Goal: Task Accomplishment & Management: Use online tool/utility

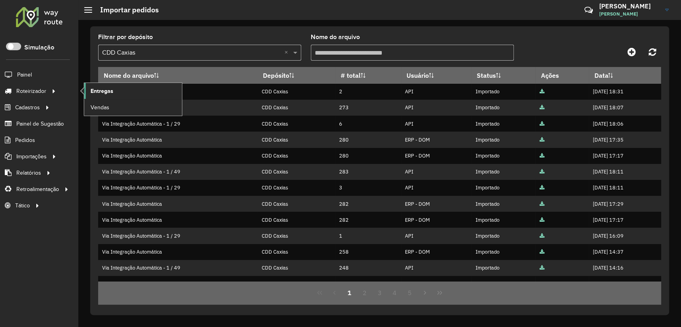
click at [100, 89] on span "Entregas" at bounding box center [102, 91] width 23 height 8
click at [544, 47] on div at bounding box center [590, 52] width 141 height 14
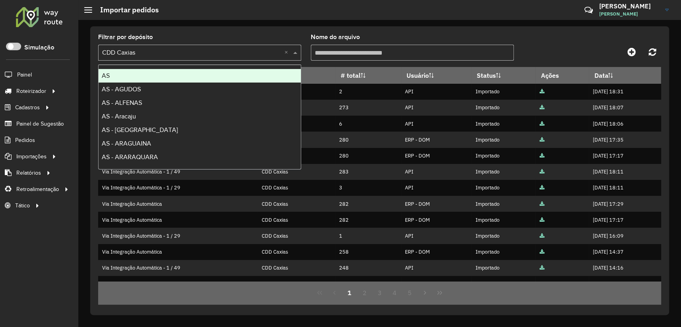
click at [241, 53] on input "text" at bounding box center [191, 53] width 179 height 10
type input "********"
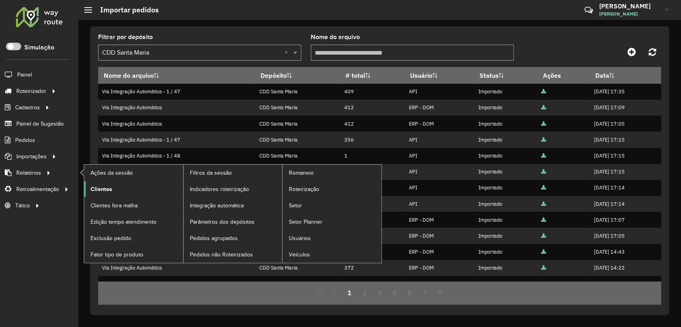
click at [107, 186] on span "Clientes" at bounding box center [102, 189] width 22 height 8
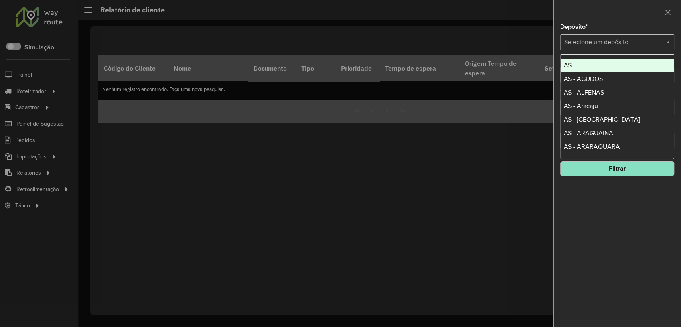
click at [584, 41] on input "text" at bounding box center [609, 43] width 90 height 10
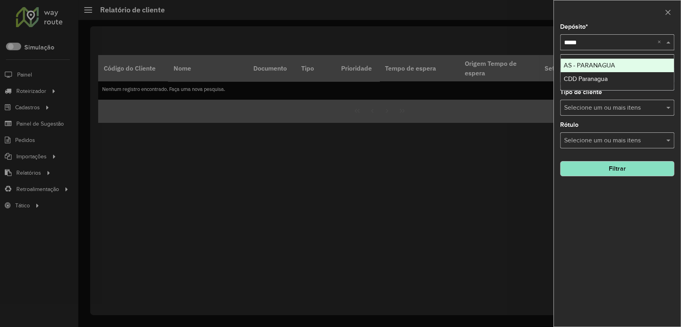
type input "******"
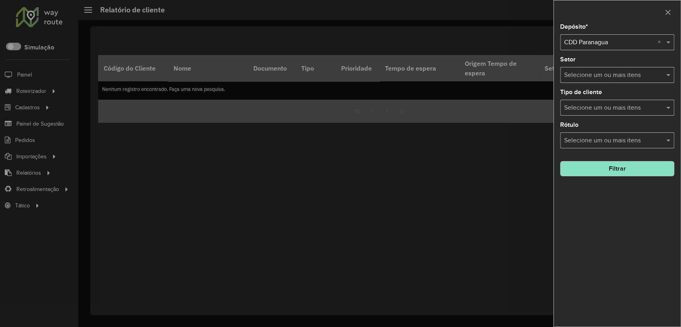
click at [597, 23] on div at bounding box center [617, 12] width 127 height 24
click at [631, 170] on button "Filtrar" at bounding box center [617, 168] width 114 height 15
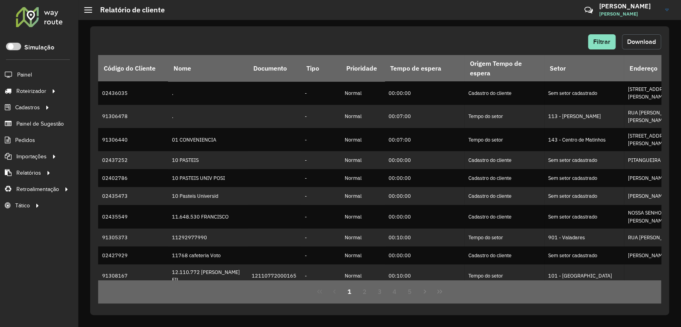
click at [638, 39] on span "Download" at bounding box center [641, 41] width 29 height 7
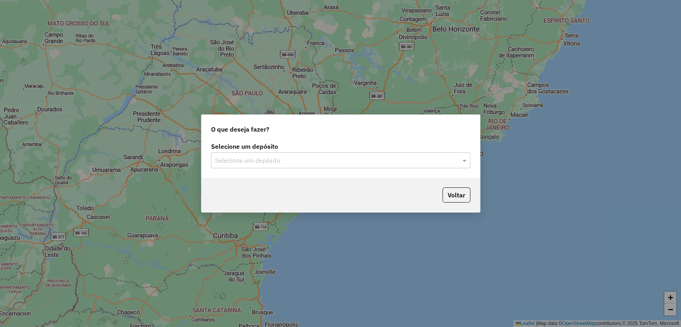
click at [447, 159] on input "text" at bounding box center [332, 161] width 235 height 10
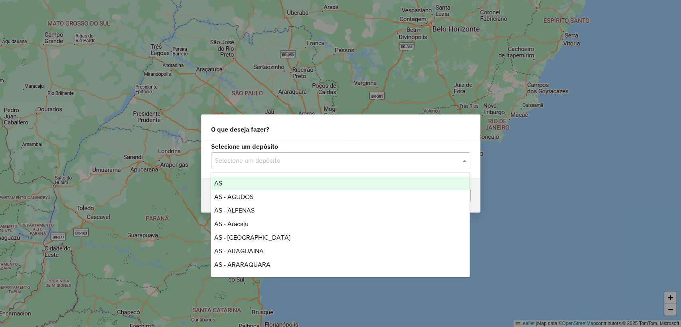
type input "*"
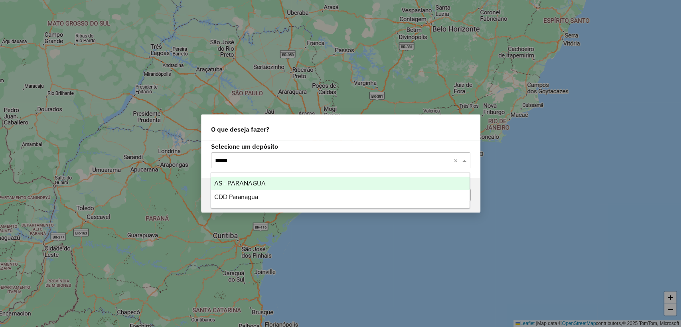
type input "******"
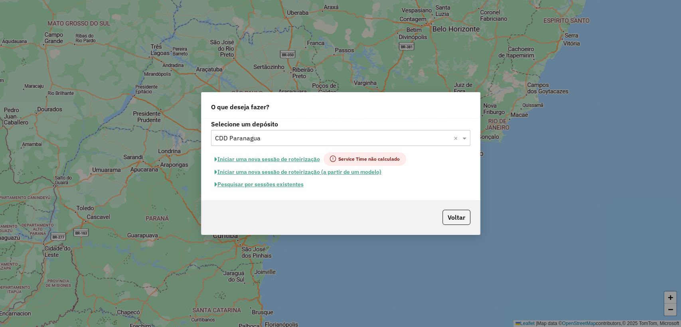
click at [283, 180] on button "Pesquisar por sessões existentes" at bounding box center [259, 184] width 96 height 12
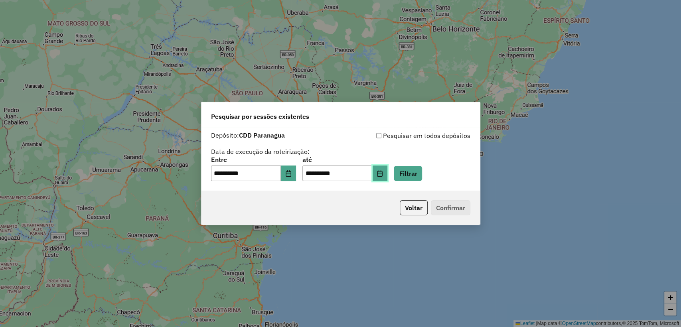
click at [383, 170] on icon "Choose Date" at bounding box center [380, 173] width 5 height 6
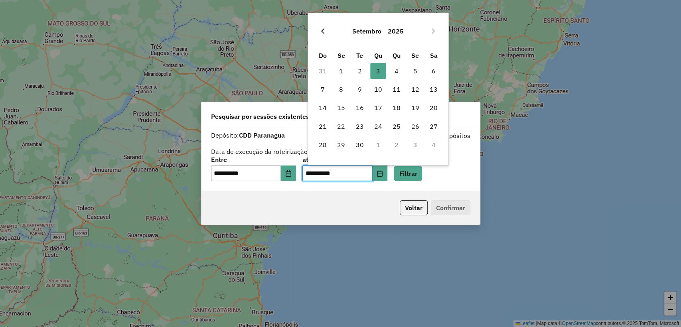
click at [326, 29] on icon "Previous Month" at bounding box center [323, 31] width 6 height 6
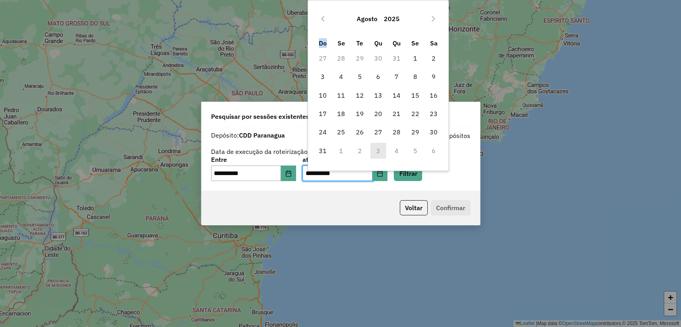
click at [326, 29] on div "Agosto 2025" at bounding box center [378, 19] width 130 height 26
click at [324, 20] on icon "Previous Month" at bounding box center [323, 19] width 6 height 6
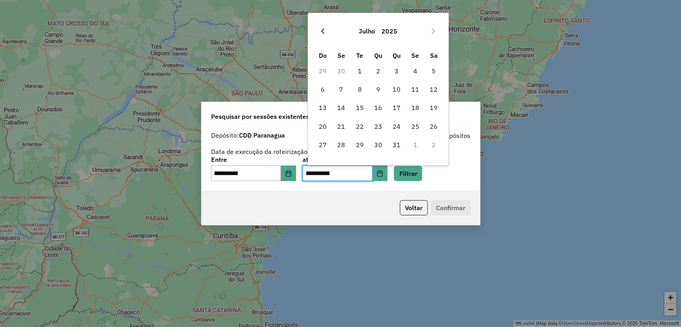
click at [326, 36] on button "Previous Month" at bounding box center [322, 31] width 13 height 13
click at [324, 32] on icon "Previous Month" at bounding box center [323, 31] width 6 height 6
click at [391, 108] on span "15" at bounding box center [397, 108] width 16 height 16
type input "**********"
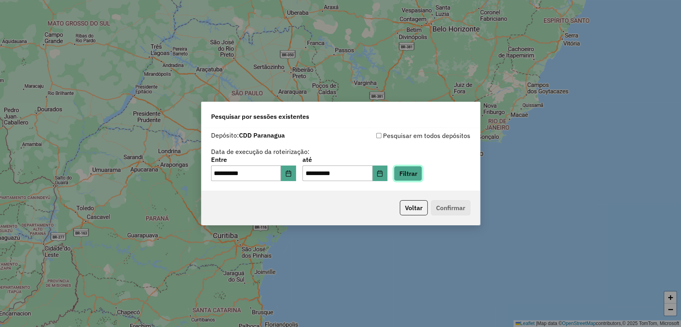
click at [420, 176] on button "Filtrar" at bounding box center [408, 173] width 28 height 15
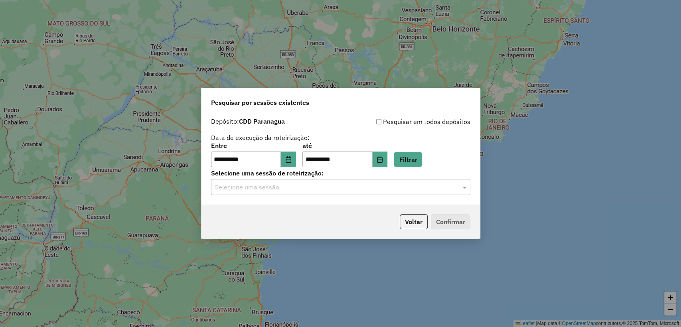
click at [333, 186] on input "text" at bounding box center [332, 188] width 235 height 10
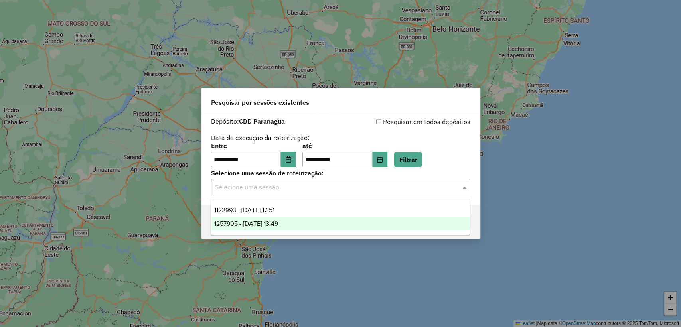
drag, startPoint x: 324, startPoint y: 222, endPoint x: 398, endPoint y: 223, distance: 73.8
click at [324, 222] on div "1257905 - 15/05/2025 13:49" at bounding box center [340, 224] width 259 height 14
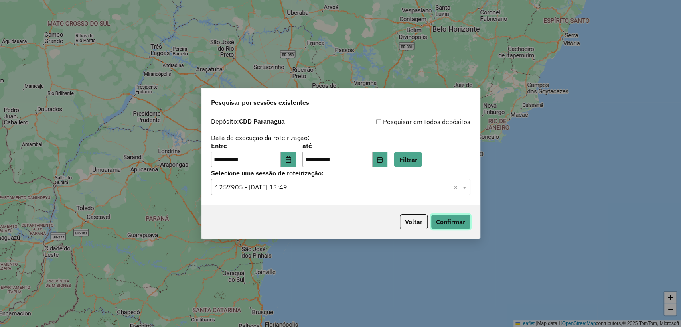
click at [447, 217] on button "Confirmar" at bounding box center [451, 221] width 40 height 15
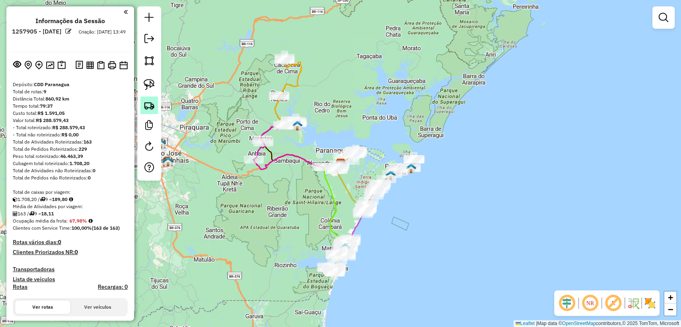
click at [152, 103] on img at bounding box center [149, 105] width 11 height 11
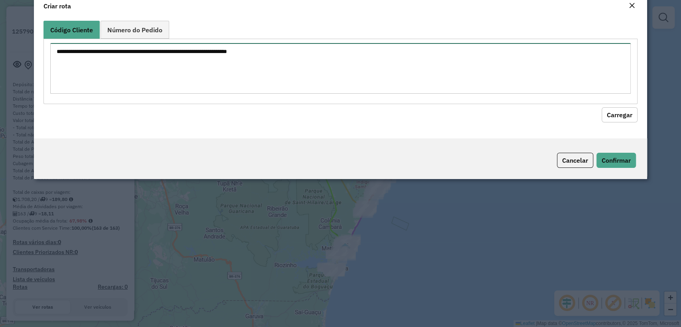
click at [297, 61] on div at bounding box center [340, 71] width 594 height 65
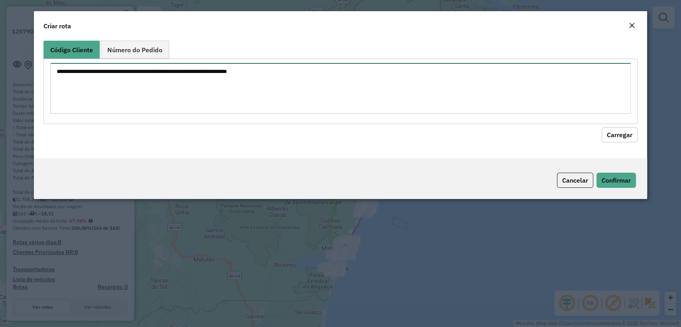
paste textarea "******** ******** ******** ******** ******** ******** ******** ******** *******…"
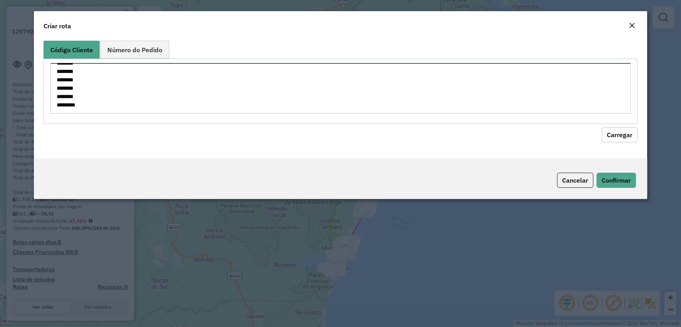
type textarea "******** ******** ******** ******** ******** ******** ******** ******** *******…"
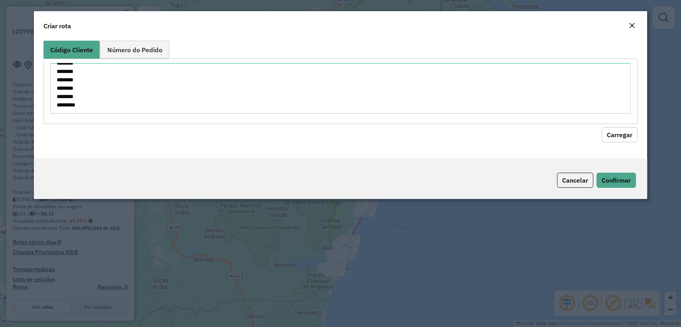
click at [621, 126] on hb-field-button "Carregar" at bounding box center [340, 133] width 594 height 18
click at [619, 136] on button "Carregar" at bounding box center [620, 134] width 36 height 15
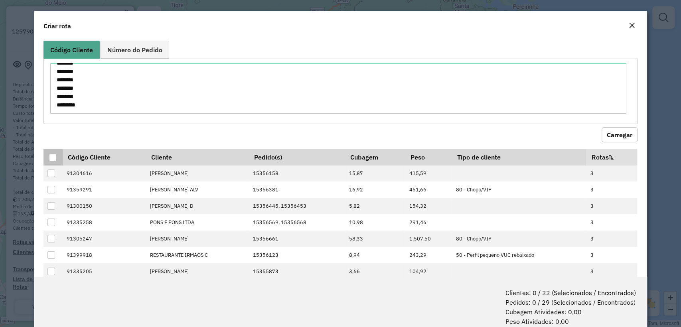
click at [51, 156] on div at bounding box center [53, 158] width 8 height 8
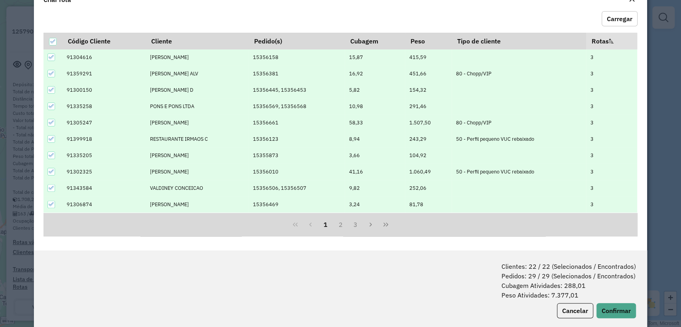
scroll to position [40, 0]
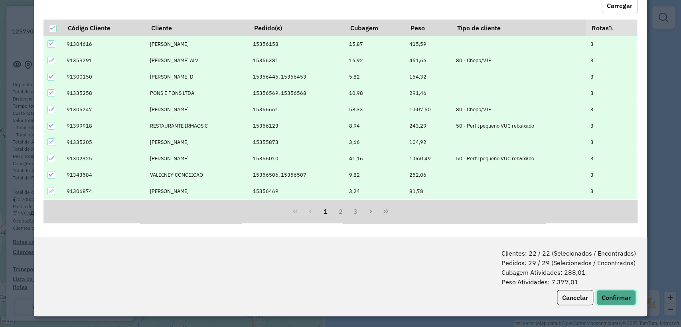
click at [610, 296] on button "Confirmar" at bounding box center [617, 297] width 40 height 15
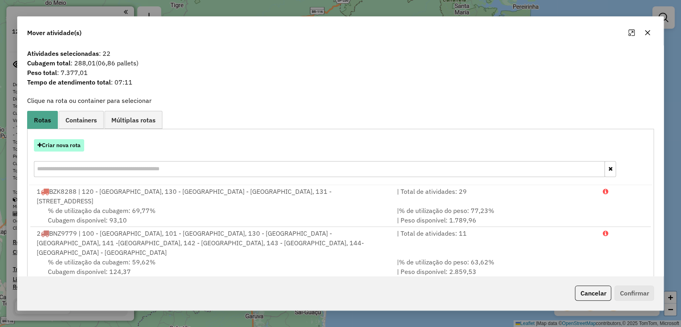
click at [67, 148] on button "Criar nova rota" at bounding box center [59, 145] width 50 height 12
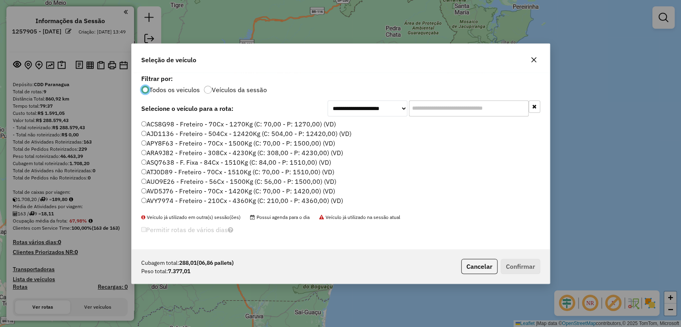
scroll to position [4, 2]
click at [450, 104] on input "text" at bounding box center [469, 109] width 120 height 16
paste input "*******"
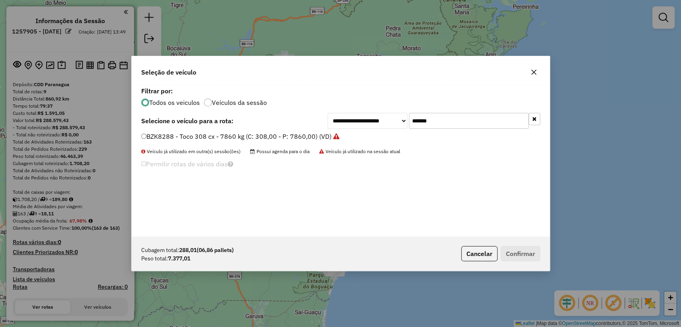
type input "*******"
click at [261, 136] on label "BZK8288 - Toco 308 cx - 7860 kg (C: 308,00 - P: 7860,00) (VD)" at bounding box center [240, 137] width 198 height 10
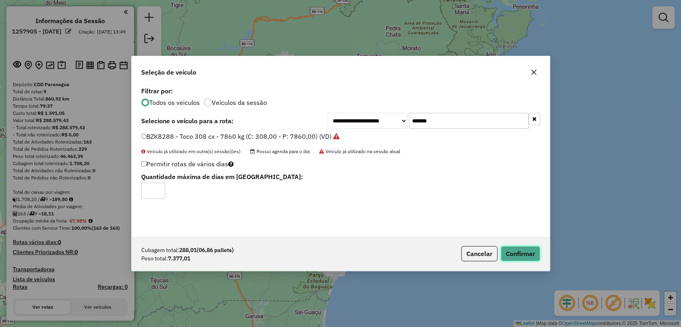
click at [521, 250] on button "Confirmar" at bounding box center [521, 253] width 40 height 15
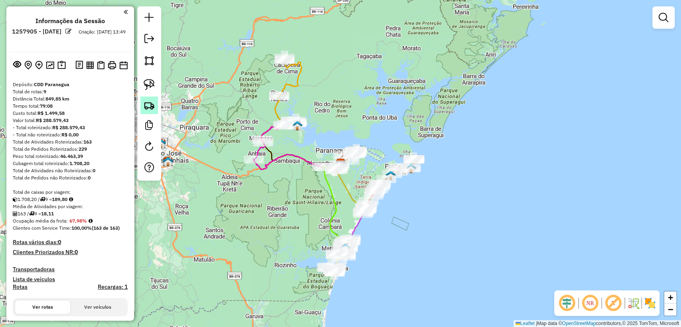
click at [148, 100] on img at bounding box center [149, 105] width 11 height 11
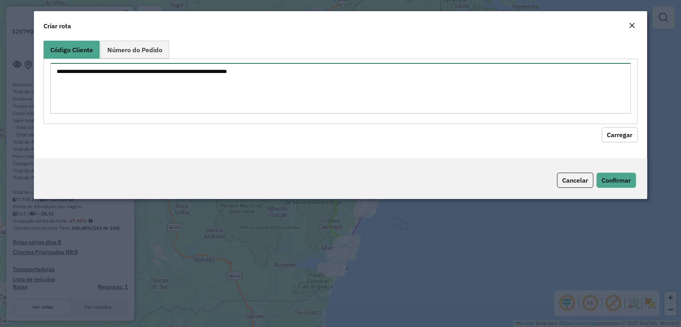
click at [302, 59] on div at bounding box center [340, 91] width 594 height 65
paste textarea "******** ******** ******** ******** ******** ******** ******** ******** *******…"
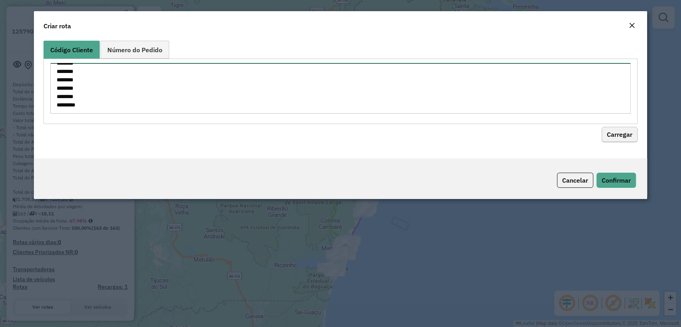
type textarea "******** ******** ******** ******** ******** ******** ******** ******** *******…"
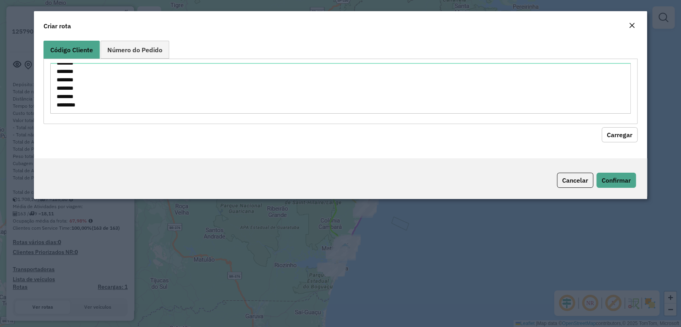
click at [622, 137] on button "Carregar" at bounding box center [620, 134] width 36 height 15
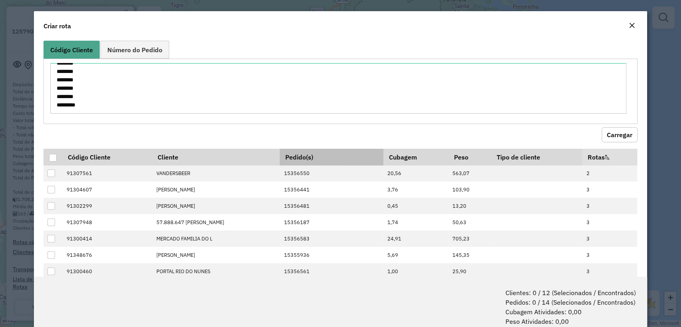
drag, startPoint x: 54, startPoint y: 154, endPoint x: 329, endPoint y: 157, distance: 275.0
click at [54, 154] on div at bounding box center [53, 158] width 8 height 8
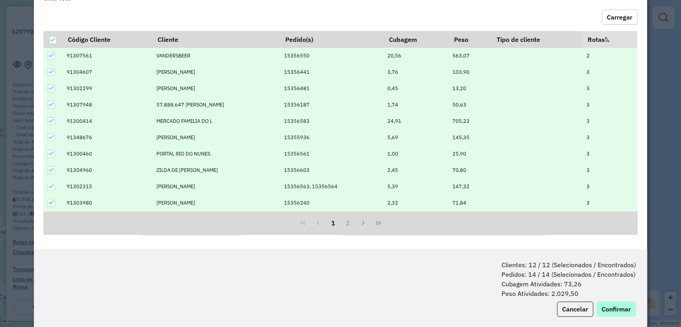
scroll to position [40, 0]
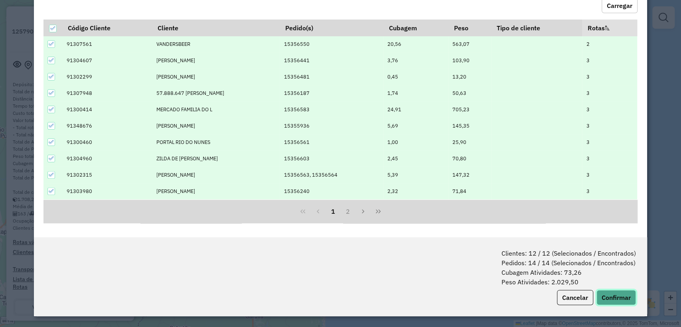
click at [607, 296] on button "Confirmar" at bounding box center [617, 297] width 40 height 15
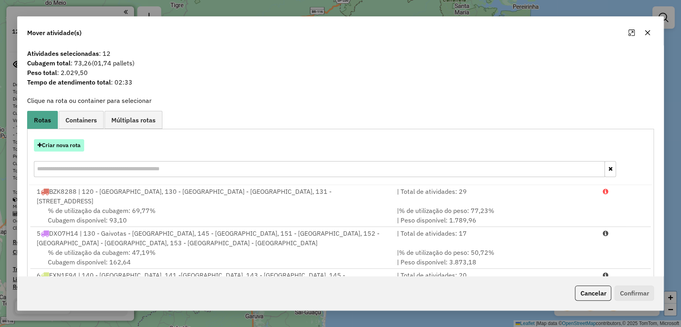
click at [74, 146] on button "Criar nova rota" at bounding box center [59, 145] width 50 height 12
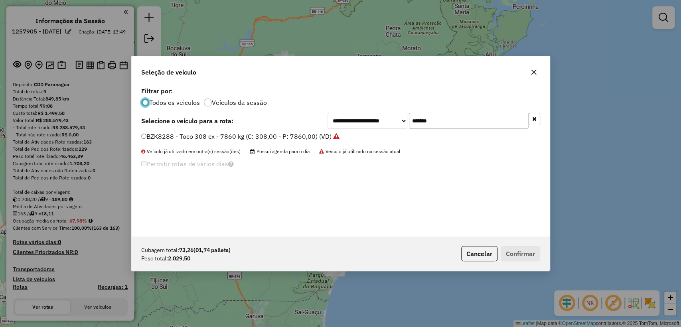
scroll to position [4, 2]
click at [449, 120] on input "*******" at bounding box center [469, 121] width 120 height 16
paste input "text"
type input "*******"
click at [287, 146] on div "BNZ9779 - Toco 308 cx - 7860 kg (C: 308,00 - P: 7860,00) (VD)" at bounding box center [340, 140] width 409 height 16
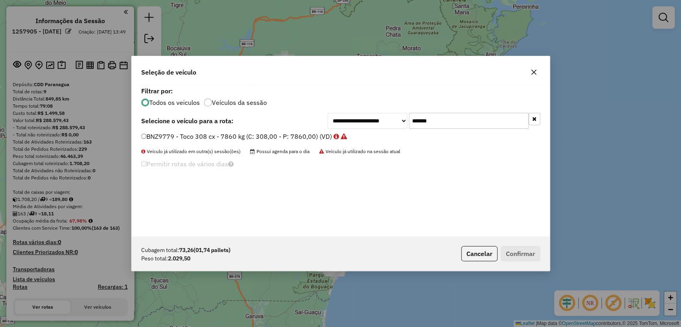
click at [281, 140] on label "BNZ9779 - Toco 308 cx - 7860 kg (C: 308,00 - P: 7860,00) (VD)" at bounding box center [244, 137] width 206 height 10
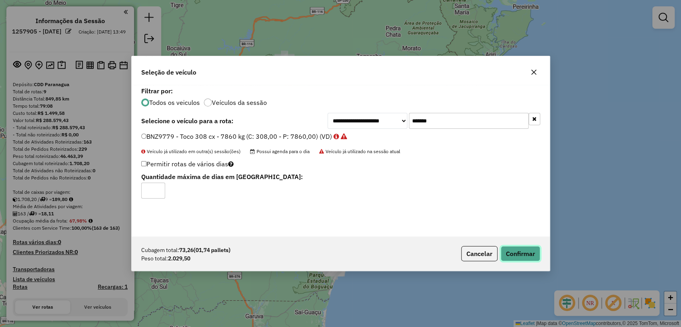
click at [512, 253] on button "Confirmar" at bounding box center [521, 253] width 40 height 15
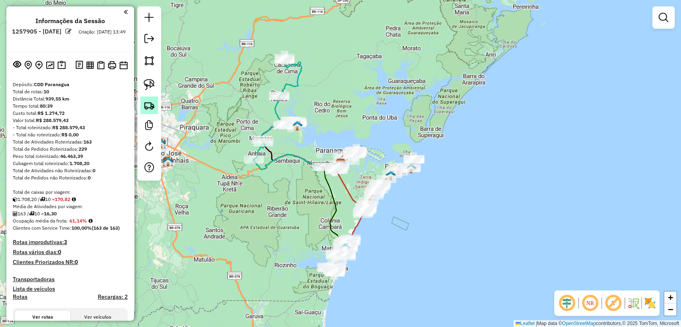
click at [151, 105] on img at bounding box center [149, 105] width 11 height 11
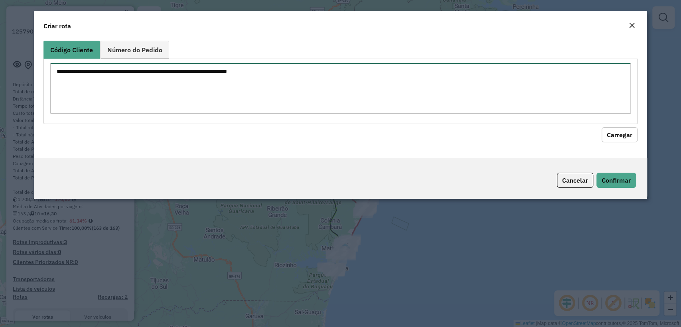
click at [280, 75] on textarea at bounding box center [340, 88] width 580 height 51
paste textarea "******** ******** ******** ******** ******** ******** ******** ******** *******…"
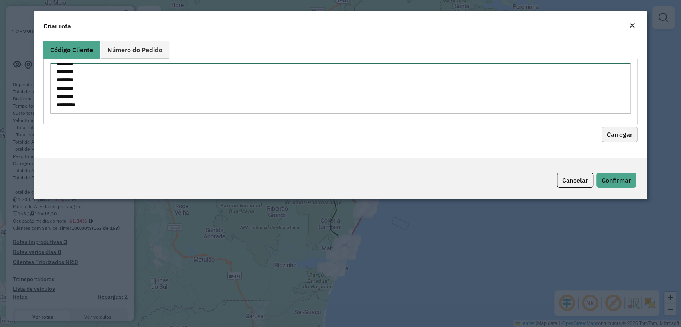
type textarea "******** ******** ******** ******** ******** ******** ******** ******** *******…"
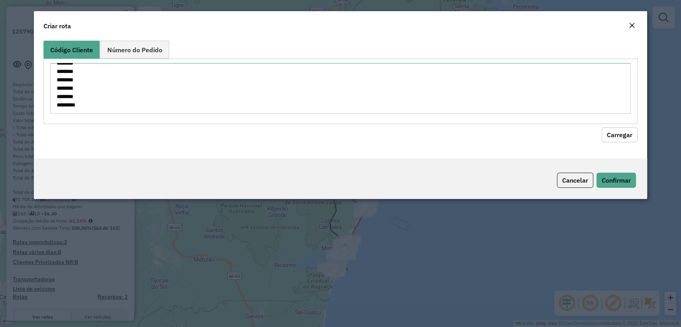
click at [633, 138] on button "Carregar" at bounding box center [620, 134] width 36 height 15
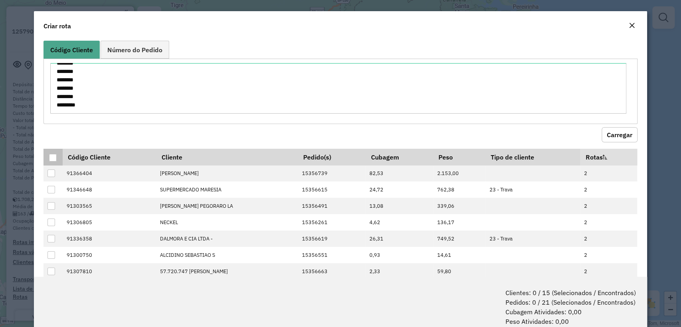
click at [50, 156] on th at bounding box center [52, 157] width 19 height 17
click at [55, 160] on div at bounding box center [53, 158] width 8 height 8
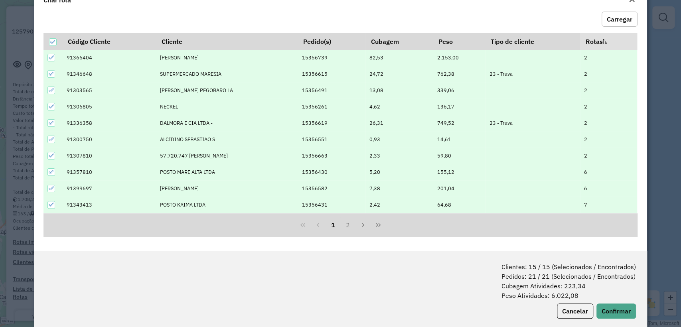
scroll to position [40, 0]
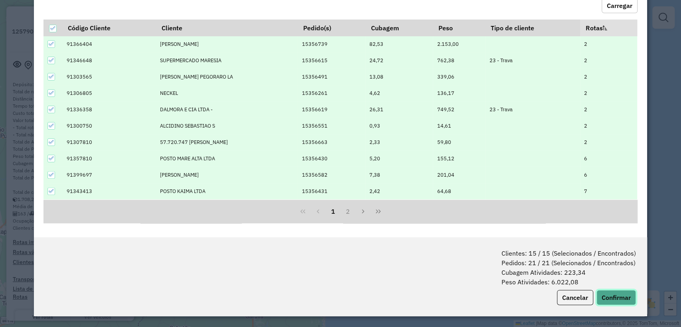
click at [609, 292] on button "Confirmar" at bounding box center [617, 297] width 40 height 15
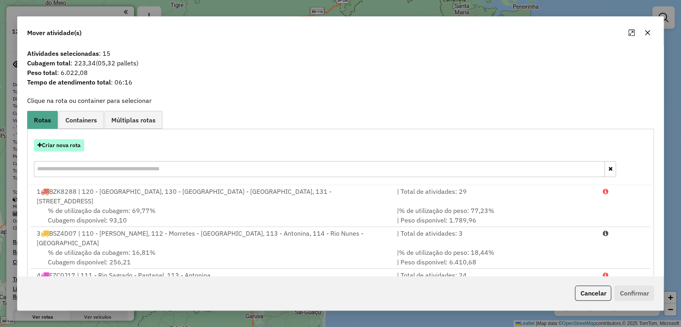
click at [69, 142] on button "Criar nova rota" at bounding box center [59, 145] width 50 height 12
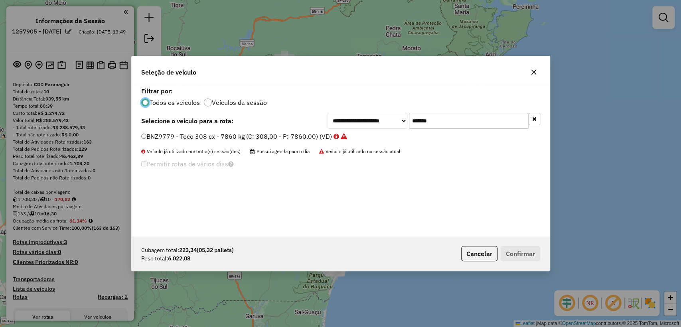
scroll to position [4, 2]
click at [444, 123] on input "*******" at bounding box center [469, 121] width 120 height 16
paste input "text"
type input "*******"
click at [241, 136] on label "BSY6I66 - F. Fixa - 308Cx - 7860Kg (C: 308,00 - P: 7860,00) (VD)" at bounding box center [242, 137] width 203 height 10
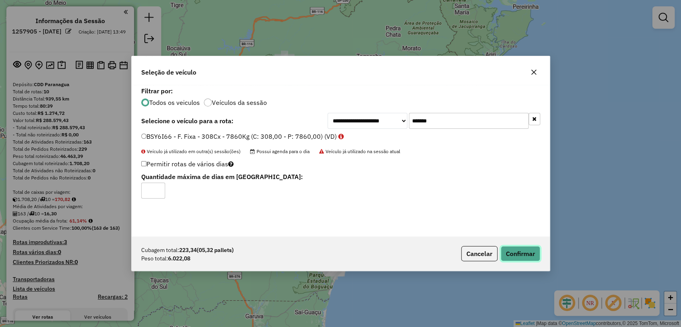
click at [532, 253] on button "Confirmar" at bounding box center [521, 253] width 40 height 15
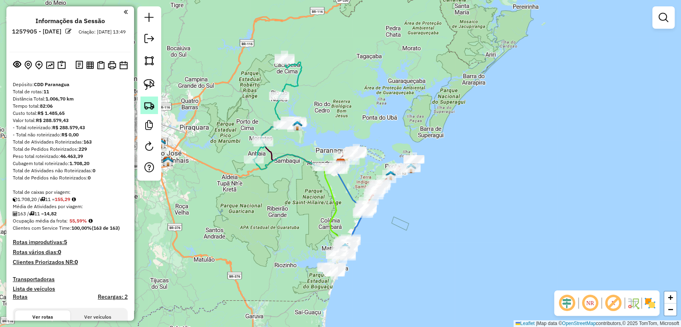
click at [152, 103] on img at bounding box center [149, 105] width 11 height 11
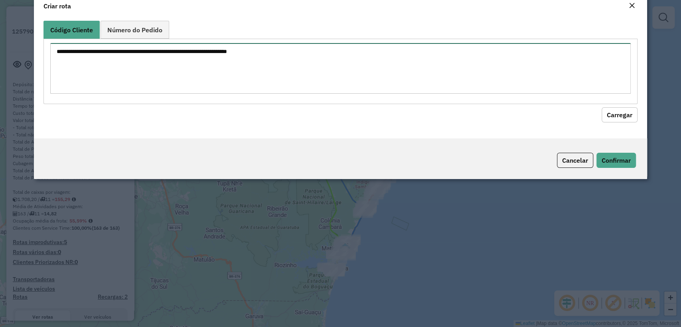
click at [359, 53] on div "Código Cliente Número do Pedido" at bounding box center [340, 62] width 594 height 83
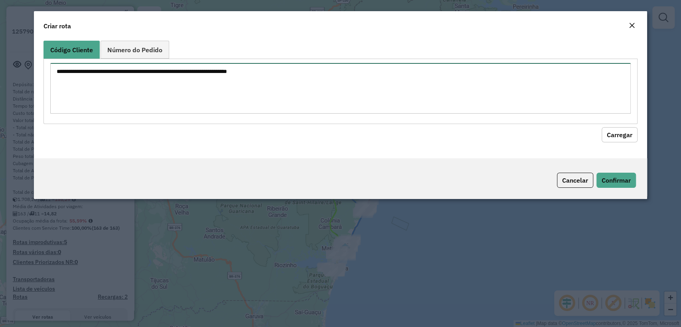
paste textarea "******** ******** ******** ******** ********"
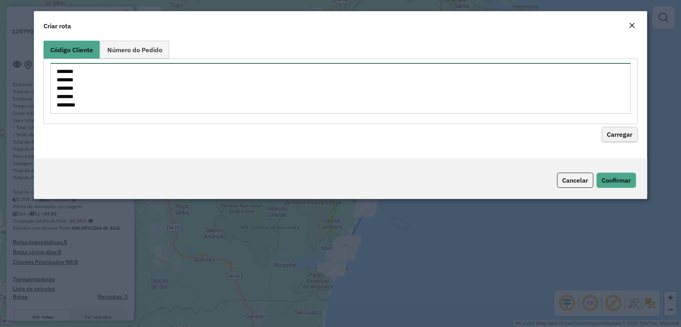
type textarea "******** ******** ******** ******** ********"
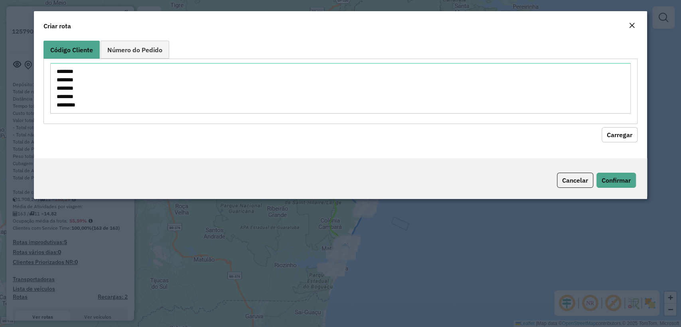
click at [621, 131] on button "Carregar" at bounding box center [620, 134] width 36 height 15
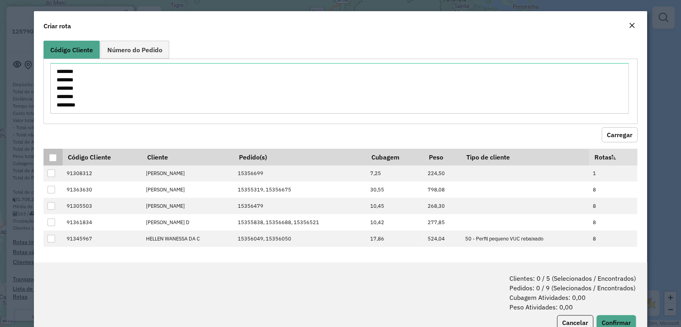
click at [54, 157] on div at bounding box center [53, 158] width 8 height 8
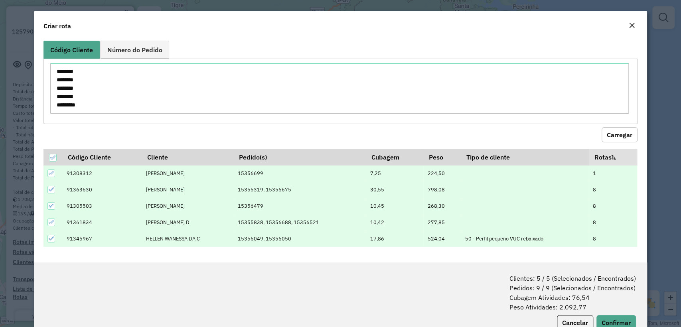
scroll to position [25, 0]
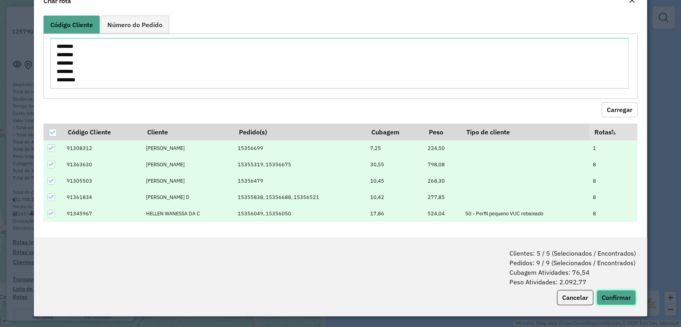
click at [604, 298] on button "Confirmar" at bounding box center [617, 297] width 40 height 15
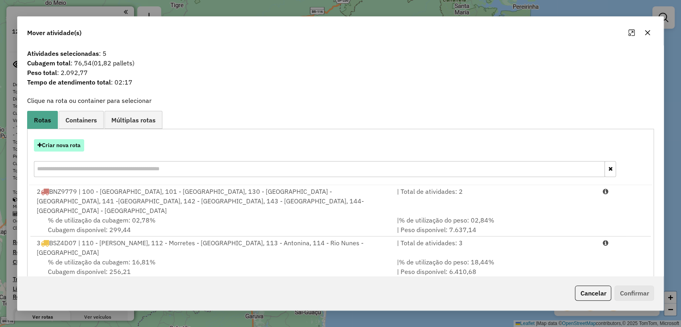
click at [64, 145] on button "Criar nova rota" at bounding box center [59, 145] width 50 height 12
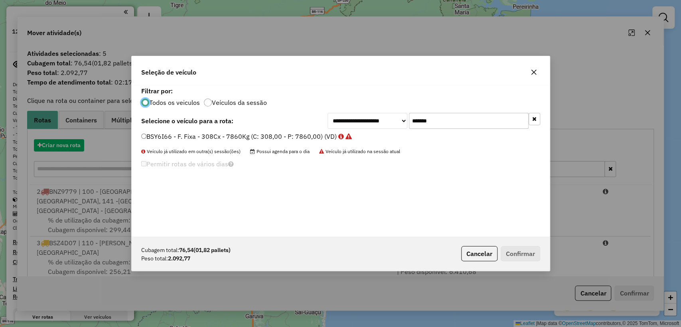
scroll to position [4, 2]
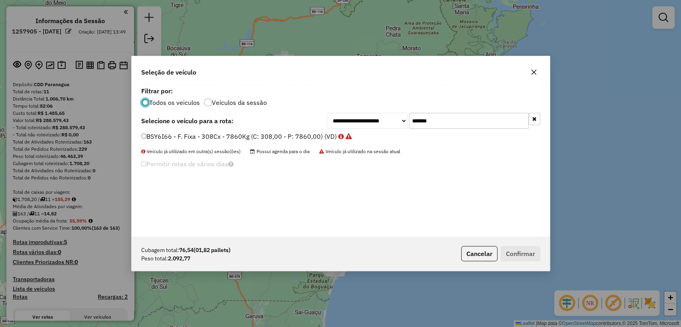
click at [466, 125] on input "*******" at bounding box center [469, 121] width 120 height 16
paste input "text"
type input "*******"
click at [221, 136] on label "FZC0J17 - F. Fixa - 210Cx - 7520Kg (C: 210,00 - P: 7520,00) (VD)" at bounding box center [247, 137] width 212 height 10
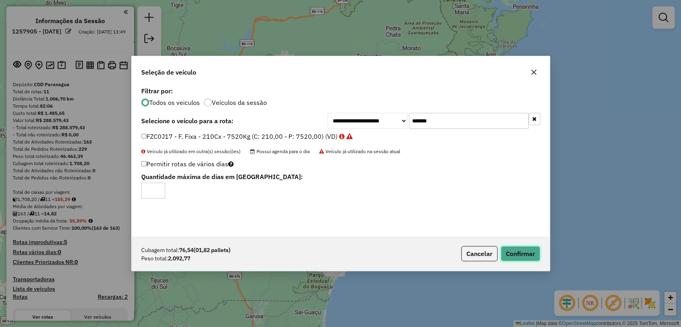
click at [512, 251] on button "Confirmar" at bounding box center [521, 253] width 40 height 15
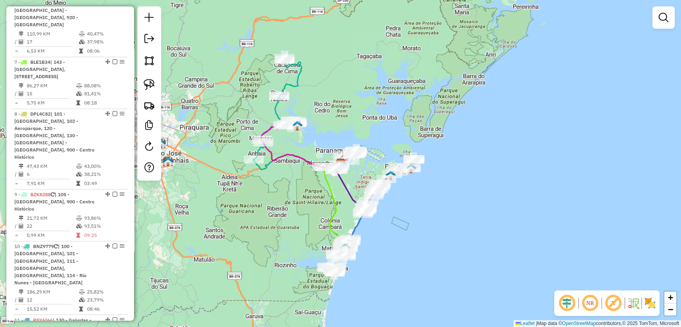
scroll to position [783, 0]
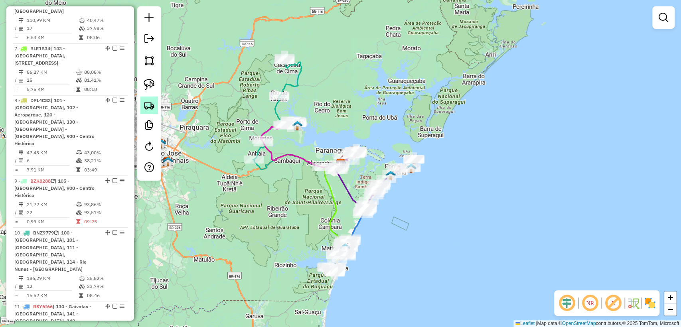
click at [150, 102] on img at bounding box center [149, 105] width 11 height 11
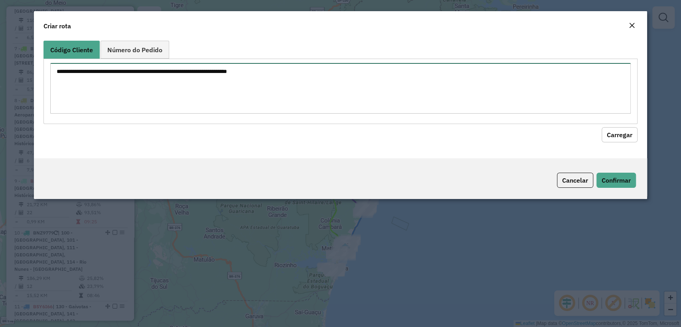
click at [185, 74] on textarea at bounding box center [340, 88] width 580 height 51
paste textarea "******** ******** ******** ******** ******** ******** ******** ******** *******…"
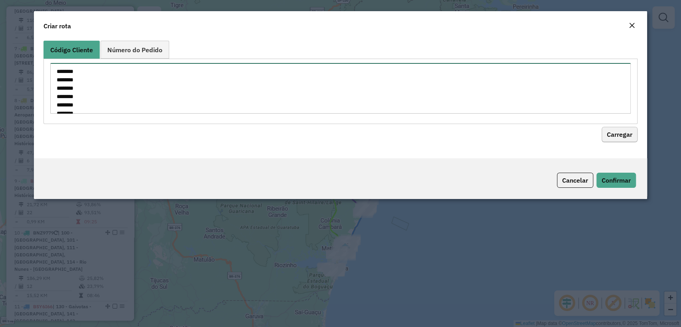
scroll to position [179, 0]
type textarea "******** ******** ******** ******** ******** ******** ******** ******** *******…"
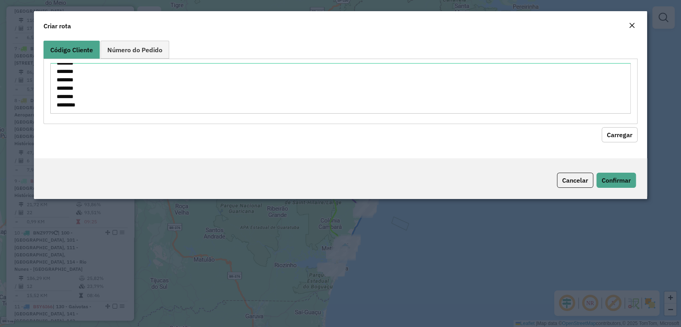
click at [621, 139] on button "Carregar" at bounding box center [620, 134] width 36 height 15
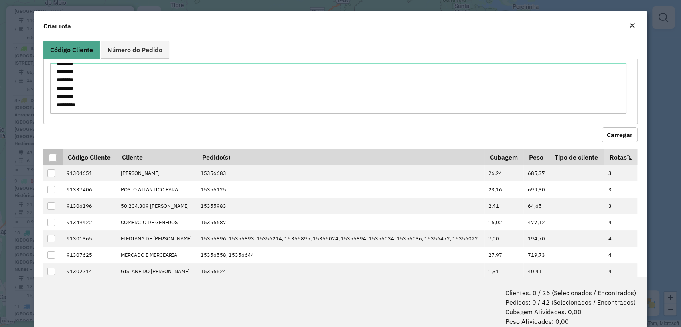
click at [54, 154] on div at bounding box center [53, 158] width 8 height 8
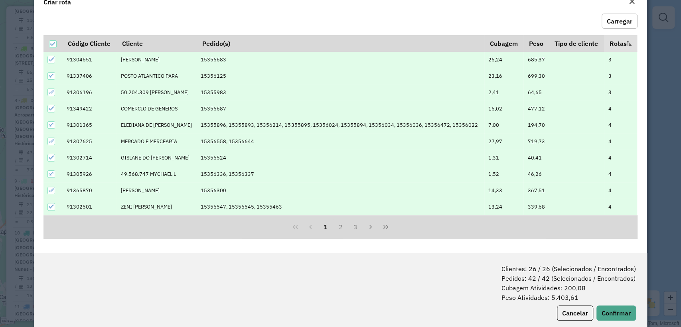
scroll to position [40, 0]
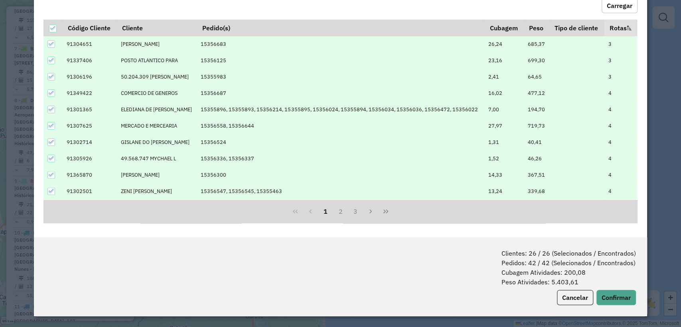
click at [622, 309] on div "Clientes: 26 / 26 (Selecionados / Encontrados) Pedidos: 42 / 42 (Selecionados /…" at bounding box center [340, 276] width 613 height 79
click at [615, 297] on button "Confirmar" at bounding box center [617, 297] width 40 height 15
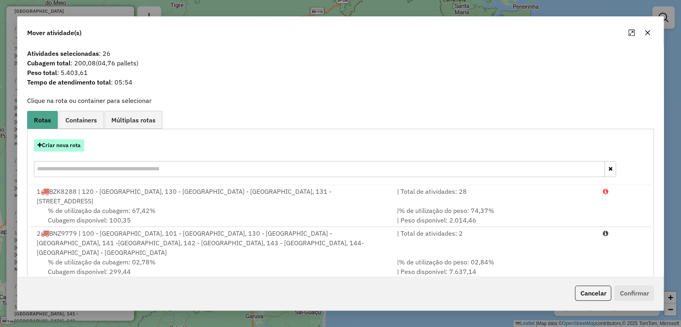
click at [46, 144] on button "Criar nova rota" at bounding box center [59, 145] width 50 height 12
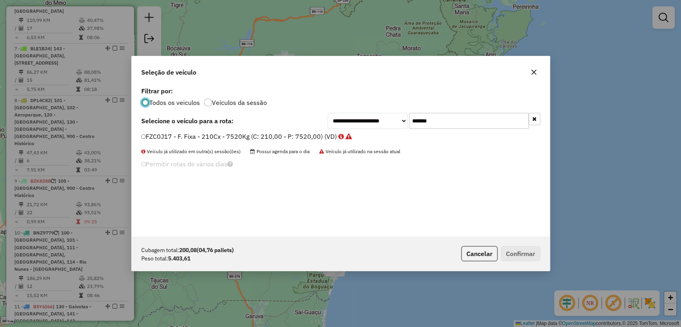
scroll to position [4, 2]
click at [454, 119] on input "*******" at bounding box center [469, 121] width 120 height 16
paste input "text"
type input "*******"
click at [273, 132] on label "BZF2I29 - F. Fixa - 210Cx - 7344Kg (C: 210,00 - P: 7344,00) (VD)" at bounding box center [242, 137] width 203 height 10
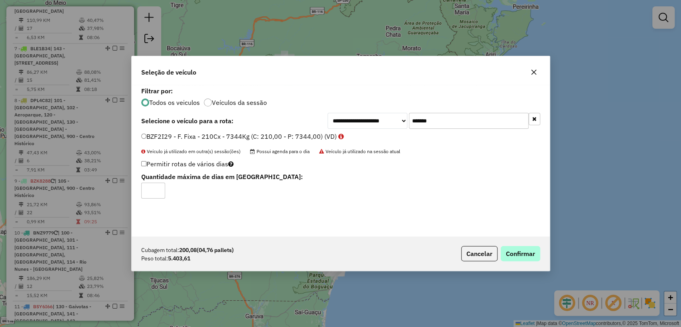
drag, startPoint x: 520, startPoint y: 264, endPoint x: 520, endPoint y: 256, distance: 8.0
click at [520, 264] on div "Cubagem total: 200,08 (04,76 pallets) Peso total: 5.403,61 Cancelar Confirmar" at bounding box center [341, 254] width 418 height 34
click at [520, 256] on button "Confirmar" at bounding box center [521, 253] width 40 height 15
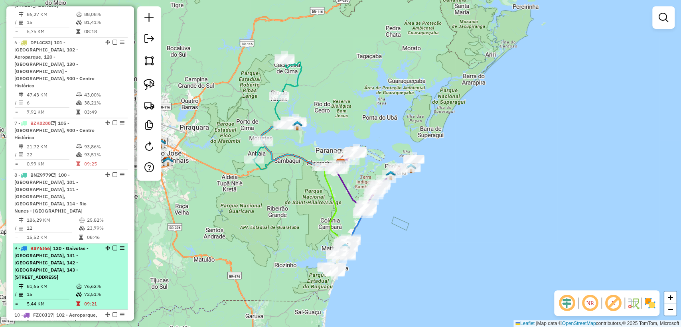
scroll to position [731, 0]
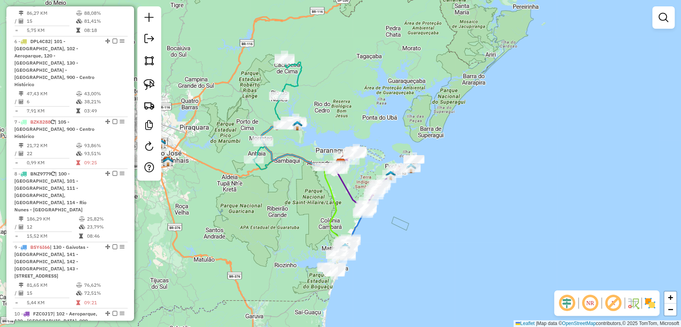
select select "**********"
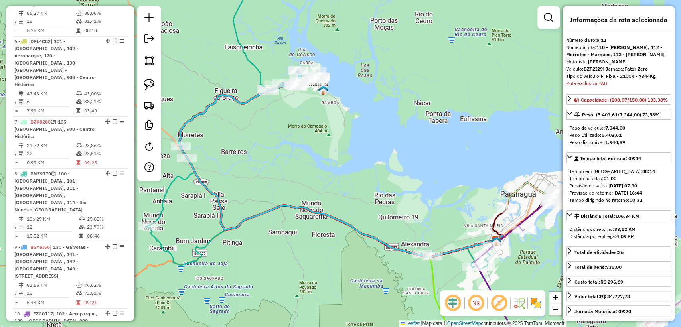
click at [151, 105] on img at bounding box center [149, 105] width 11 height 11
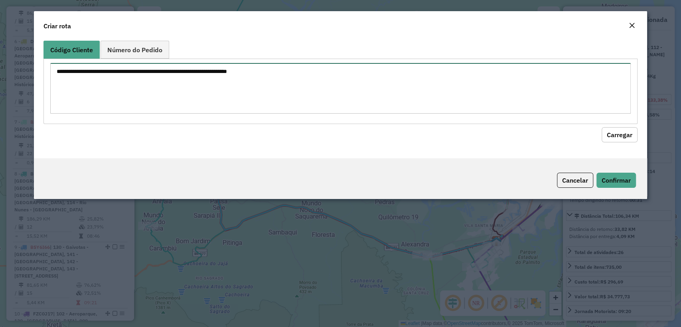
click at [368, 74] on textarea at bounding box center [340, 88] width 580 height 51
paste textarea "******** ******** ******** ******** ******** ******** ******** ******** *******…"
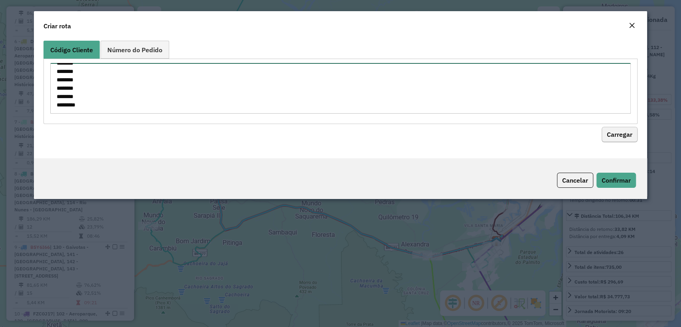
type textarea "******** ******** ******** ******** ******** ******** ******** ******** *******…"
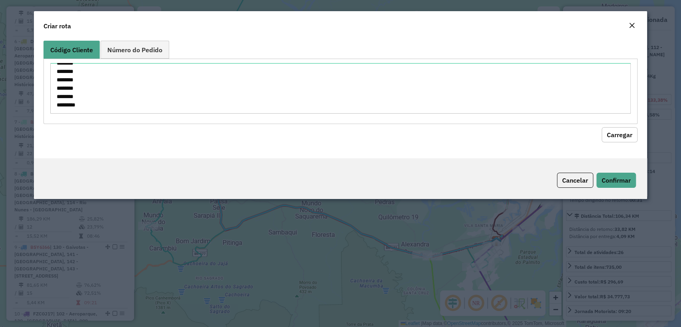
click at [619, 136] on button "Carregar" at bounding box center [620, 134] width 36 height 15
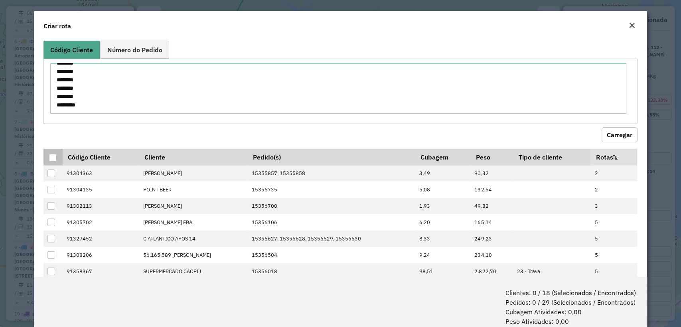
click at [50, 156] on div at bounding box center [53, 158] width 8 height 8
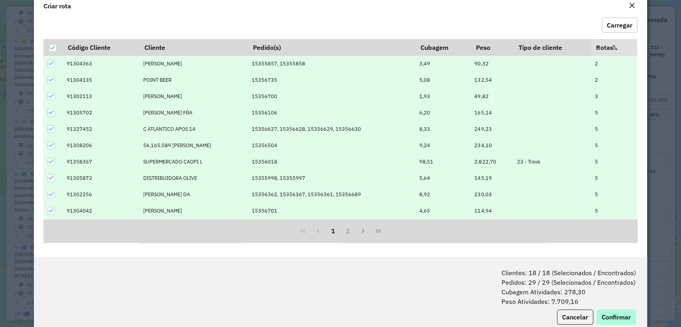
scroll to position [40, 0]
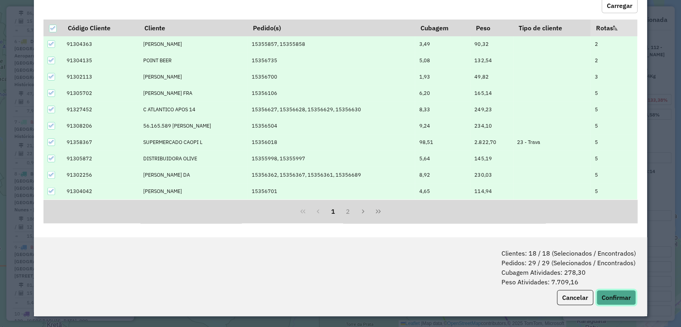
click at [617, 300] on button "Confirmar" at bounding box center [617, 297] width 40 height 15
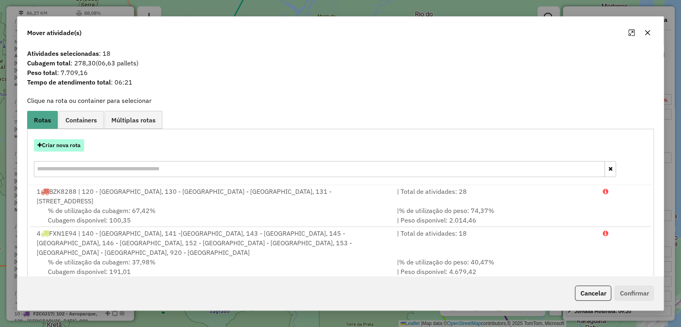
click at [59, 148] on button "Criar nova rota" at bounding box center [59, 145] width 50 height 12
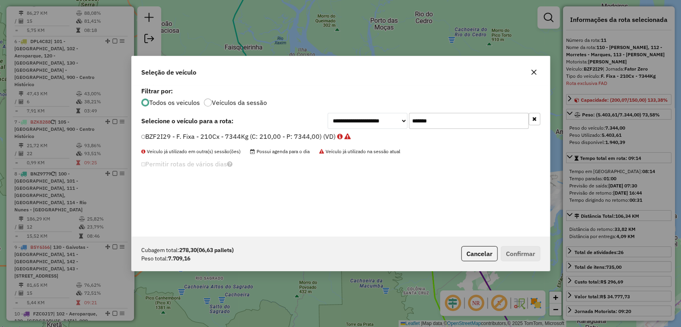
scroll to position [4, 2]
click at [437, 119] on input "*******" at bounding box center [469, 121] width 120 height 16
paste input "text"
type input "*******"
click at [297, 136] on label "BSZ4D07 - F. Fixa - 308Cx - 7860Kg (C: 308,00 - P: 7860,00) (VD)" at bounding box center [243, 137] width 205 height 10
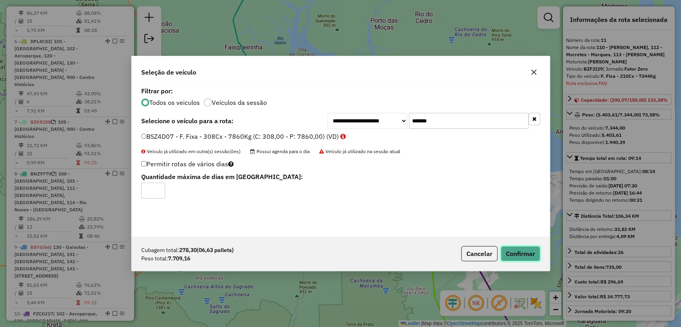
click at [524, 249] on button "Confirmar" at bounding box center [521, 253] width 40 height 15
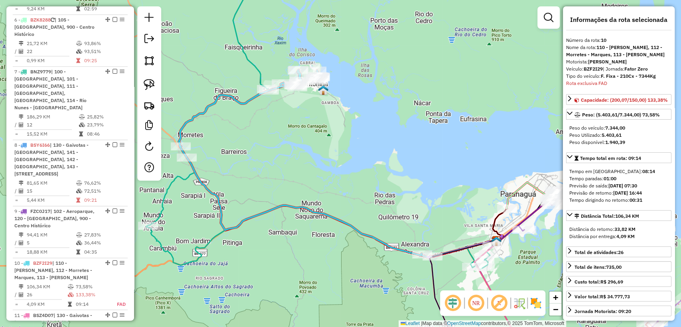
scroll to position [716, 0]
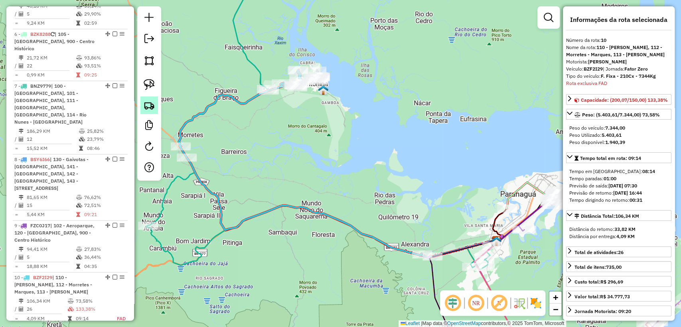
click at [147, 105] on img at bounding box center [149, 105] width 11 height 11
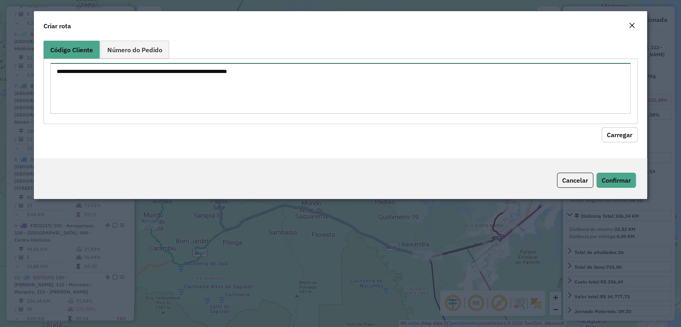
click at [194, 74] on textarea at bounding box center [340, 88] width 580 height 51
paste textarea "******** ******** ******** ******** ******** ******** ******** ******** *******…"
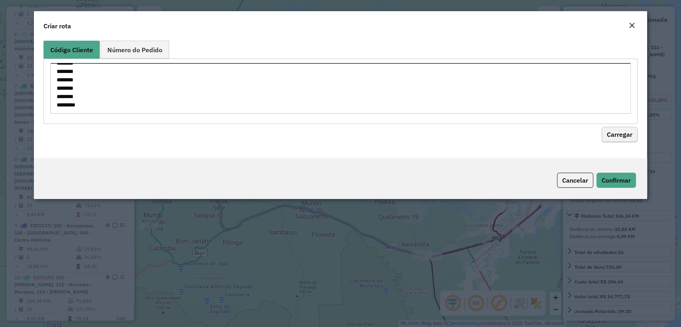
type textarea "******** ******** ******** ******** ******** ******** ******** ******** *******…"
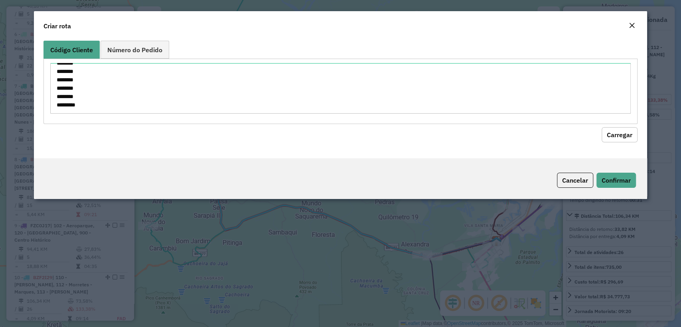
click at [624, 128] on button "Carregar" at bounding box center [620, 134] width 36 height 15
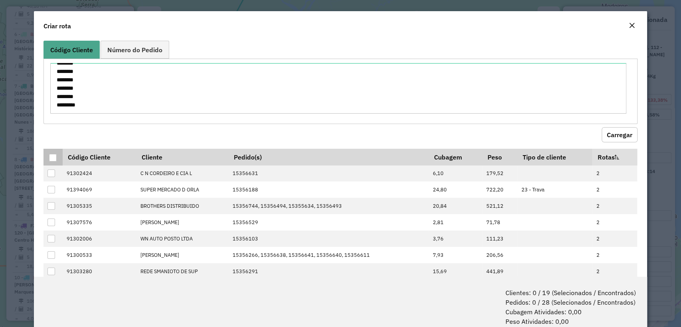
click at [54, 159] on div at bounding box center [53, 158] width 8 height 8
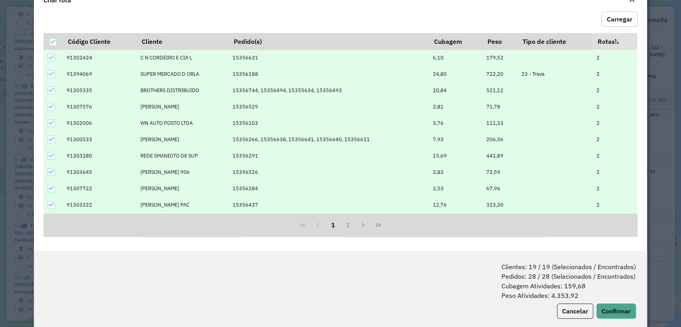
scroll to position [40, 0]
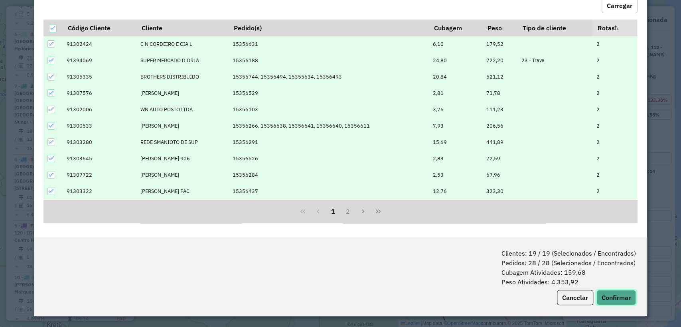
click at [613, 297] on button "Confirmar" at bounding box center [617, 297] width 40 height 15
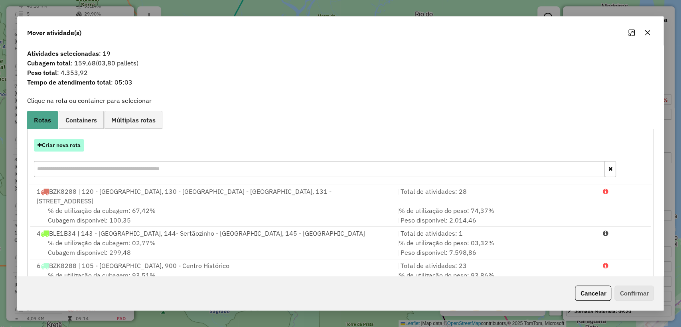
click at [67, 143] on button "Criar nova rota" at bounding box center [59, 145] width 50 height 12
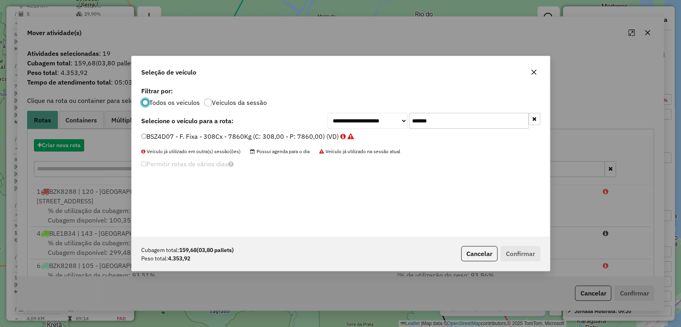
scroll to position [4, 2]
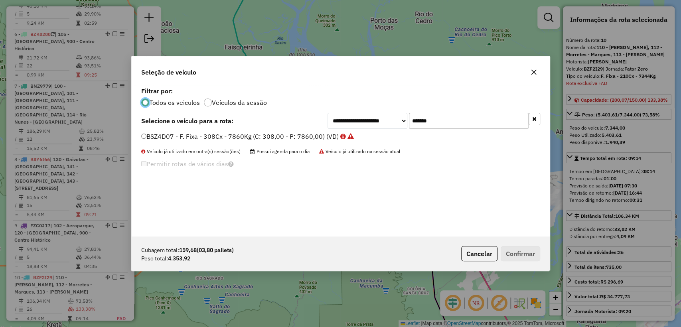
click at [445, 122] on input "*******" at bounding box center [469, 121] width 120 height 16
paste input "text"
type input "*******"
click at [231, 142] on div "DXO7H14 - F. Fixa - 308Cx - 7860Kg (C: 308,00 - P: 7860,00) (VD)" at bounding box center [340, 140] width 409 height 16
click at [229, 139] on label "DXO7H14 - F. Fixa - 308Cx - 7860Kg (C: 308,00 - P: 7860,00) (VD)" at bounding box center [248, 137] width 214 height 10
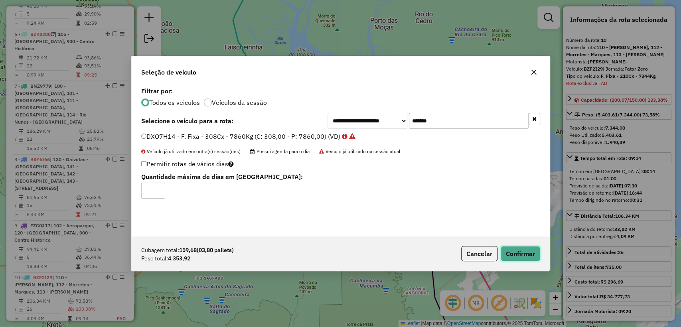
click at [522, 247] on button "Confirmar" at bounding box center [521, 253] width 40 height 15
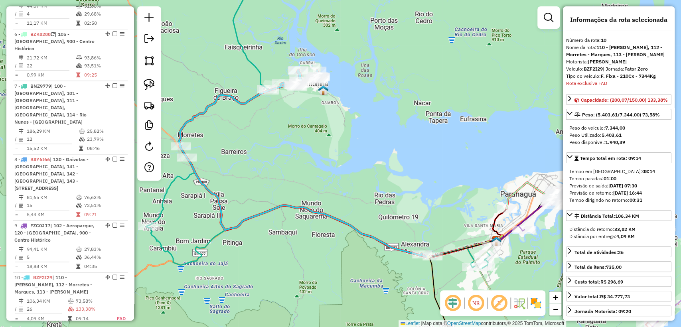
scroll to position [783, 0]
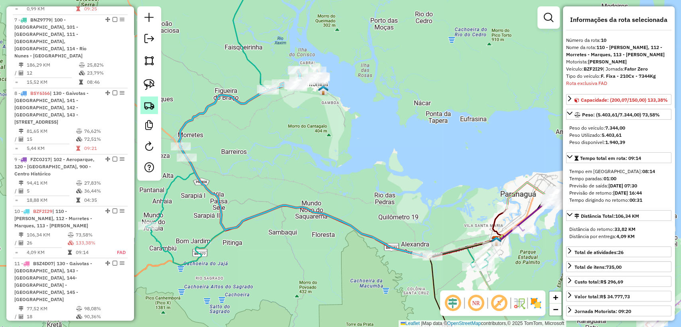
click at [149, 111] on link at bounding box center [149, 106] width 18 height 18
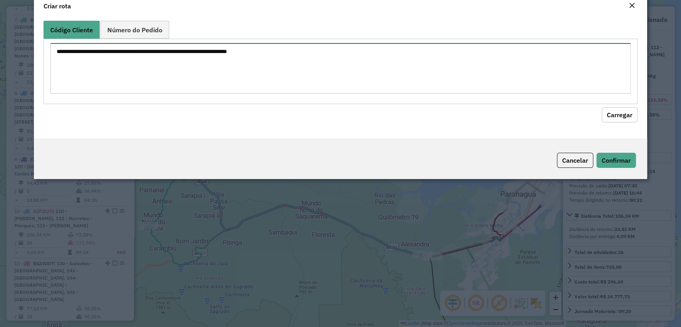
click at [194, 94] on textarea at bounding box center [340, 68] width 580 height 51
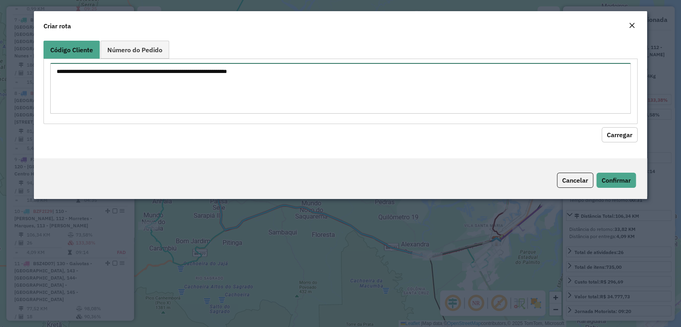
paste textarea "******** ******** ******** ******** ******** ******** ******** ******** *******…"
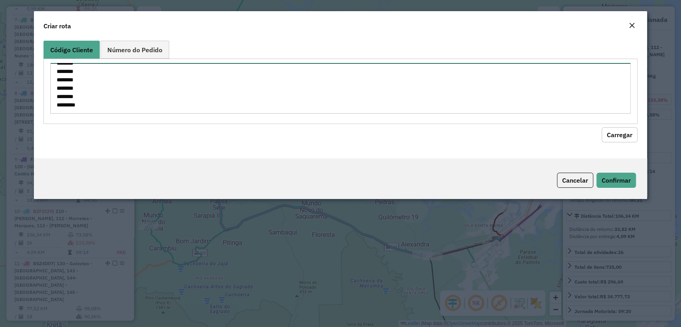
type textarea "******** ******** ******** ******** ******** ******** ******** ******** *******…"
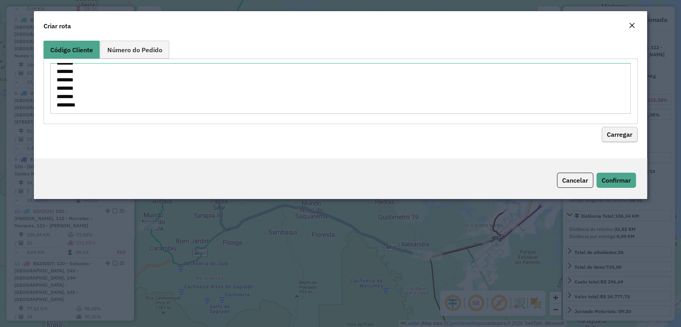
drag, startPoint x: 615, startPoint y: 143, endPoint x: 615, endPoint y: 132, distance: 11.6
click at [616, 141] on div "Código Cliente Número do Pedido ******** ******** ******** ******** ******** **…" at bounding box center [340, 98] width 613 height 121
click at [614, 132] on button "Carregar" at bounding box center [620, 134] width 36 height 15
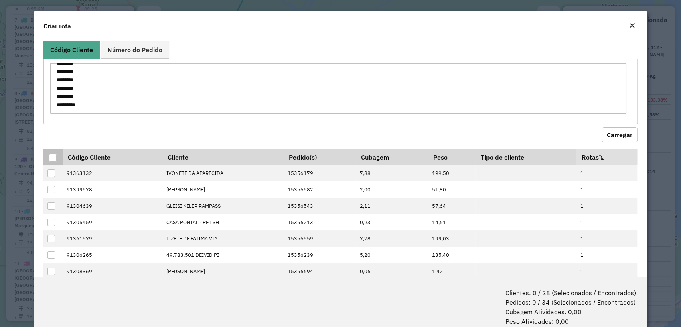
click at [53, 154] on div at bounding box center [53, 158] width 8 height 8
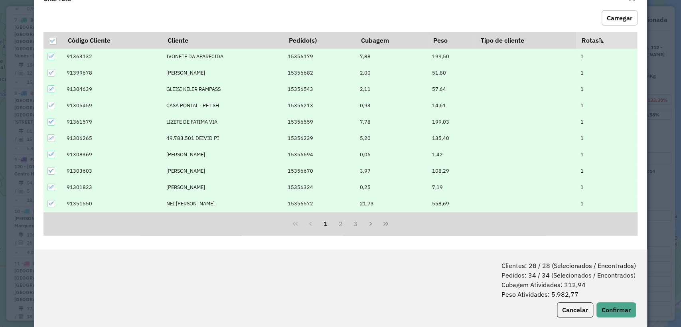
scroll to position [40, 0]
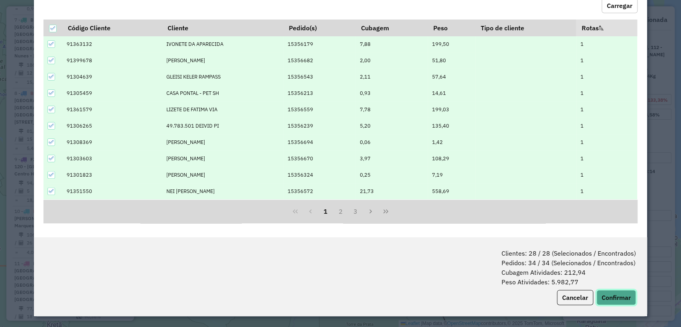
click at [616, 294] on button "Confirmar" at bounding box center [617, 297] width 40 height 15
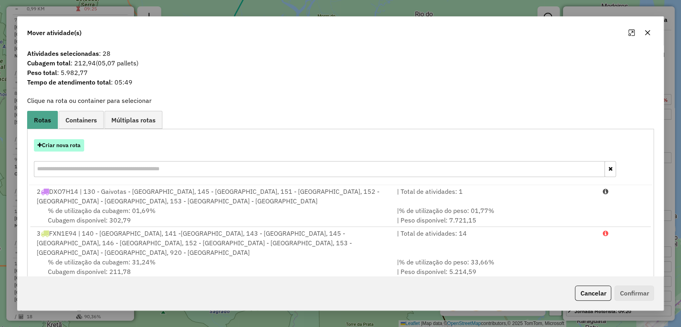
click at [60, 142] on button "Criar nova rota" at bounding box center [59, 145] width 50 height 12
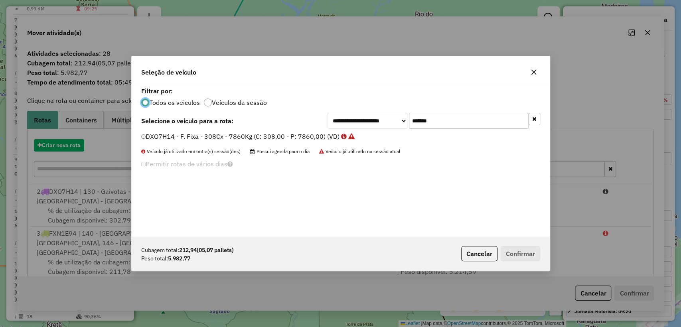
scroll to position [4, 2]
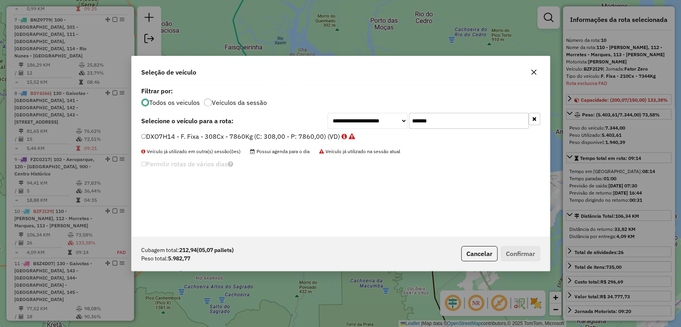
click at [478, 121] on input "*******" at bounding box center [469, 121] width 120 height 16
paste input "text"
type input "*******"
click at [233, 135] on label "FXN1E94 - F. Fixa - 308Cx - 7860Kg (C: 308,00 - P: 7860,00) (VD)" at bounding box center [244, 137] width 206 height 10
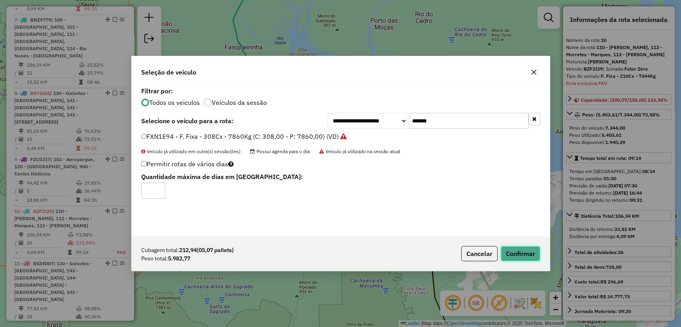
click at [523, 250] on button "Confirmar" at bounding box center [521, 253] width 40 height 15
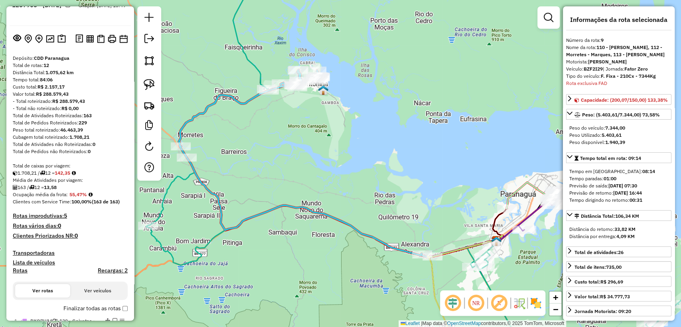
scroll to position [0, 0]
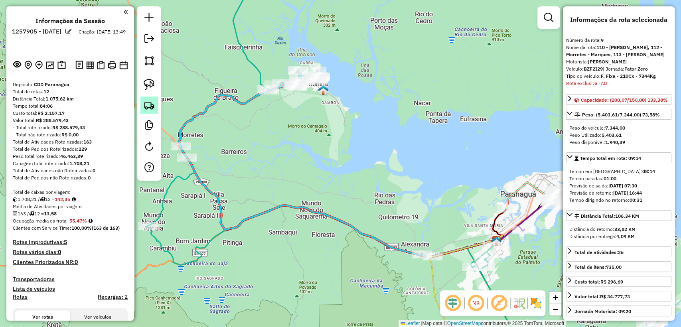
click at [152, 106] on img at bounding box center [149, 105] width 11 height 11
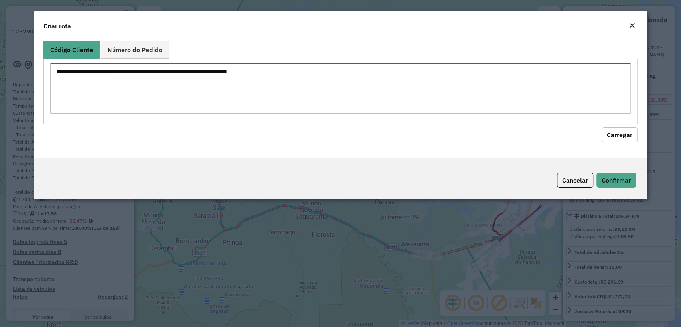
click at [182, 81] on textarea at bounding box center [340, 88] width 580 height 51
paste textarea "******** ******** ******** ******** ******** ******** ******** ******** *******…"
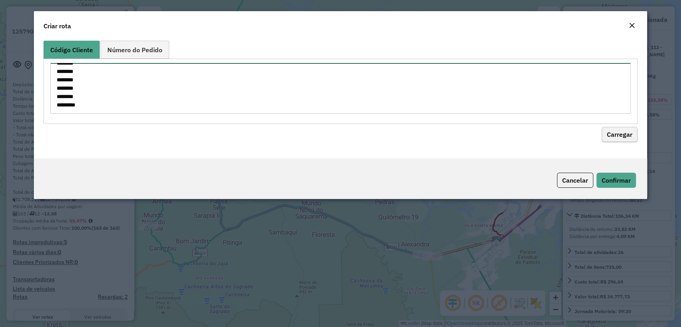
type textarea "******** ******** ******** ******** ******** ******** ******** ******** *******…"
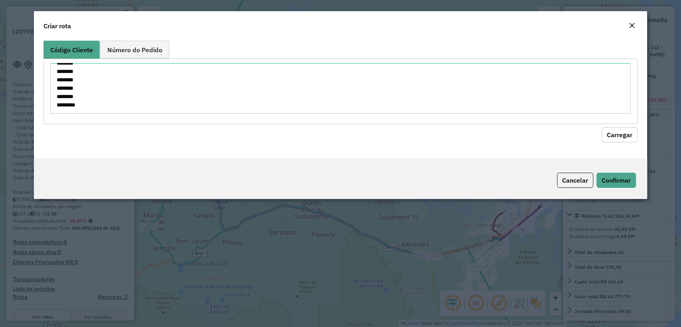
click at [632, 129] on button "Carregar" at bounding box center [620, 134] width 36 height 15
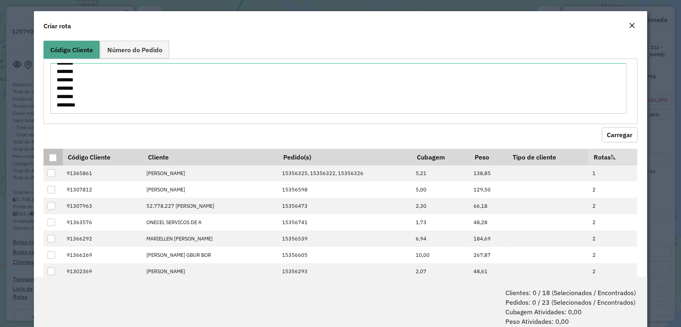
click at [51, 153] on p-tableheadercheckbox at bounding box center [53, 157] width 8 height 8
click at [51, 154] on div at bounding box center [53, 158] width 8 height 8
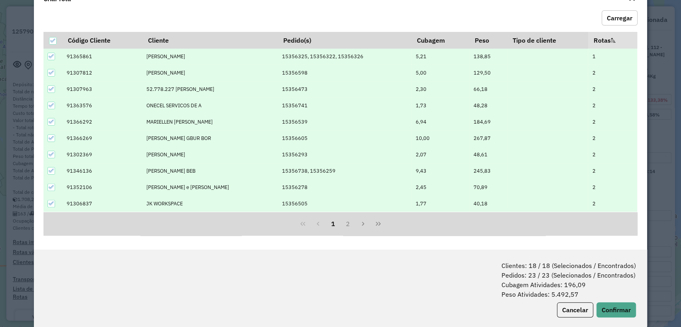
scroll to position [40, 0]
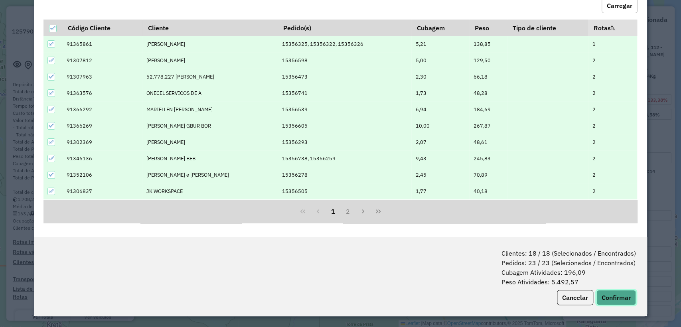
click at [610, 296] on button "Confirmar" at bounding box center [617, 297] width 40 height 15
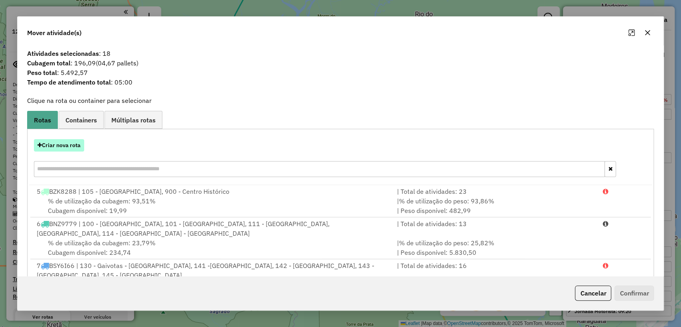
click at [67, 147] on button "Criar nova rota" at bounding box center [59, 145] width 50 height 12
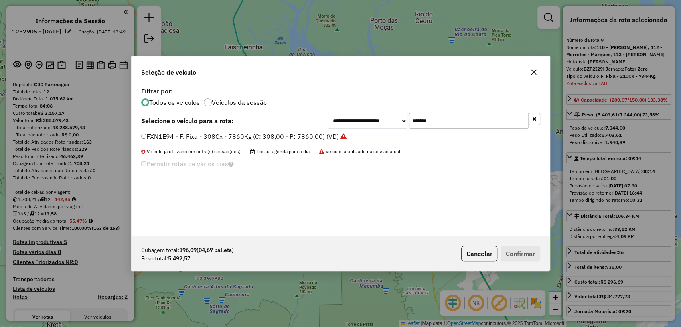
scroll to position [4, 2]
click at [452, 119] on input "*******" at bounding box center [469, 121] width 120 height 16
paste input "text"
type input "*******"
click at [271, 128] on div "**********" at bounding box center [340, 121] width 399 height 16
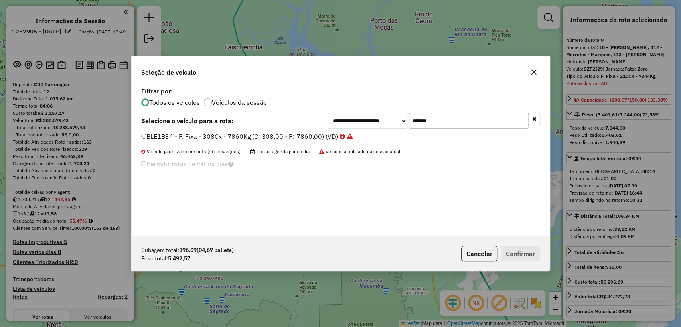
click at [266, 136] on label "BLE1B34 - F. Fixa - 308Cx - 7860Kg (C: 308,00 - P: 7860,00) (VD)" at bounding box center [247, 137] width 212 height 10
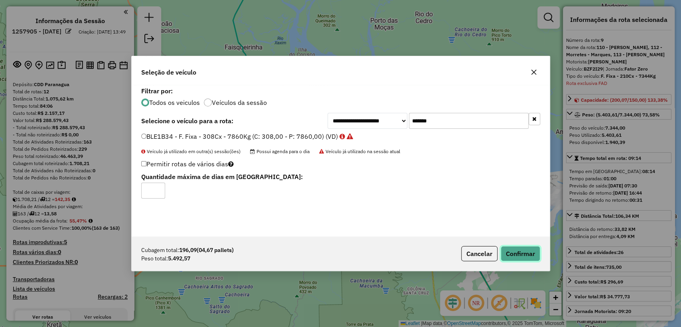
click at [516, 252] on button "Confirmar" at bounding box center [521, 253] width 40 height 15
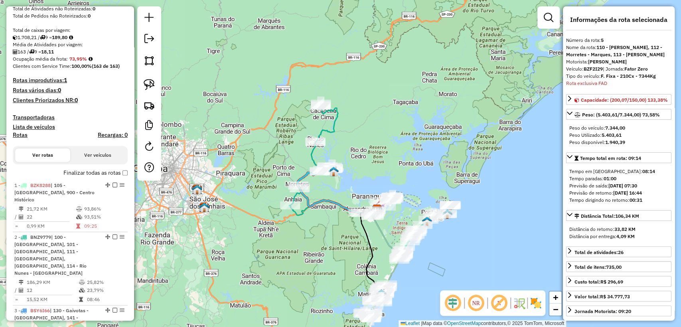
scroll to position [266, 0]
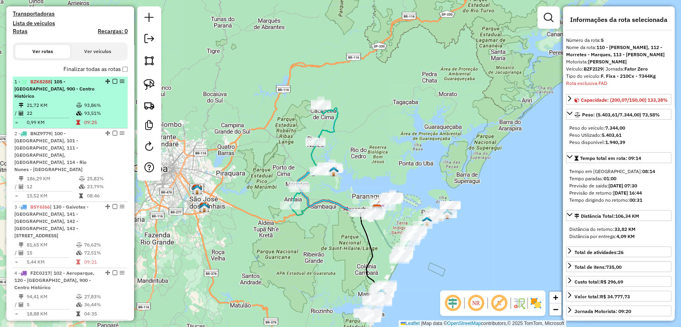
click at [109, 119] on td "09:25" at bounding box center [104, 123] width 40 height 8
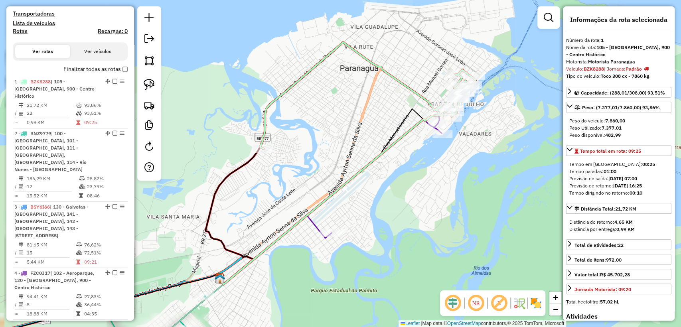
click at [415, 201] on div "Janela de atendimento Grade de atendimento Capacidade Transportadoras Veículos …" at bounding box center [340, 163] width 681 height 327
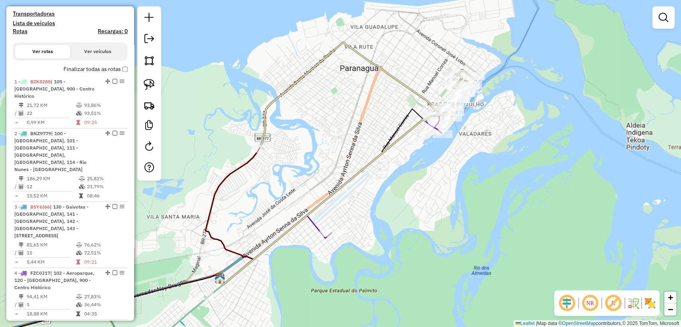
click at [416, 92] on icon at bounding box center [367, 95] width 215 height 107
select select "**********"
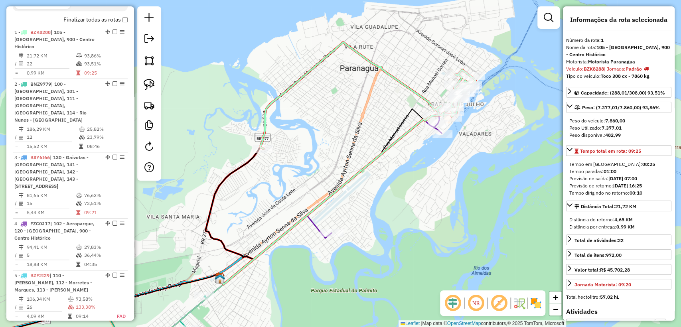
scroll to position [335, 0]
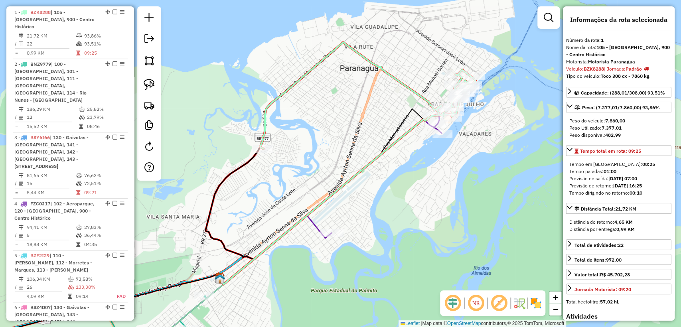
click at [316, 221] on icon at bounding box center [288, 237] width 308 height 245
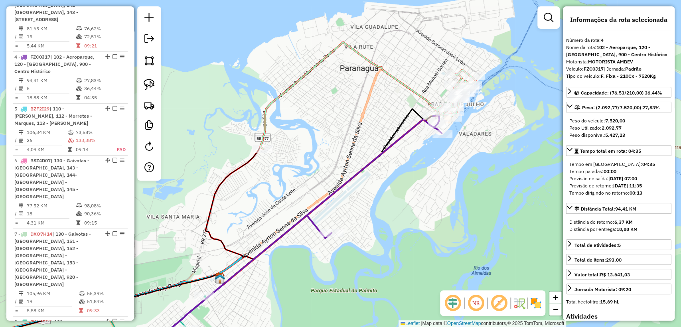
scroll to position [498, 0]
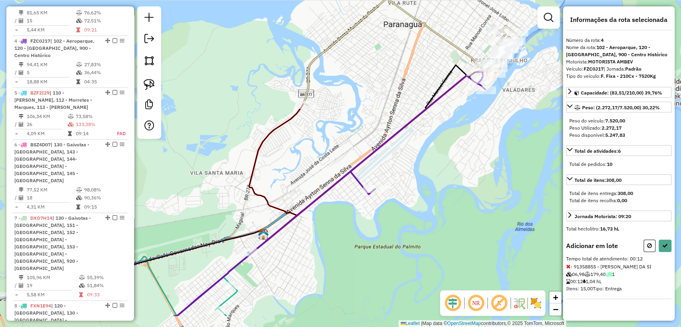
drag, startPoint x: 241, startPoint y: 303, endPoint x: 285, endPoint y: 259, distance: 61.8
click at [285, 259] on div "Janela de atendimento Grade de atendimento Capacidade Transportadoras Veículos …" at bounding box center [340, 163] width 681 height 327
click at [667, 243] on icon at bounding box center [665, 246] width 6 height 6
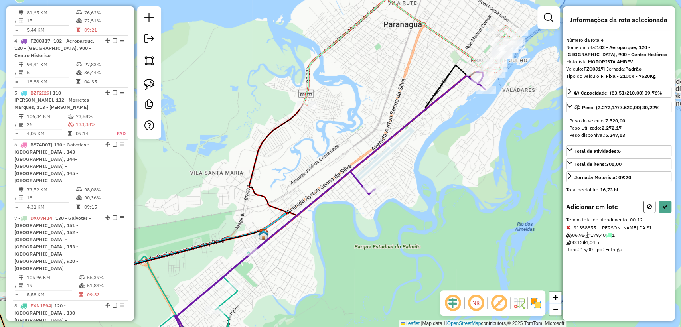
select select "**********"
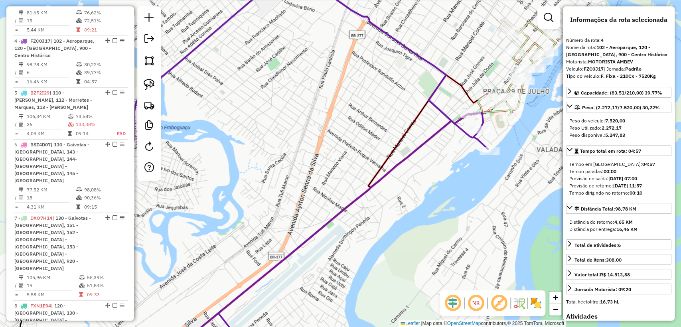
click at [533, 27] on icon at bounding box center [517, 68] width 78 height 93
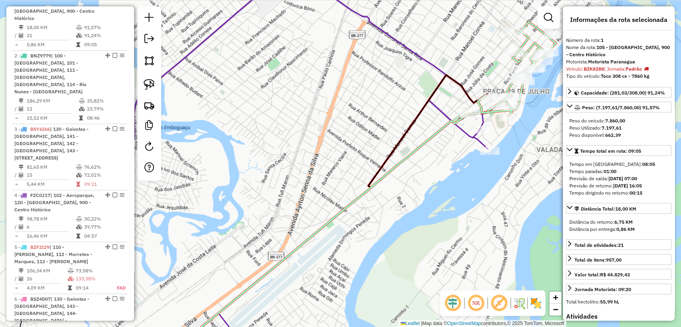
scroll to position [335, 0]
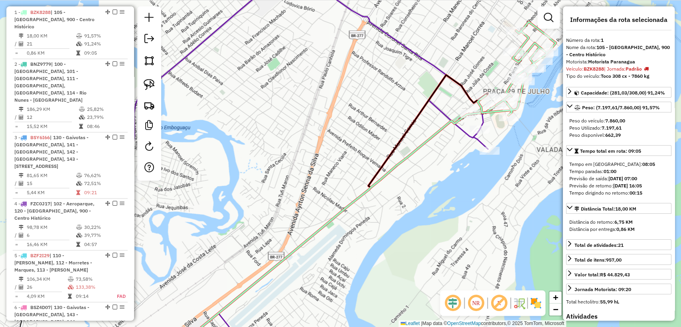
click at [462, 131] on icon at bounding box center [306, 163] width 363 height 393
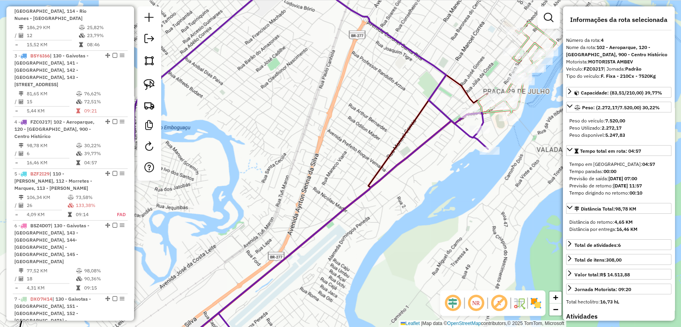
scroll to position [498, 0]
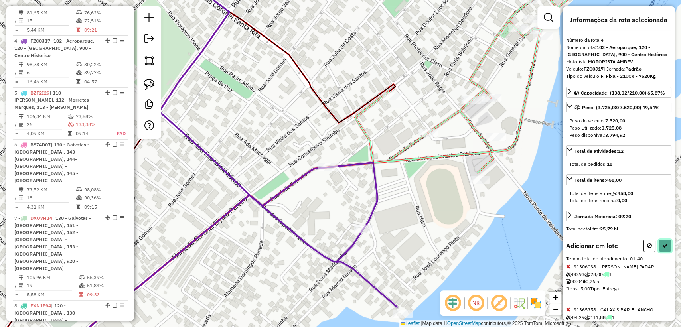
click at [663, 243] on icon at bounding box center [665, 246] width 6 height 6
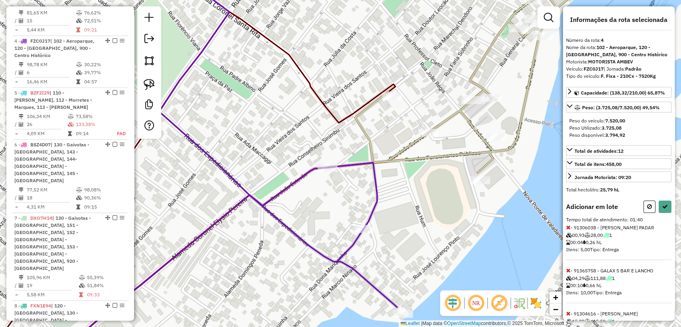
select select "**********"
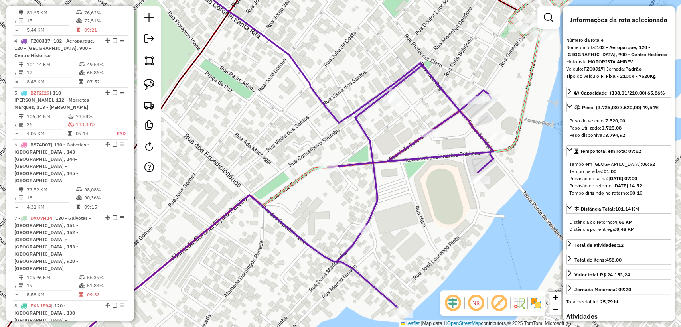
click at [530, 76] on icon at bounding box center [294, 198] width 490 height 324
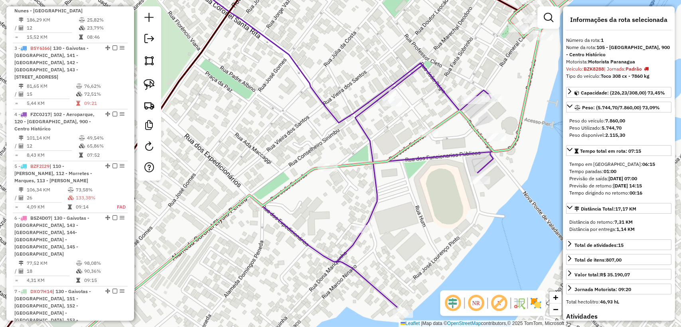
scroll to position [335, 0]
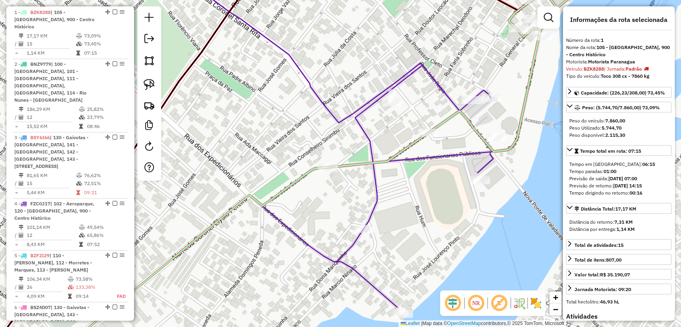
click at [448, 89] on div "Janela de atendimento Grade de atendimento Capacidade Transportadoras Veículos …" at bounding box center [340, 163] width 681 height 327
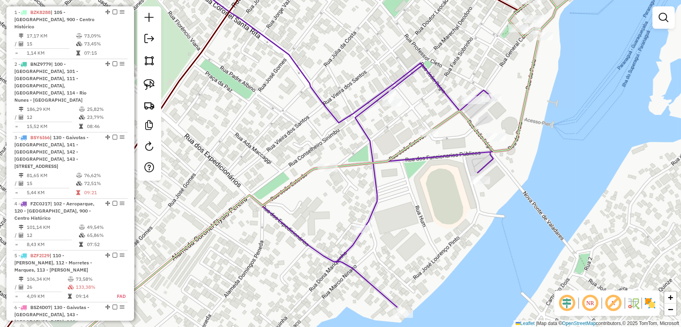
click at [445, 91] on icon at bounding box center [271, 163] width 444 height 393
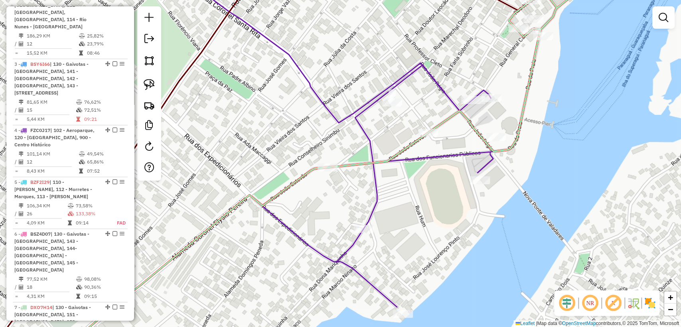
select select "**********"
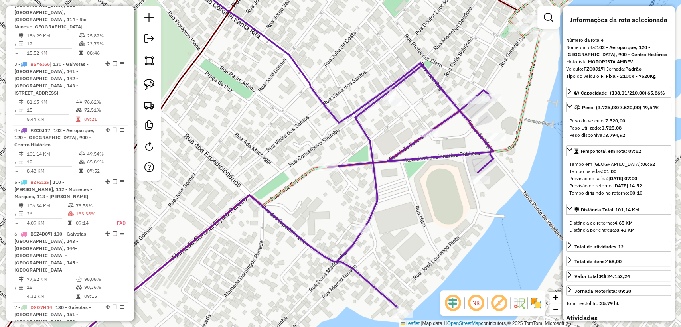
scroll to position [498, 0]
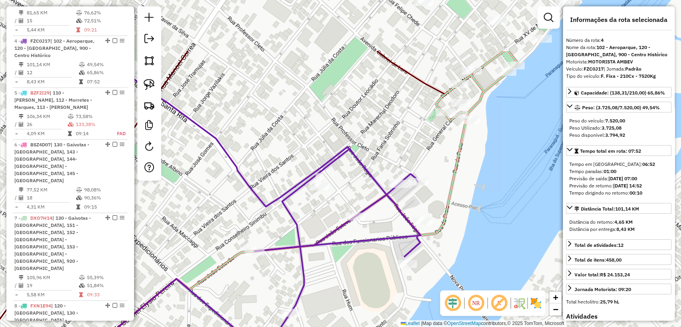
drag, startPoint x: 412, startPoint y: 128, endPoint x: 363, endPoint y: 170, distance: 64.6
click at [362, 170] on div "Janela de atendimento Grade de atendimento Capacidade Transportadoras Veículos …" at bounding box center [340, 163] width 681 height 327
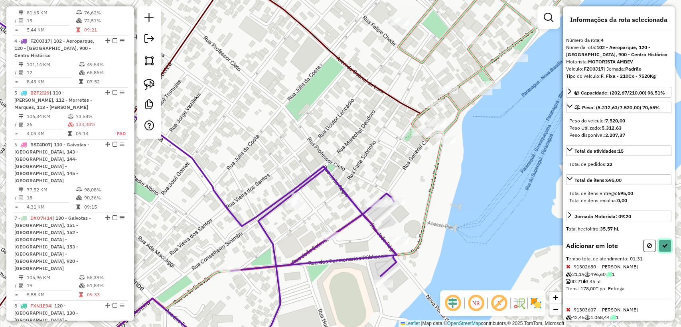
click at [664, 240] on button at bounding box center [665, 246] width 13 height 12
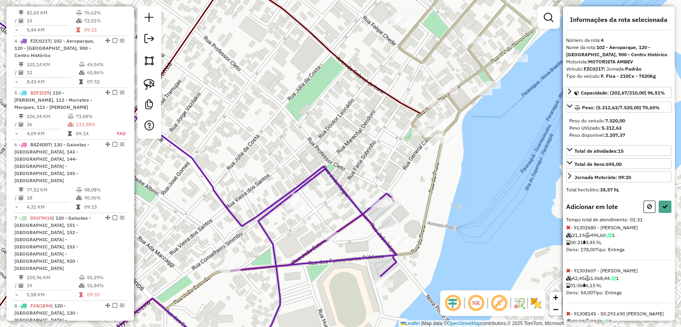
select select "**********"
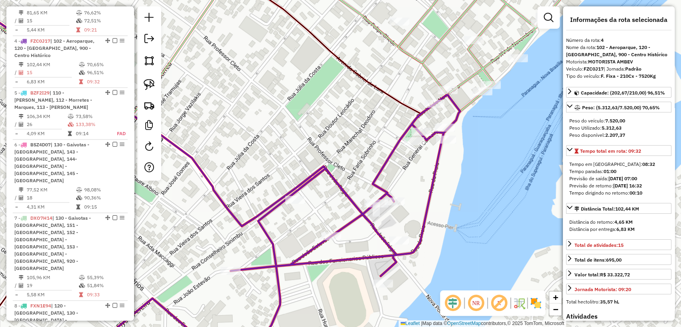
click at [434, 171] on icon at bounding box center [196, 166] width 528 height 385
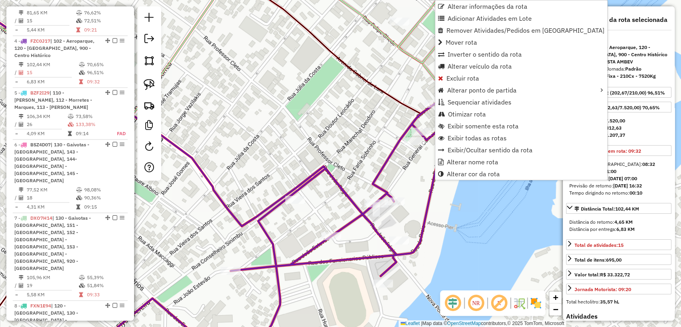
click at [409, 65] on div "Janela de atendimento Grade de atendimento Capacidade Transportadoras Veículos …" at bounding box center [340, 163] width 681 height 327
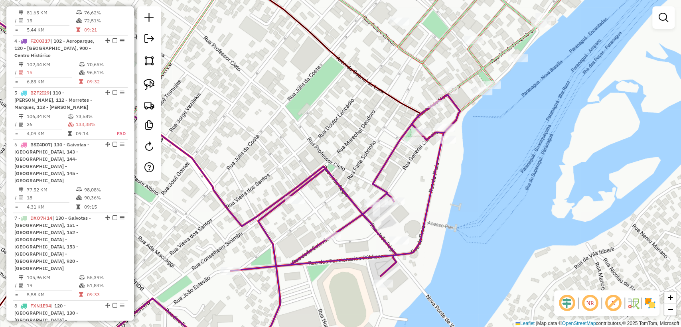
click at [413, 60] on icon at bounding box center [484, 53] width 172 height 173
select select "**********"
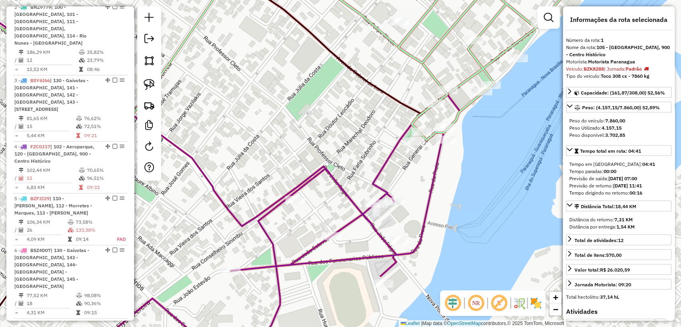
scroll to position [335, 0]
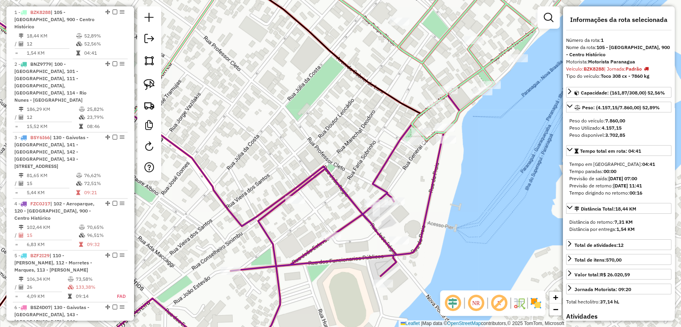
click at [422, 116] on icon at bounding box center [484, 53] width 172 height 173
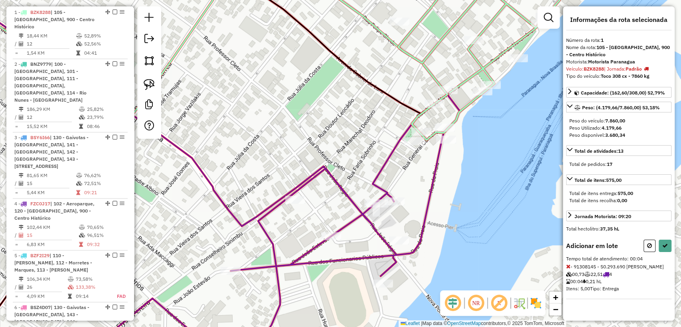
drag, startPoint x: 647, startPoint y: 244, endPoint x: 635, endPoint y: 235, distance: 15.2
click at [647, 243] on icon at bounding box center [649, 246] width 5 height 6
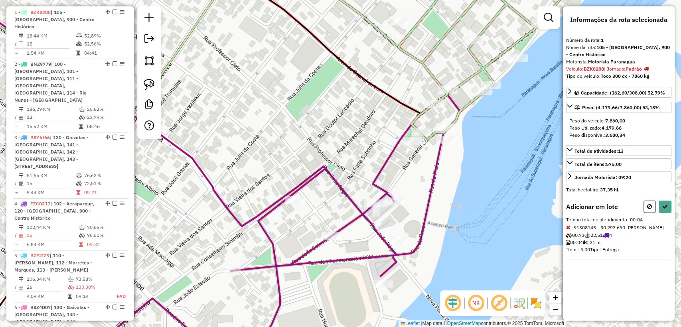
select select "**********"
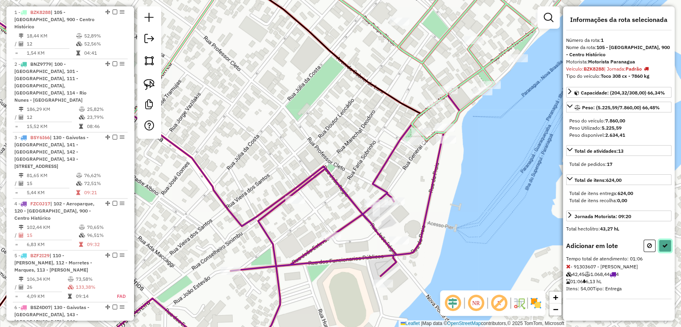
click at [663, 249] on button at bounding box center [665, 246] width 13 height 12
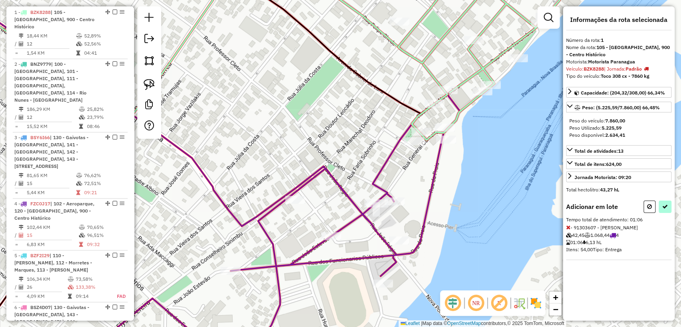
select select "**********"
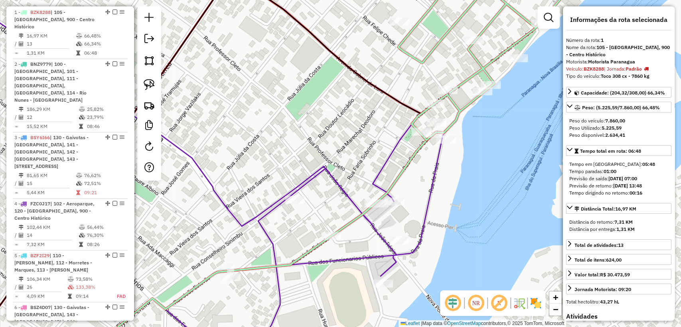
click at [457, 119] on icon at bounding box center [484, 53] width 172 height 173
drag, startPoint x: 462, startPoint y: 164, endPoint x: 459, endPoint y: 167, distance: 4.5
click at [463, 164] on div "Janela de atendimento Grade de atendimento Capacidade Transportadoras Veículos …" at bounding box center [340, 163] width 681 height 327
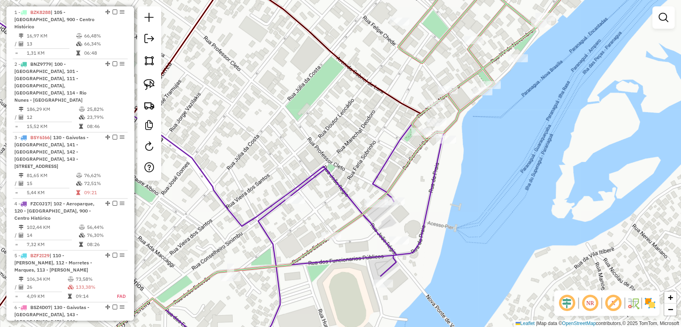
click at [438, 170] on icon at bounding box center [196, 166] width 528 height 385
select select "**********"
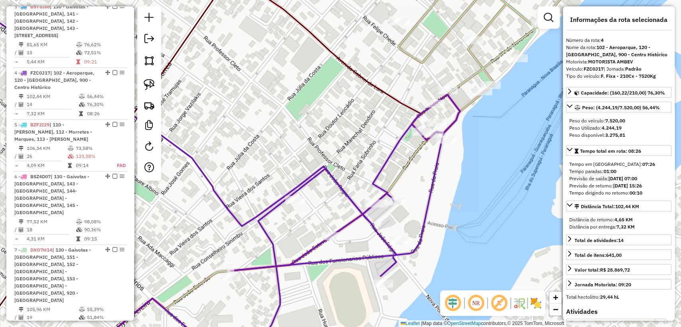
scroll to position [498, 0]
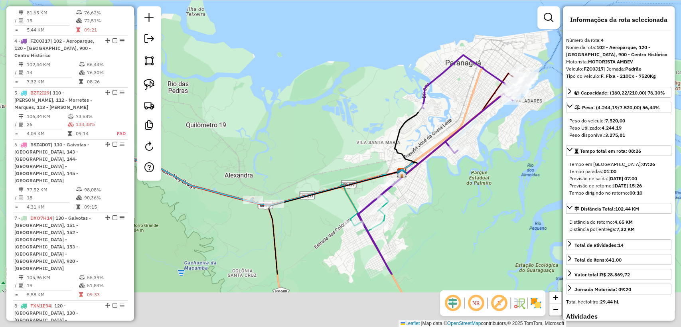
drag, startPoint x: 395, startPoint y: 234, endPoint x: 470, endPoint y: 158, distance: 107.0
click at [470, 158] on div "Janela de atendimento Grade de atendimento Capacidade Transportadoras Veículos …" at bounding box center [340, 163] width 681 height 327
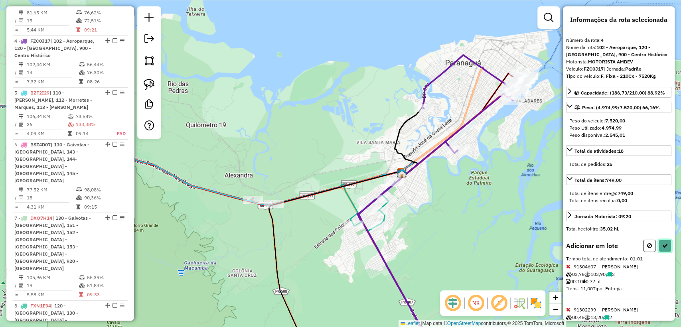
click at [662, 247] on icon at bounding box center [665, 246] width 6 height 6
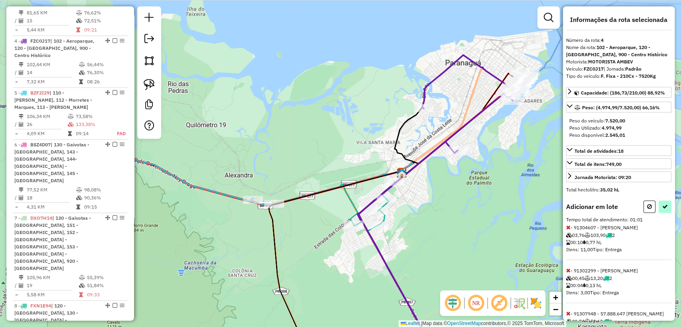
select select "**********"
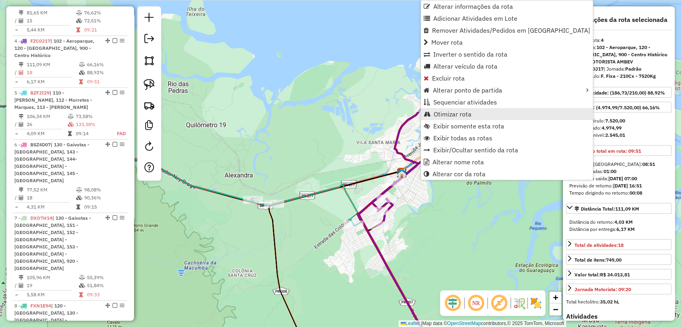
click at [454, 117] on span "Otimizar rota" at bounding box center [453, 114] width 38 height 6
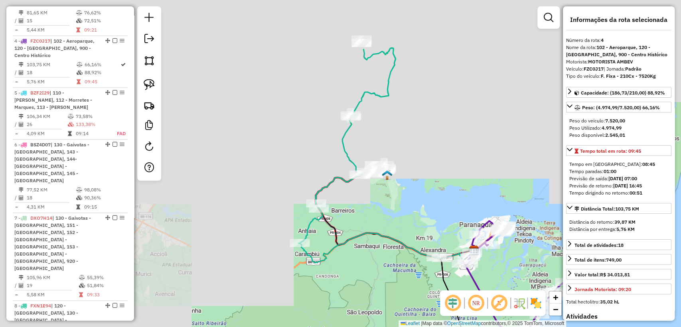
drag, startPoint x: 284, startPoint y: 162, endPoint x: 396, endPoint y: 174, distance: 112.3
click at [407, 207] on div "Janela de atendimento Grade de atendimento Capacidade Transportadoras Veículos …" at bounding box center [340, 163] width 681 height 327
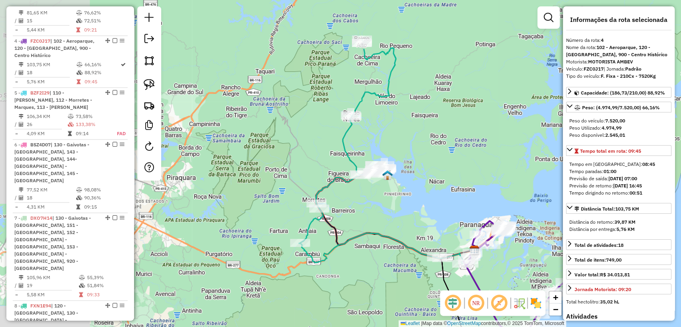
click at [379, 86] on div "Janela de atendimento Grade de atendimento Capacidade Transportadoras Veículos …" at bounding box center [340, 163] width 681 height 327
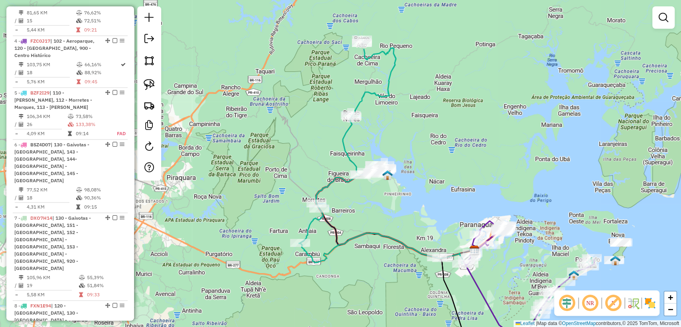
click at [380, 91] on icon at bounding box center [381, 152] width 164 height 224
select select "**********"
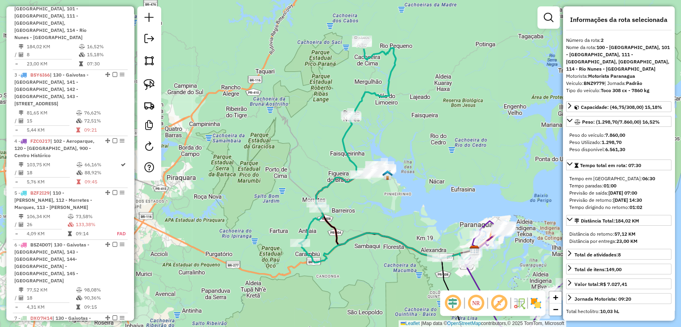
scroll to position [380, 0]
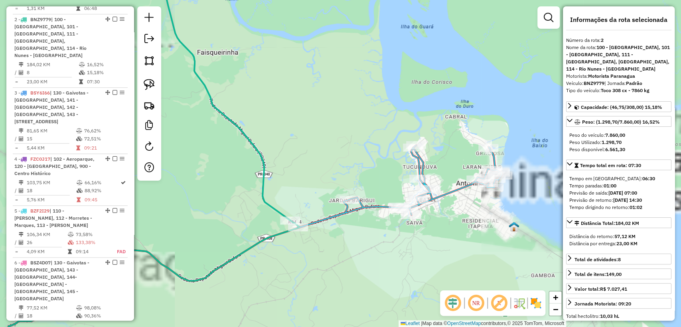
click at [380, 206] on icon at bounding box center [233, 252] width 538 height 215
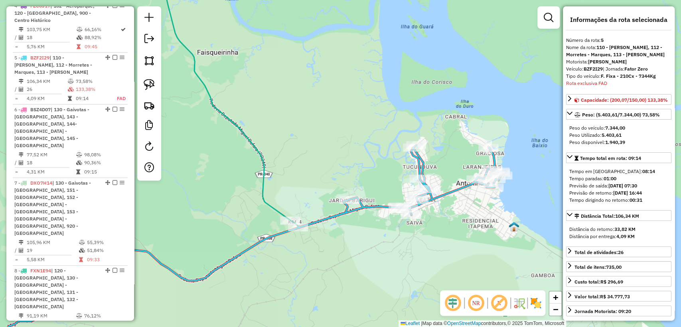
scroll to position [550, 0]
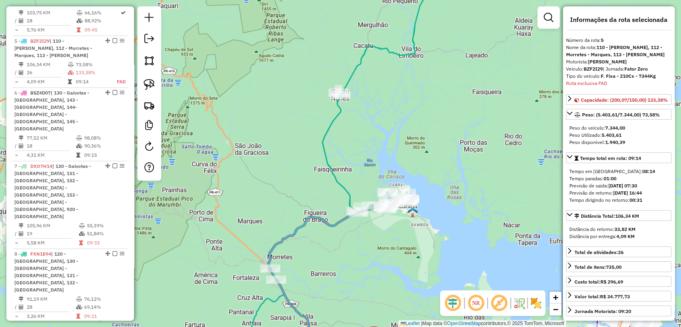
click at [333, 166] on icon at bounding box center [348, 163] width 227 height 393
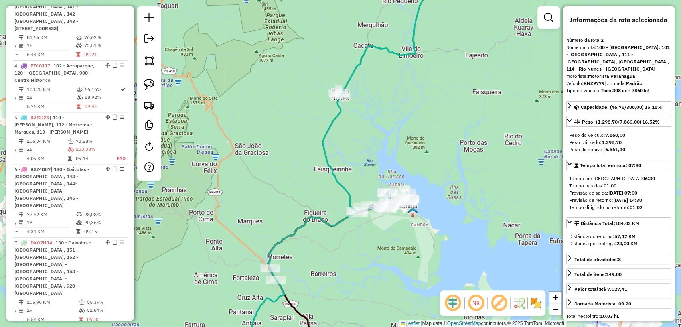
scroll to position [380, 0]
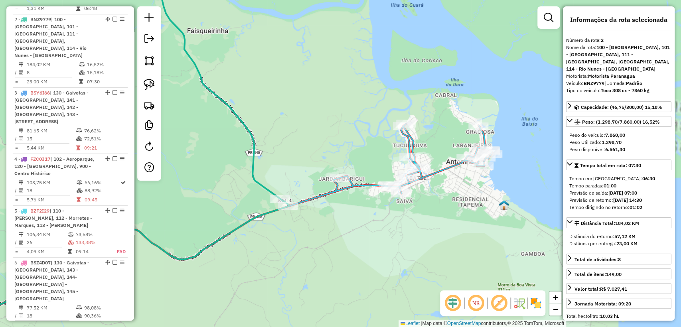
click at [374, 186] on icon at bounding box center [215, 242] width 553 height 236
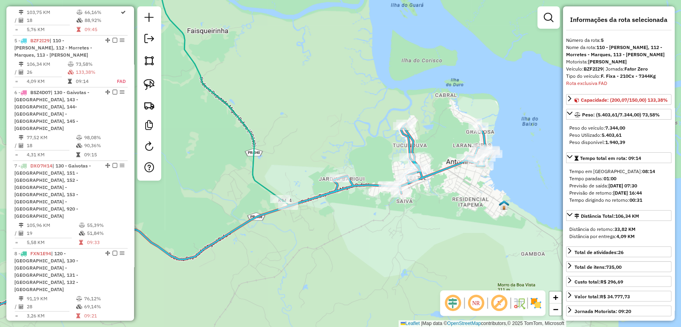
scroll to position [550, 0]
click at [595, 72] on strong "BZF2I29" at bounding box center [593, 69] width 19 height 6
copy div "BZF2I29"
click at [246, 125] on icon at bounding box center [114, 163] width 350 height 393
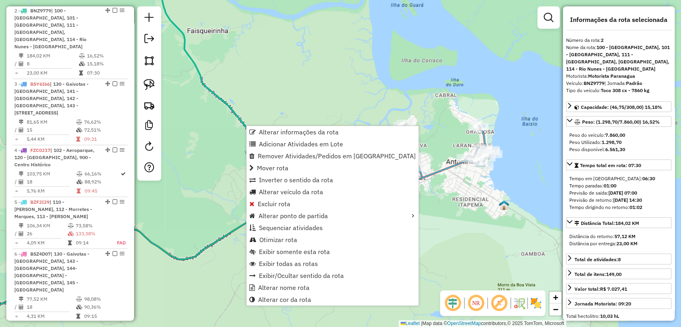
scroll to position [380, 0]
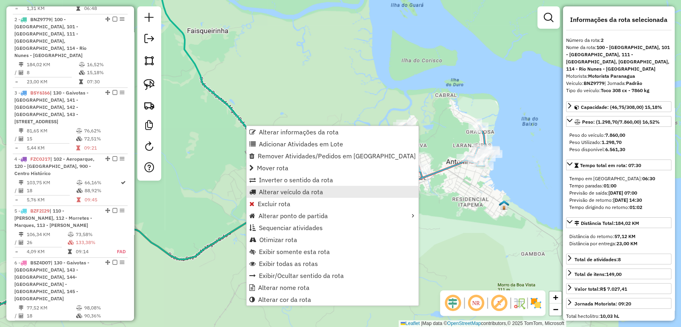
click at [300, 193] on span "Alterar veículo da rota" at bounding box center [291, 192] width 64 height 6
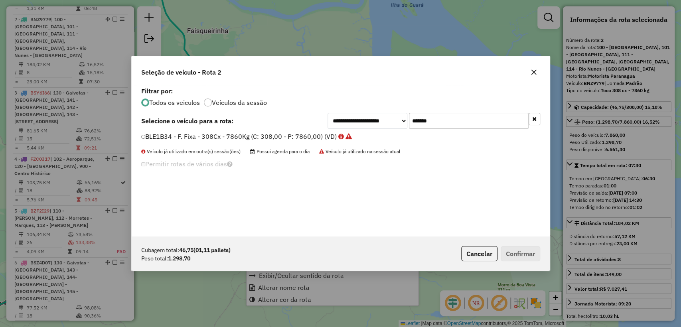
scroll to position [4, 2]
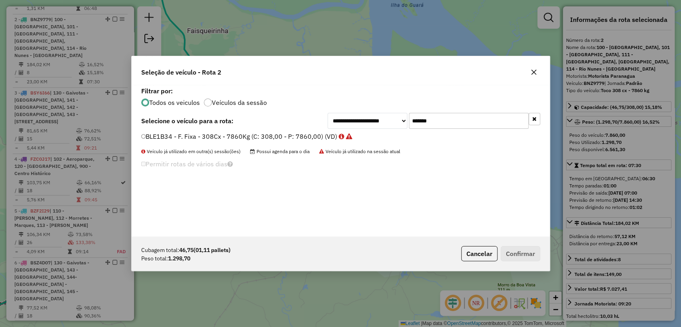
click at [456, 118] on input "*******" at bounding box center [469, 121] width 120 height 16
paste input "text"
type input "*******"
click at [281, 133] on label "BZF2I29 - F. Fixa - 210Cx - 7344Kg (C: 210,00 - P: 7344,00) (VD)" at bounding box center [246, 137] width 211 height 10
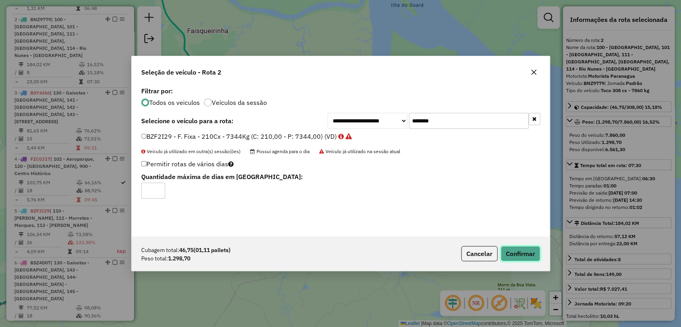
click at [516, 254] on button "Confirmar" at bounding box center [521, 253] width 40 height 15
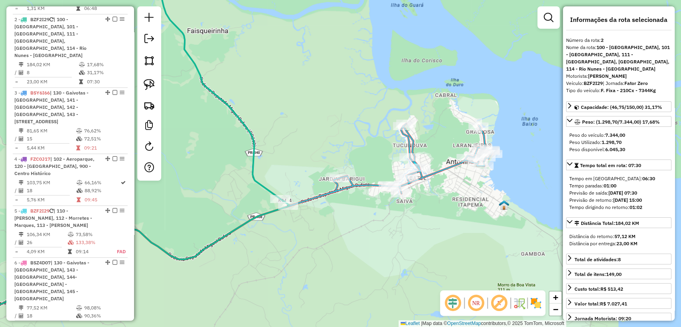
click at [439, 170] on icon at bounding box center [215, 242] width 553 height 236
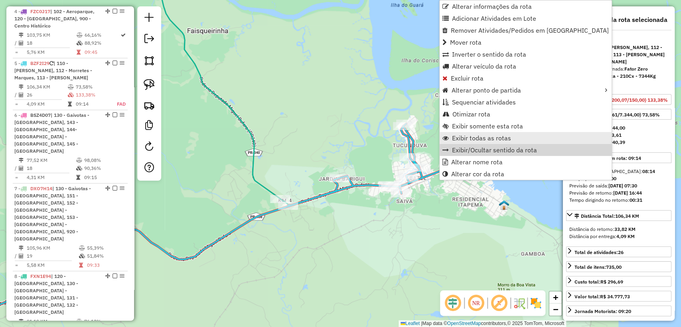
scroll to position [550, 0]
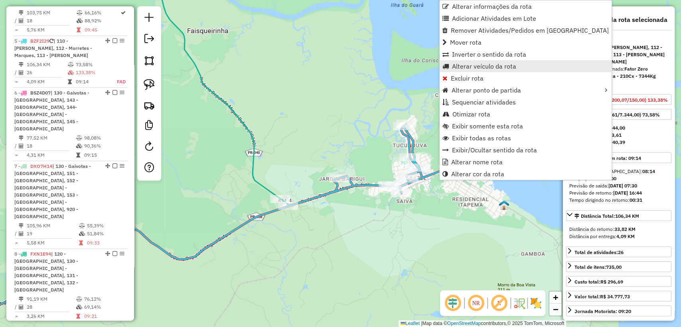
click at [476, 65] on span "Alterar veículo da rota" at bounding box center [484, 66] width 64 height 6
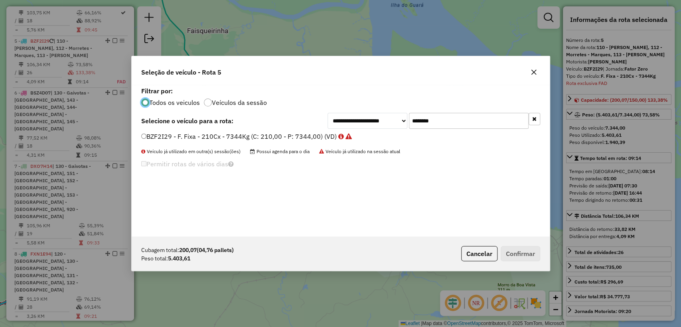
scroll to position [4, 2]
click at [532, 119] on icon "button" at bounding box center [534, 119] width 4 height 6
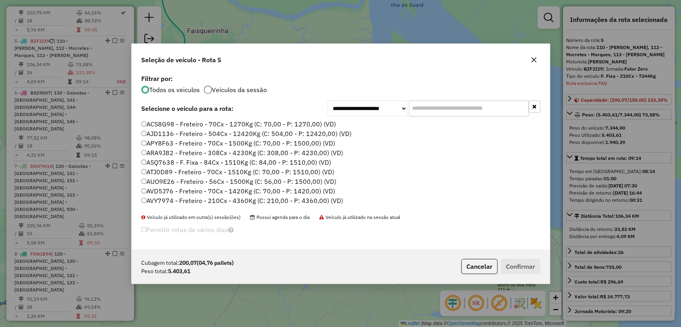
click at [204, 90] on div at bounding box center [208, 90] width 8 height 8
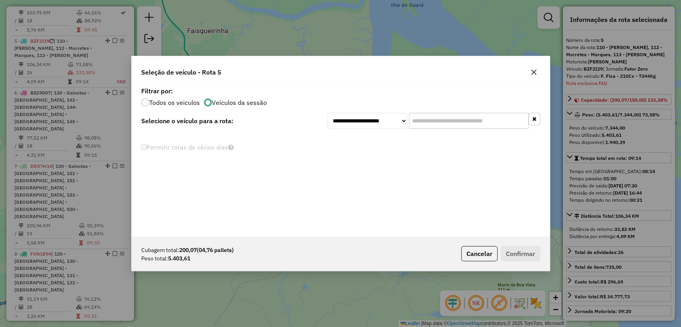
click at [421, 103] on div "Todos os veiculos Veículos da sessão" at bounding box center [340, 102] width 399 height 10
click at [145, 103] on div at bounding box center [145, 103] width 8 height 8
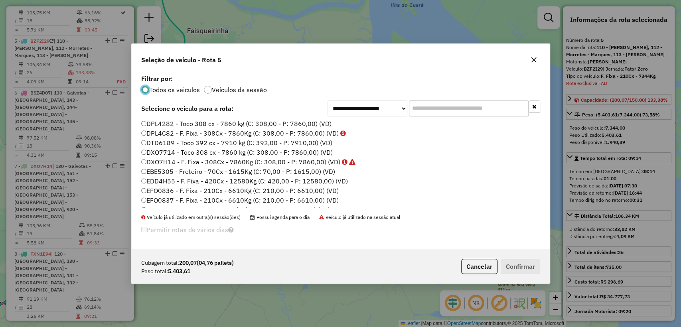
scroll to position [665, 0]
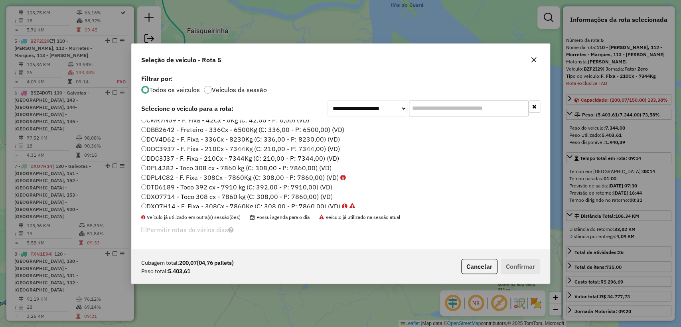
click at [297, 180] on label "DPL4C82 - F. Fixa - 308Cx - 7860Kg (C: 308,00 - P: 7860,00) (VD)" at bounding box center [243, 178] width 205 height 10
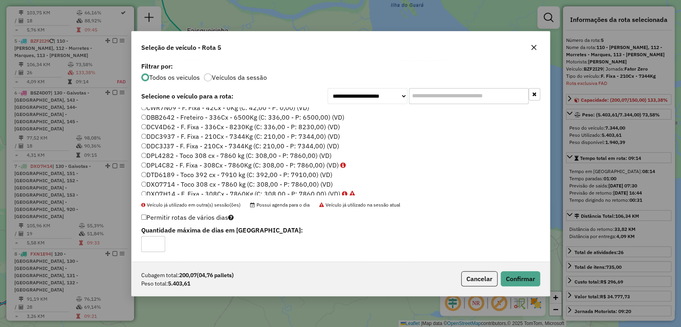
click at [526, 287] on div "Cubagem total: 200,07 (04,76 pallets) Peso total: 5.403,61 Cancelar Confirmar" at bounding box center [341, 279] width 418 height 34
click at [522, 282] on button "Confirmar" at bounding box center [521, 278] width 40 height 15
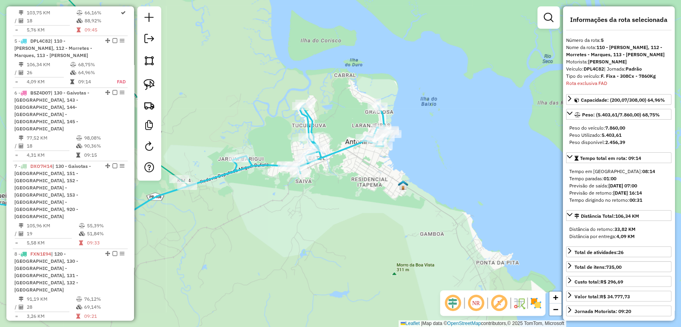
click at [339, 137] on div "Janela de atendimento Grade de atendimento Capacidade Transportadoras Veículos …" at bounding box center [340, 163] width 681 height 327
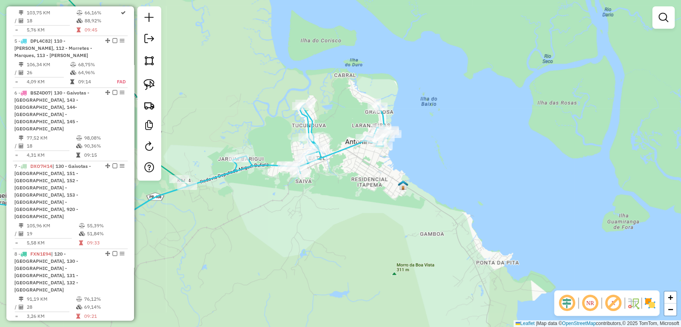
click at [340, 148] on icon at bounding box center [161, 187] width 459 height 167
select select "**********"
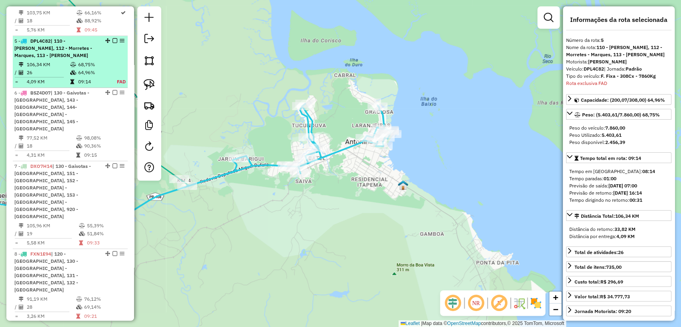
click at [113, 38] on em at bounding box center [115, 40] width 5 height 5
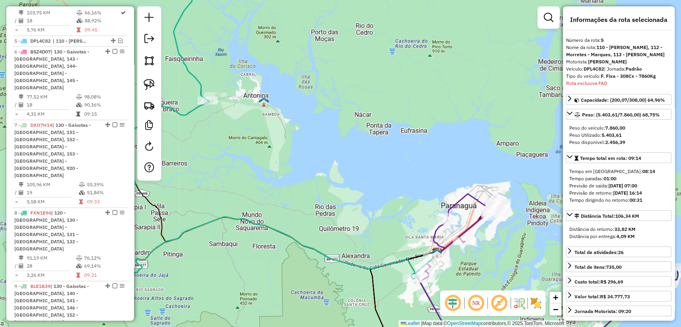
drag, startPoint x: 225, startPoint y: 75, endPoint x: 276, endPoint y: 62, distance: 53.1
click at [276, 62] on div "Janela de atendimento Grade de atendimento Capacidade Transportadoras Veículos …" at bounding box center [340, 163] width 681 height 327
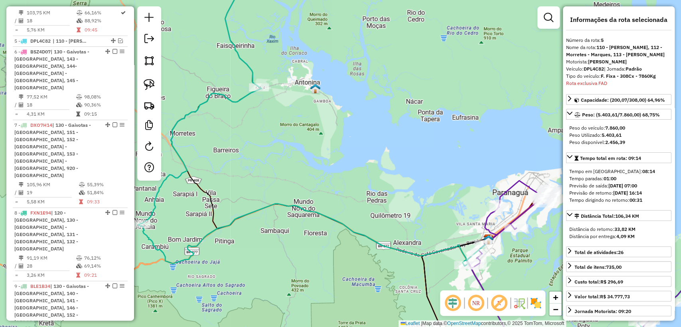
click at [250, 64] on icon at bounding box center [302, 116] width 329 height 298
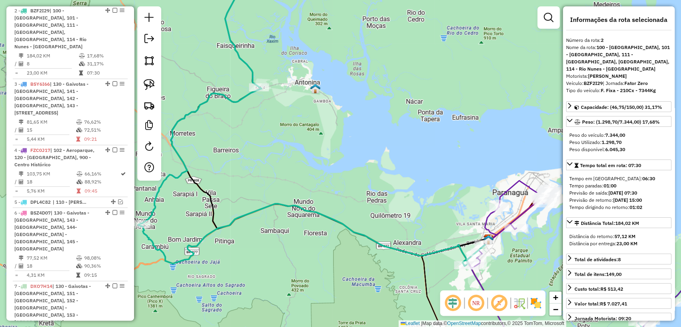
scroll to position [380, 0]
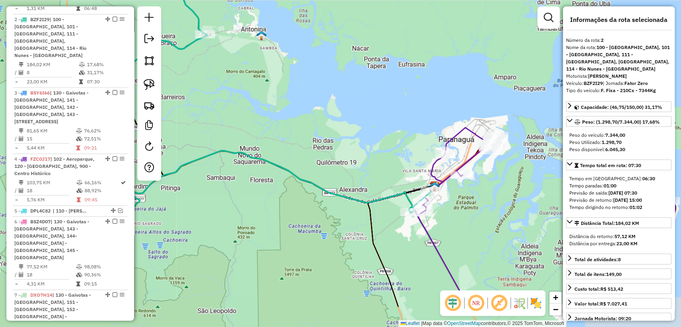
drag, startPoint x: 352, startPoint y: 79, endPoint x: 201, endPoint y: 107, distance: 153.8
click at [201, 107] on div "Janela de atendimento Grade de atendimento Capacidade Transportadoras Veículos …" at bounding box center [340, 163] width 681 height 327
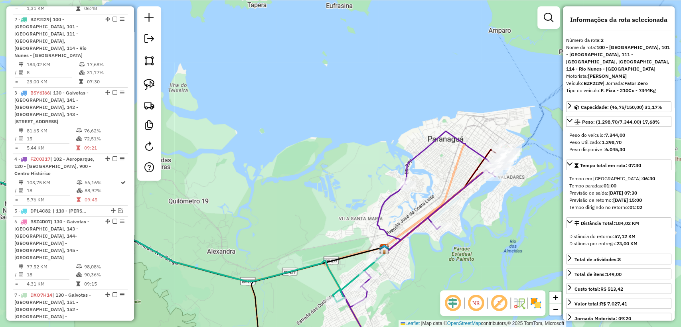
click at [415, 164] on div "Janela de atendimento Grade de atendimento Capacidade Transportadoras Veículos …" at bounding box center [340, 163] width 681 height 327
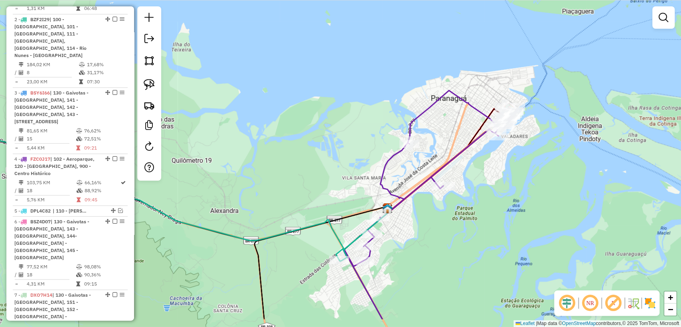
drag, startPoint x: 408, startPoint y: 275, endPoint x: 412, endPoint y: 248, distance: 27.8
click at [412, 248] on div "Janela de atendimento Grade de atendimento Capacidade Transportadoras Veículos …" at bounding box center [340, 163] width 681 height 327
click at [338, 238] on icon at bounding box center [138, 199] width 413 height 123
select select "**********"
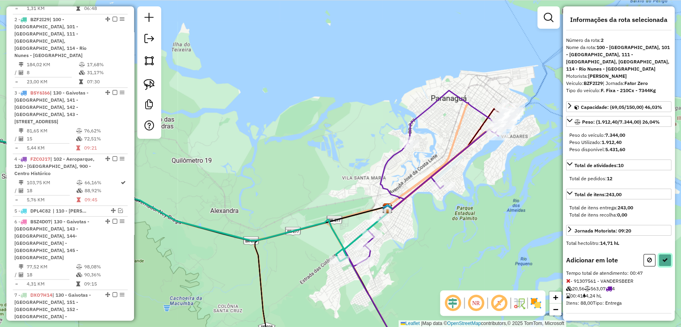
click at [666, 258] on button at bounding box center [665, 260] width 13 height 12
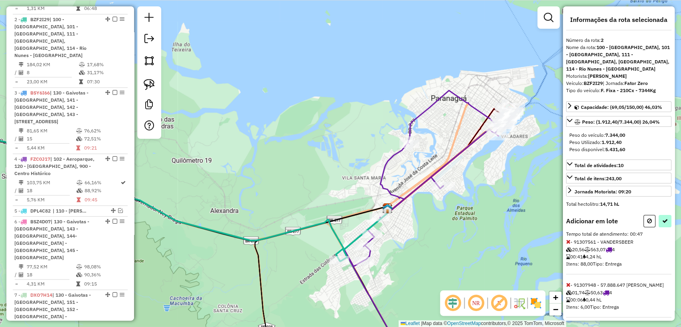
select select "**********"
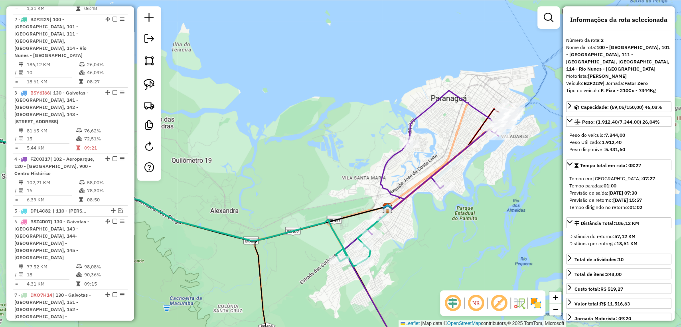
click at [339, 237] on icon at bounding box center [151, 202] width 439 height 129
click at [395, 196] on icon at bounding box center [546, 225] width 406 height 269
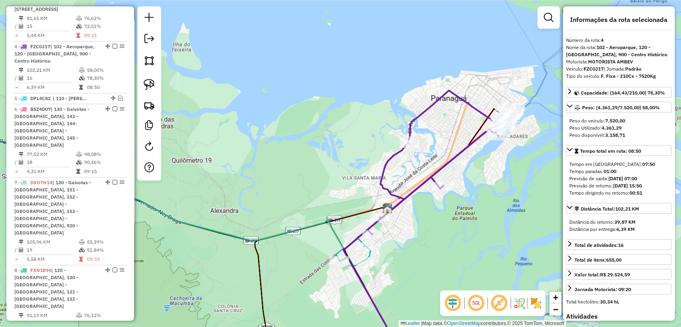
scroll to position [498, 0]
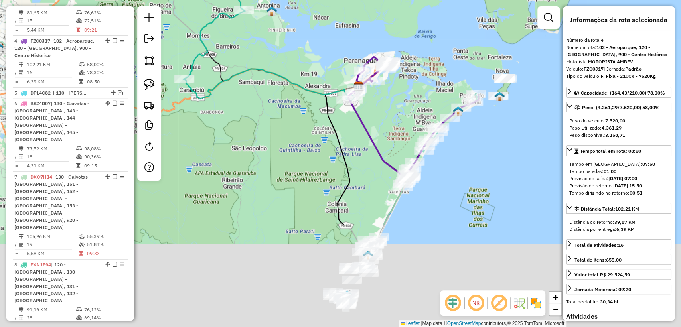
drag, startPoint x: 421, startPoint y: 241, endPoint x: 376, endPoint y: 99, distance: 148.8
click at [376, 99] on div "Janela de atendimento Grade de atendimento Capacidade Transportadoras Veículos …" at bounding box center [340, 163] width 681 height 327
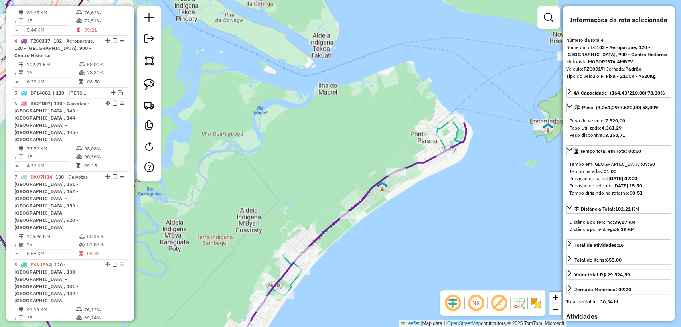
click at [442, 127] on icon at bounding box center [346, 239] width 239 height 242
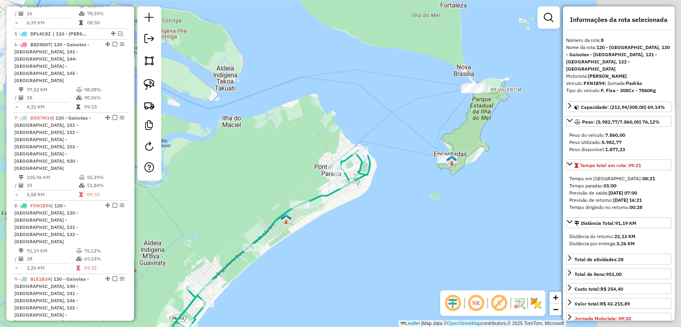
drag, startPoint x: 428, startPoint y: 189, endPoint x: 383, endPoint y: 216, distance: 53.0
click at [383, 216] on div "Janela de atendimento Grade de atendimento Capacidade Transportadoras Veículos …" at bounding box center [340, 163] width 681 height 327
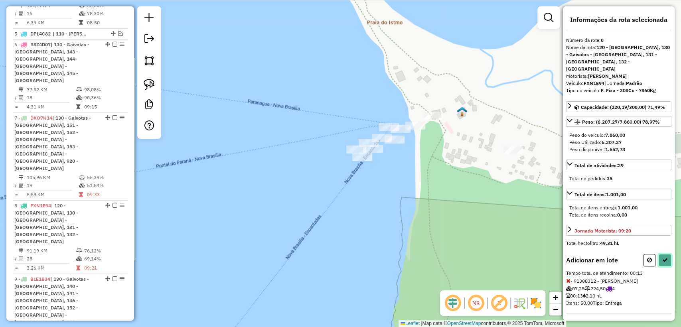
click at [664, 257] on icon at bounding box center [665, 260] width 6 height 6
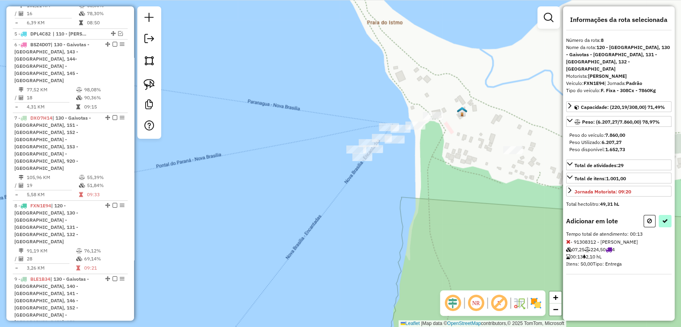
select select "**********"
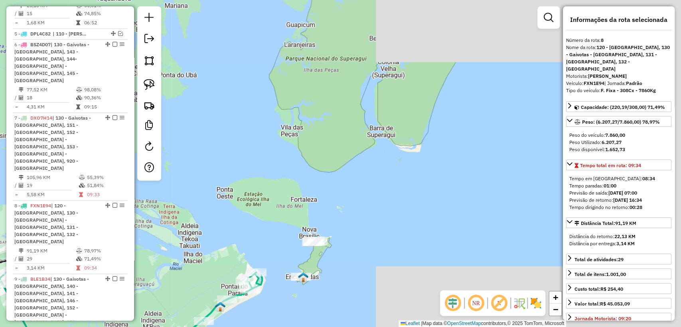
drag, startPoint x: 303, startPoint y: 271, endPoint x: 386, endPoint y: 208, distance: 103.9
click at [419, 160] on div "Janela de atendimento Grade de atendimento Capacidade Transportadoras Veículos …" at bounding box center [340, 163] width 681 height 327
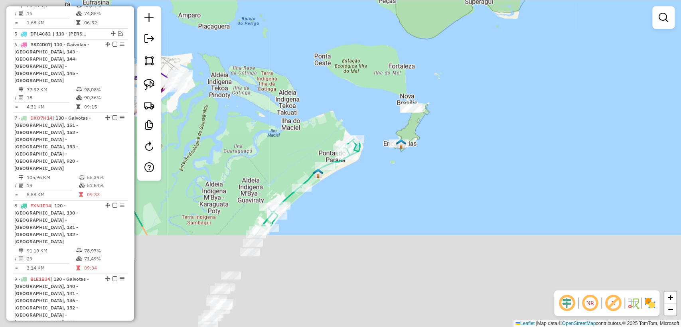
drag, startPoint x: 399, startPoint y: 200, endPoint x: 450, endPoint y: 141, distance: 77.8
click at [450, 141] on div "Janela de atendimento Grade de atendimento Capacidade Transportadoras Veículos …" at bounding box center [340, 163] width 681 height 327
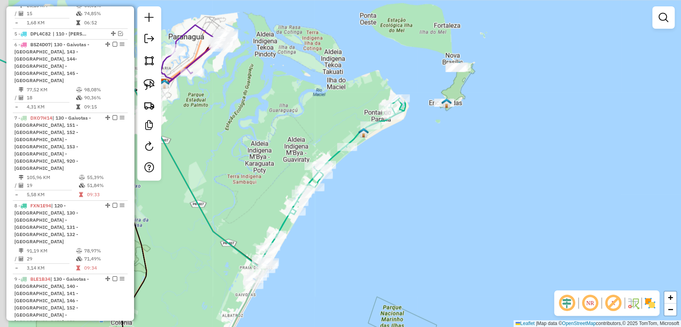
drag, startPoint x: 339, startPoint y: 232, endPoint x: 395, endPoint y: 191, distance: 69.9
click at [395, 191] on div "Janela de atendimento Grade de atendimento Capacidade Transportadoras Veículos …" at bounding box center [340, 163] width 681 height 327
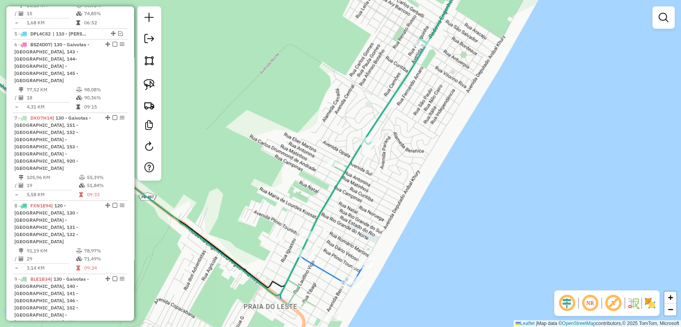
drag, startPoint x: 370, startPoint y: 275, endPoint x: 367, endPoint y: 221, distance: 53.1
click at [367, 221] on div "Janela de atendimento Grade de atendimento Capacidade Transportadoras Veículos …" at bounding box center [340, 163] width 681 height 327
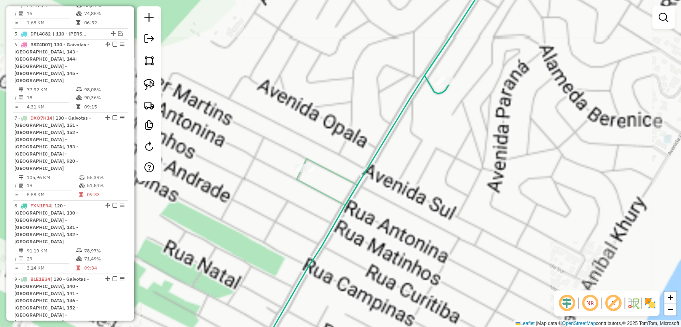
click at [342, 178] on icon at bounding box center [305, 259] width 105 height 202
select select "**********"
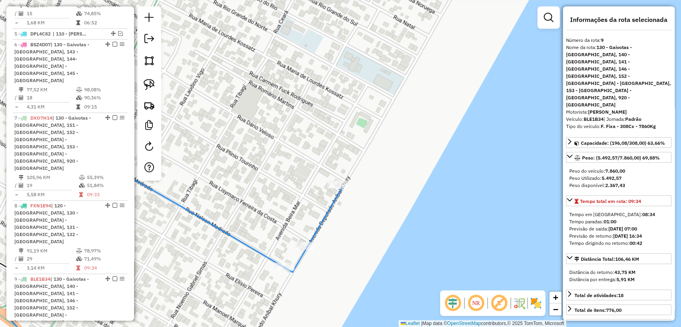
click at [247, 240] on div "Janela de atendimento Grade de atendimento Capacidade Transportadoras Veículos …" at bounding box center [340, 163] width 681 height 327
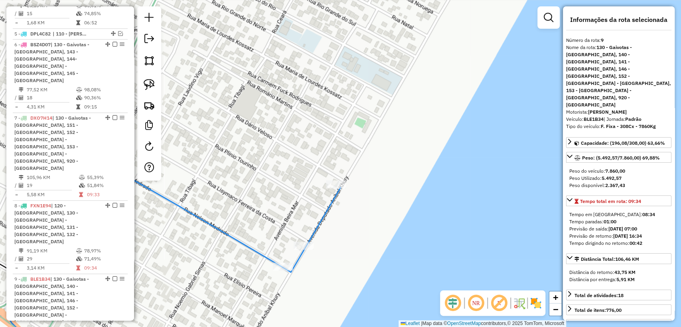
click at [243, 243] on icon at bounding box center [174, 255] width 333 height 210
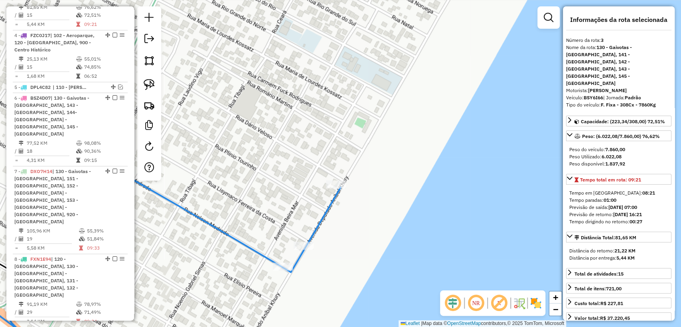
scroll to position [439, 0]
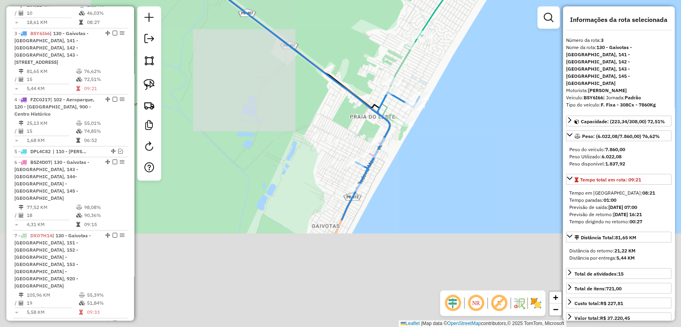
drag, startPoint x: 302, startPoint y: 256, endPoint x: 461, endPoint y: 121, distance: 208.6
click at [461, 121] on div "Janela de atendimento Grade de atendimento Capacidade Transportadoras Veículos …" at bounding box center [340, 163] width 681 height 327
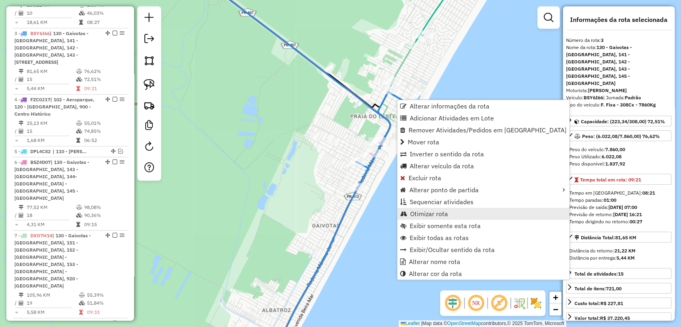
click at [435, 212] on span "Otimizar rota" at bounding box center [429, 214] width 38 height 6
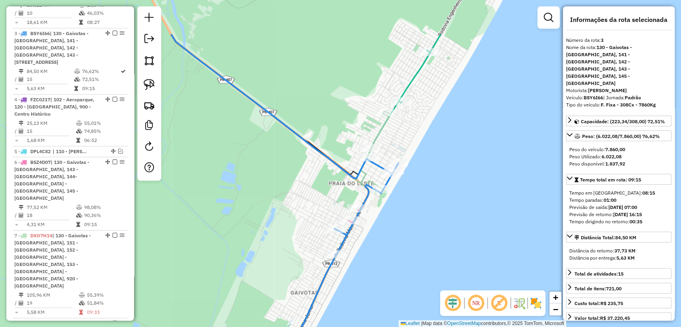
drag, startPoint x: 419, startPoint y: 70, endPoint x: 392, endPoint y: 128, distance: 64.4
click at [397, 137] on div "Janela de atendimento Grade de atendimento Capacidade Transportadoras Veículos …" at bounding box center [340, 163] width 681 height 327
click at [384, 128] on icon at bounding box center [337, 235] width 108 height 249
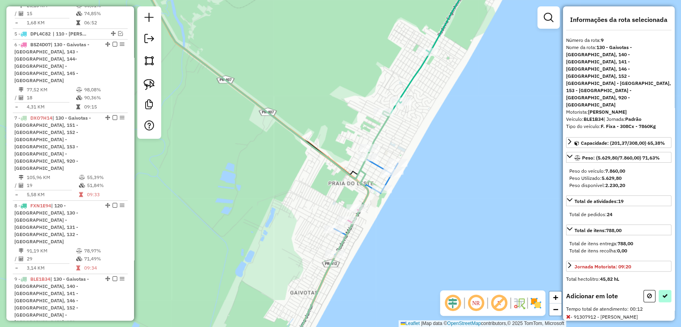
drag, startPoint x: 670, startPoint y: 269, endPoint x: 666, endPoint y: 271, distance: 4.2
click at [670, 269] on div "Informações da rota selecionada Número da rota: 9 Nome da rota: 130 - Gaivotas …" at bounding box center [619, 163] width 112 height 314
click at [666, 290] on button at bounding box center [665, 296] width 13 height 12
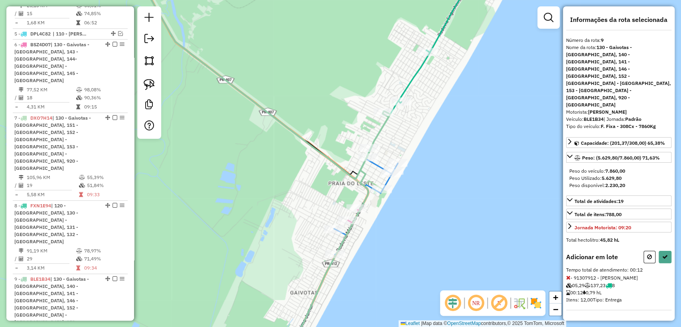
select select "**********"
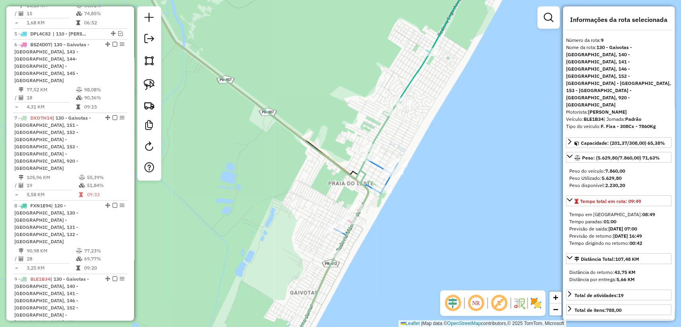
click at [418, 72] on icon at bounding box center [306, 72] width 344 height 211
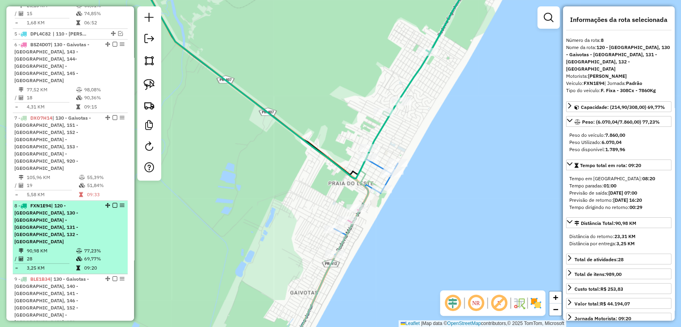
click at [113, 203] on em at bounding box center [115, 205] width 5 height 5
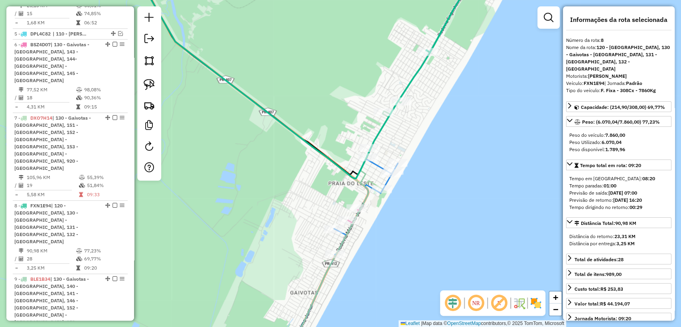
scroll to position [509, 0]
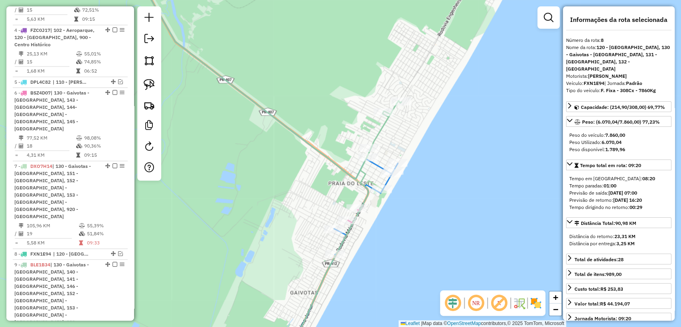
click at [380, 130] on icon at bounding box center [342, 230] width 119 height 259
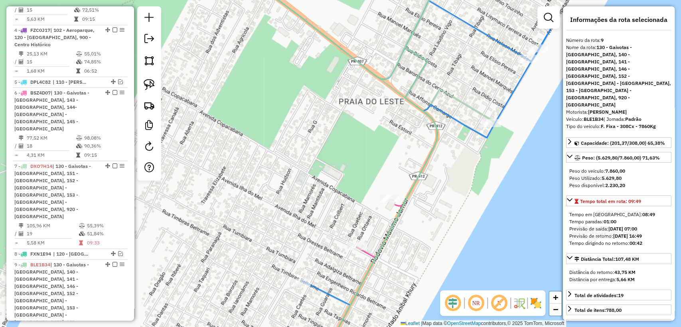
click at [368, 253] on icon at bounding box center [361, 282] width 81 height 155
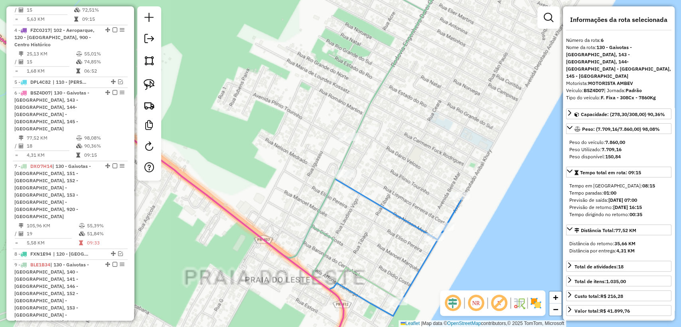
click at [388, 207] on icon at bounding box center [183, 122] width 502 height 272
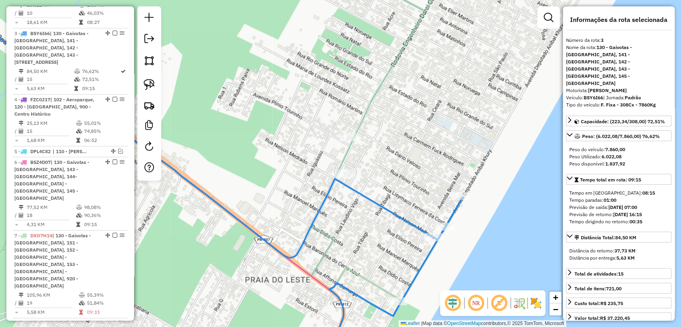
scroll to position [439, 0]
click at [428, 118] on div "Janela de atendimento Grade de atendimento Capacidade Transportadoras Veículos …" at bounding box center [340, 163] width 681 height 327
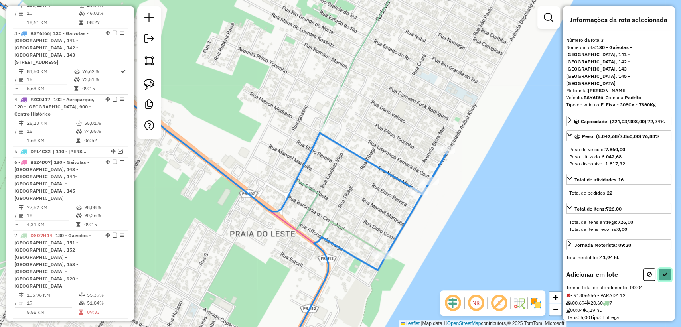
click at [667, 272] on icon at bounding box center [665, 275] width 6 height 6
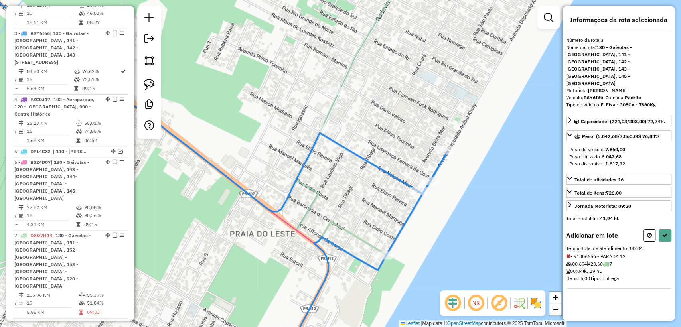
select select "**********"
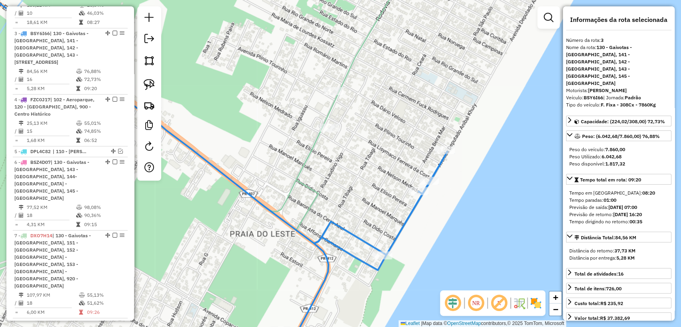
click at [351, 65] on icon at bounding box center [346, 163] width 126 height 393
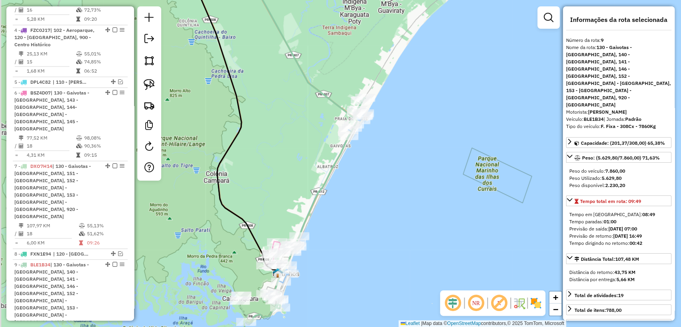
drag, startPoint x: 338, startPoint y: 222, endPoint x: 440, endPoint y: 43, distance: 205.5
click at [445, 32] on div "Janela de atendimento Grade de atendimento Capacidade Transportadoras Veículos …" at bounding box center [340, 163] width 681 height 327
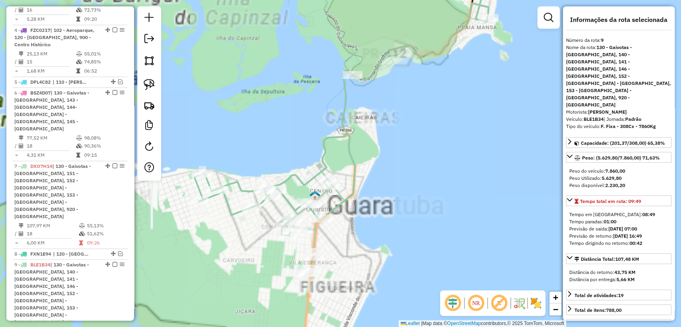
click at [346, 151] on icon at bounding box center [341, 93] width 294 height 253
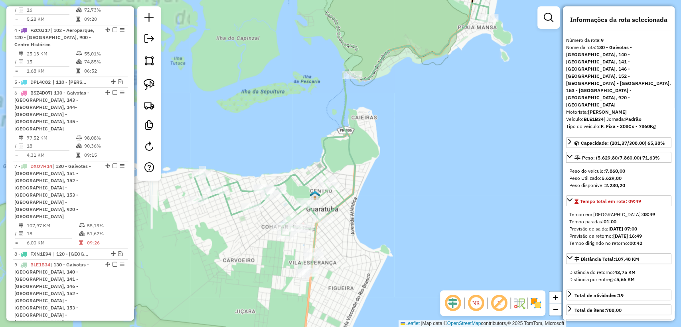
click at [349, 152] on icon at bounding box center [341, 93] width 294 height 253
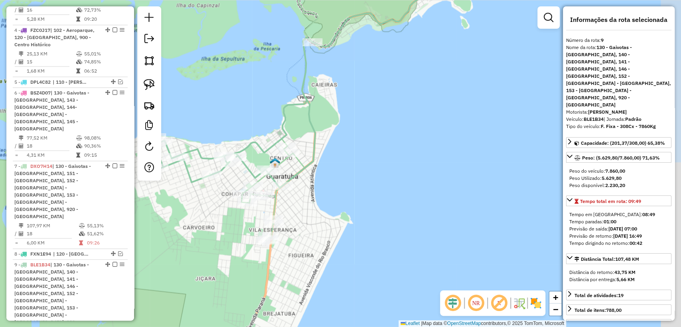
drag, startPoint x: 427, startPoint y: 117, endPoint x: 392, endPoint y: 73, distance: 55.6
click at [392, 73] on div "Janela de atendimento Grade de atendimento Capacidade Transportadoras Veículos …" at bounding box center [340, 163] width 681 height 327
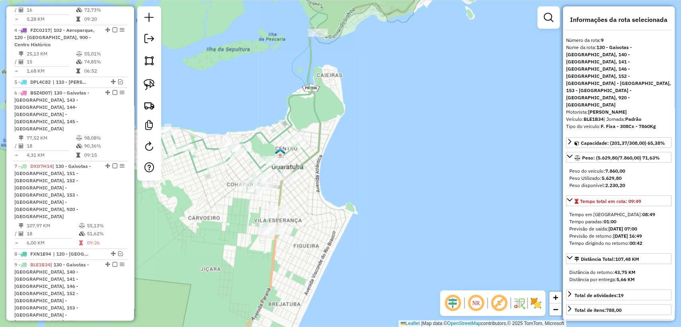
click at [356, 201] on div "Janela de atendimento Grade de atendimento Capacidade Transportadoras Veículos …" at bounding box center [340, 163] width 681 height 327
drag, startPoint x: 336, startPoint y: 194, endPoint x: 445, endPoint y: 227, distance: 113.9
click at [445, 227] on div "Janela de atendimento Grade de atendimento Capacidade Transportadoras Veículos …" at bounding box center [340, 163] width 681 height 327
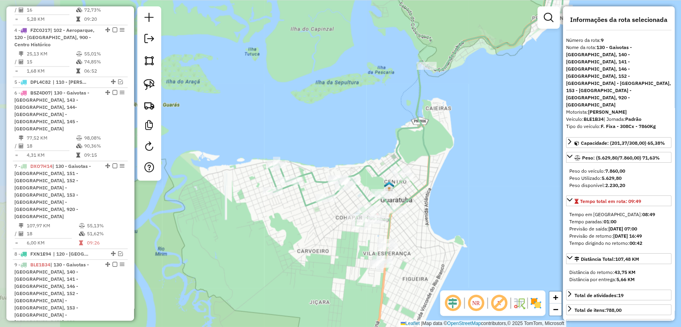
click at [441, 225] on div "Janela de atendimento Grade de atendimento Capacidade Transportadoras Veículos …" at bounding box center [340, 163] width 681 height 327
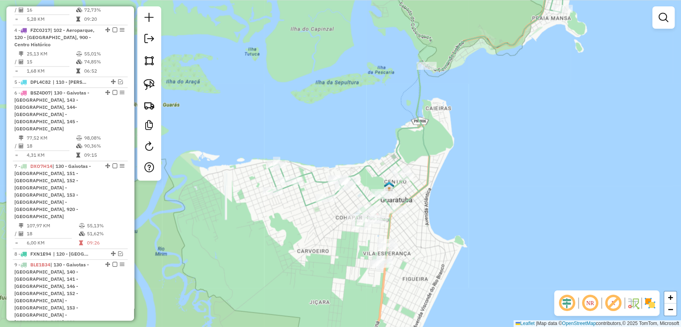
click at [427, 173] on icon at bounding box center [416, 89] width 294 height 244
select select "**********"
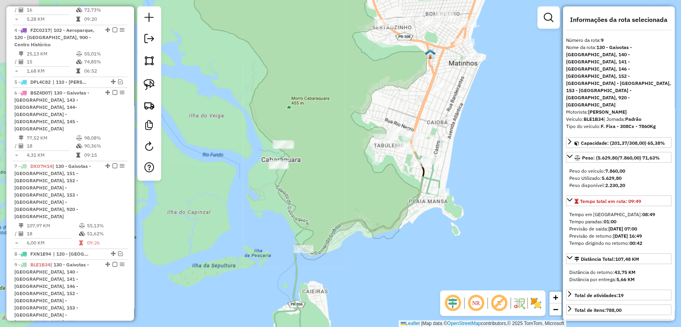
drag, startPoint x: 498, startPoint y: 95, endPoint x: 374, endPoint y: 283, distance: 225.5
click at [374, 283] on div "Janela de atendimento Grade de atendimento Capacidade Transportadoras Veículos …" at bounding box center [340, 163] width 681 height 327
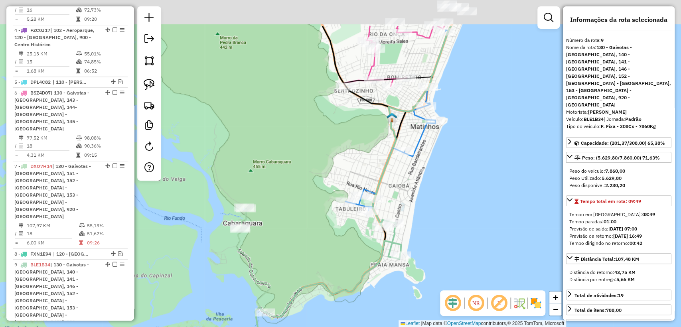
click at [377, 277] on div "Janela de atendimento Grade de atendimento Capacidade Transportadoras Veículos …" at bounding box center [340, 163] width 681 height 327
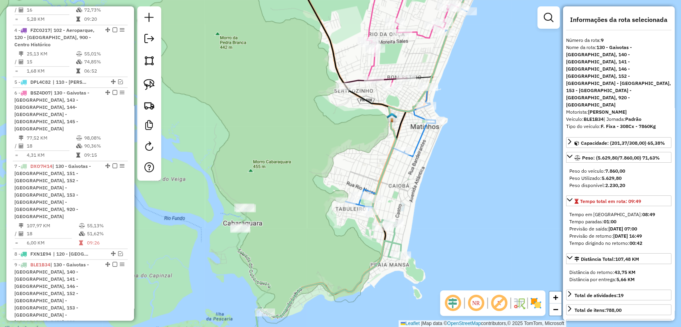
click at [417, 148] on icon at bounding box center [412, 88] width 132 height 243
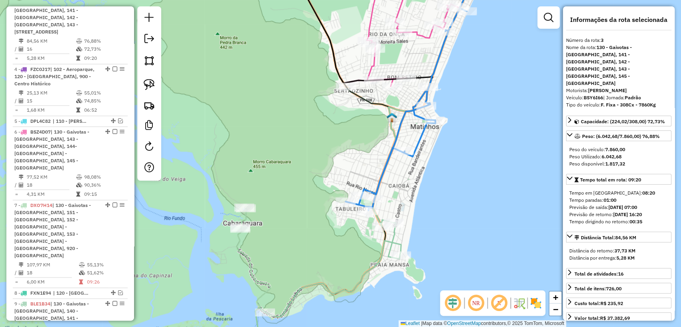
scroll to position [439, 0]
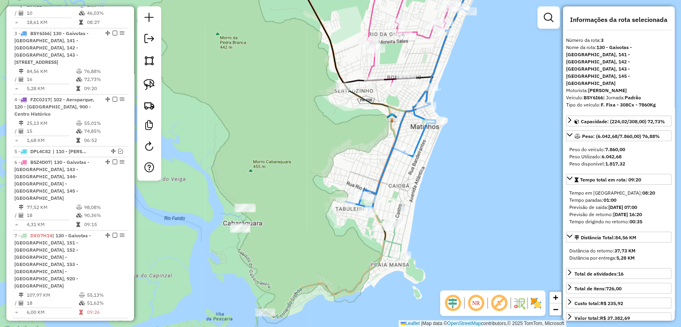
click at [421, 37] on icon at bounding box center [411, 26] width 134 height 119
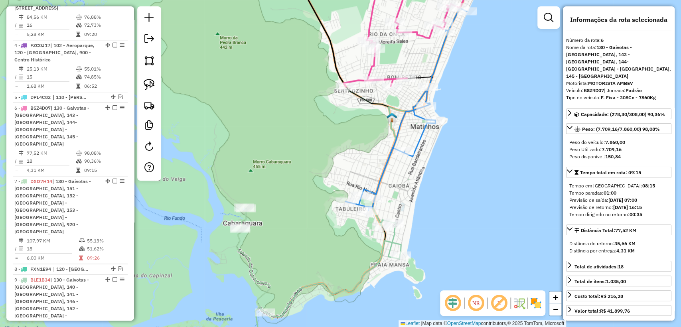
scroll to position [509, 0]
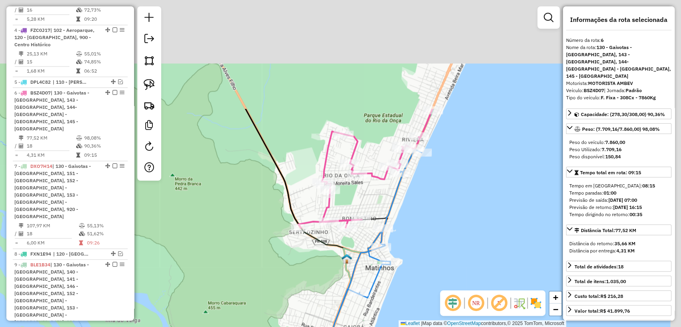
drag, startPoint x: 431, startPoint y: 219, endPoint x: 414, endPoint y: 242, distance: 28.5
click at [414, 242] on div "Janela de atendimento Grade de atendimento Capacidade Transportadoras Veículos …" at bounding box center [340, 163] width 681 height 327
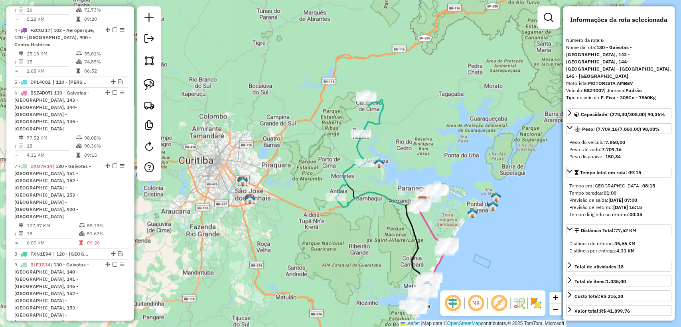
click at [377, 195] on icon at bounding box center [377, 152] width 85 height 113
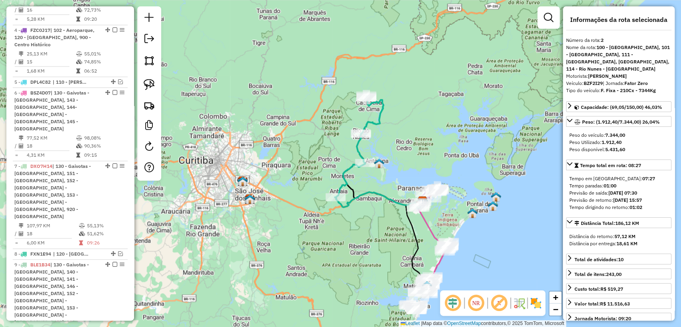
scroll to position [380, 0]
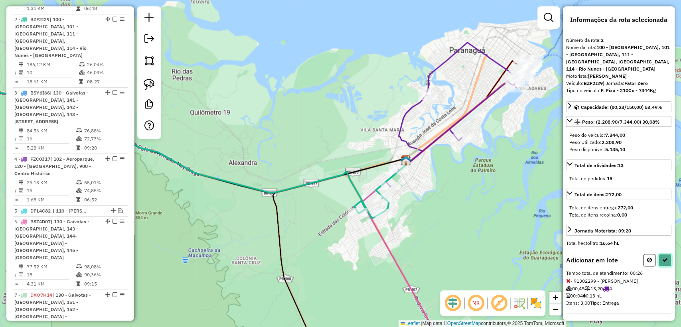
click at [666, 258] on button at bounding box center [665, 260] width 13 height 12
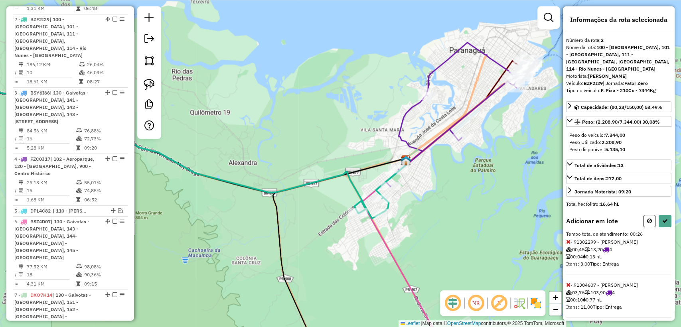
select select "**********"
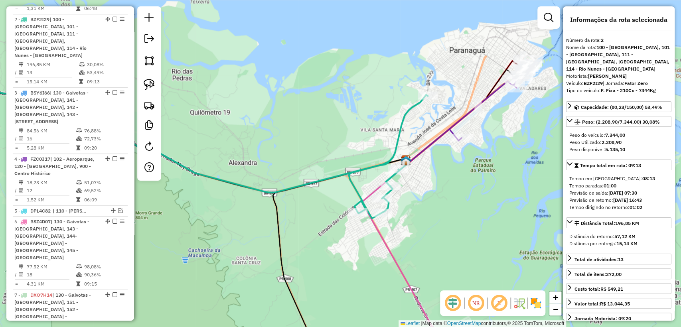
click at [380, 167] on icon at bounding box center [180, 154] width 496 height 129
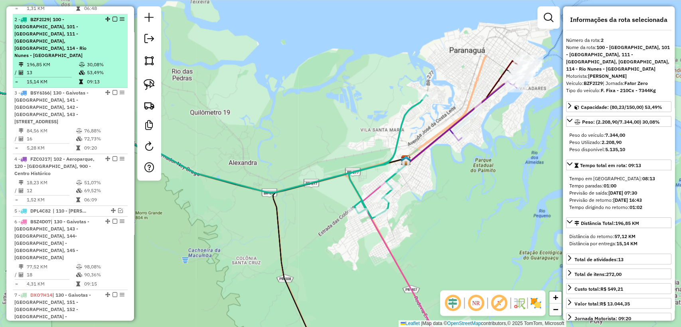
click at [113, 17] on em at bounding box center [115, 19] width 5 height 5
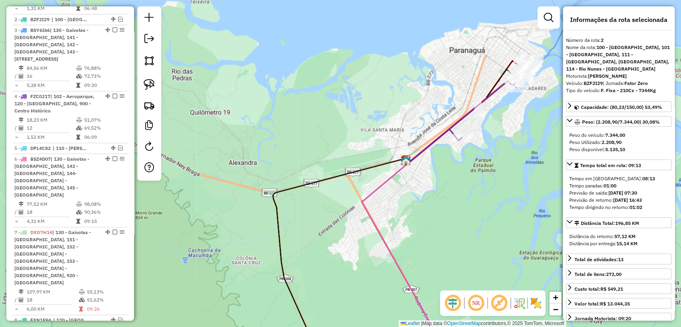
click at [466, 119] on icon at bounding box center [487, 105] width 77 height 72
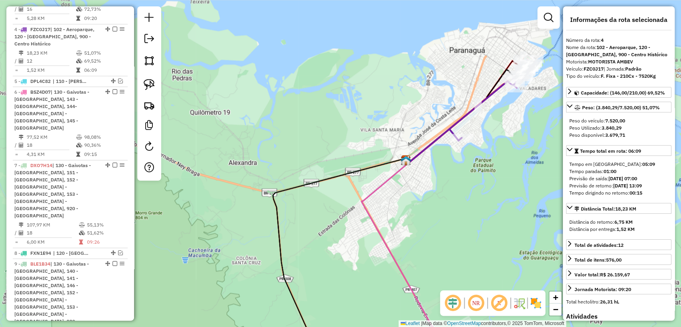
scroll to position [450, 0]
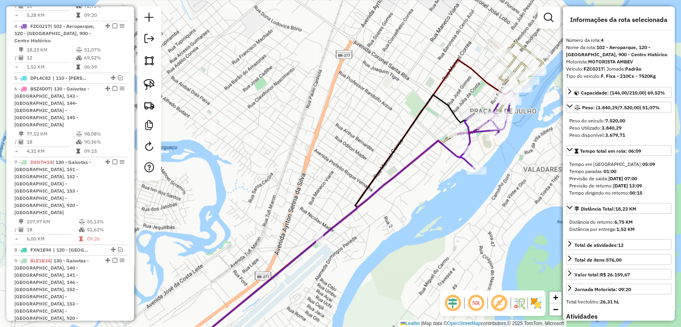
click at [521, 45] on icon at bounding box center [521, 71] width 43 height 59
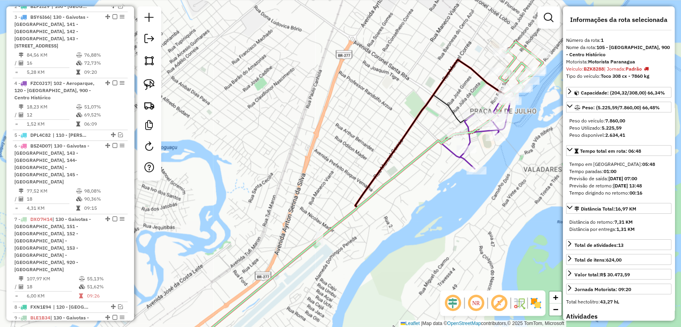
scroll to position [335, 0]
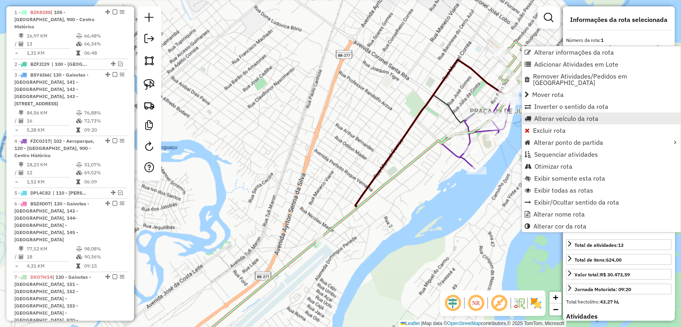
click at [556, 115] on span "Alterar veículo da rota" at bounding box center [566, 118] width 64 height 6
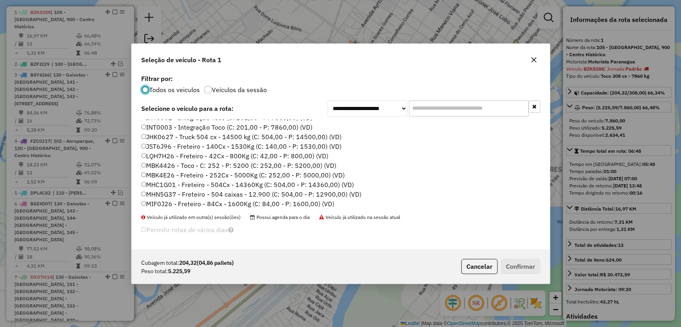
scroll to position [1507, 0]
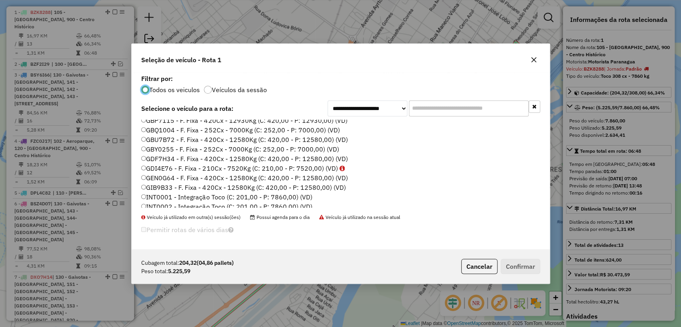
click at [289, 165] on label "GDI4E76 - F. Fixa - 210Cx - 7520Kg (C: 210,00 - P: 7520,00) (VD)" at bounding box center [243, 169] width 204 height 10
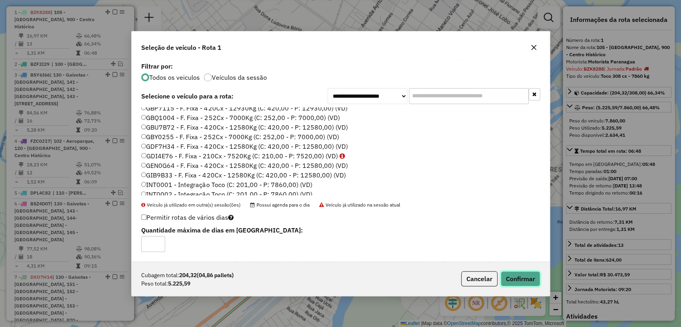
click at [514, 279] on button "Confirmar" at bounding box center [521, 278] width 40 height 15
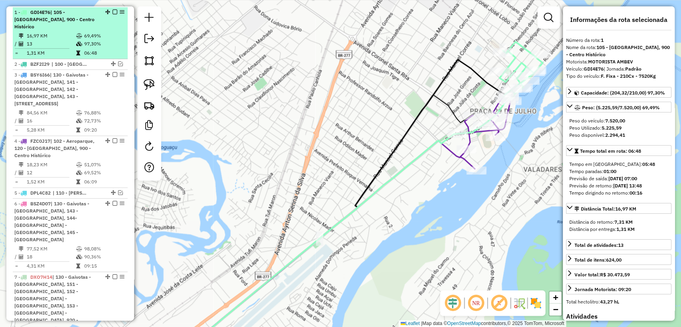
click at [113, 10] on em at bounding box center [115, 12] width 5 height 5
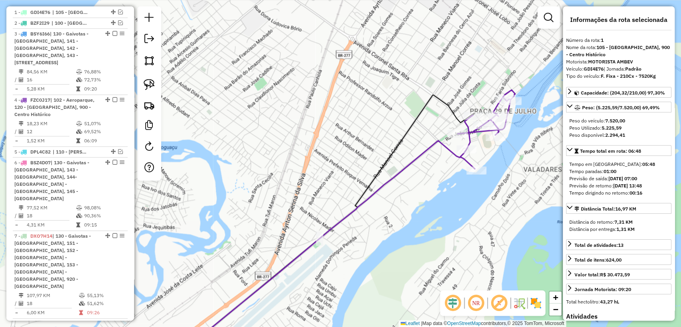
click at [418, 156] on icon at bounding box center [360, 225] width 310 height 270
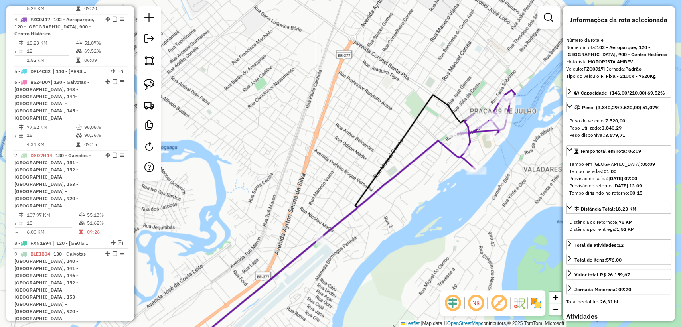
scroll to position [416, 0]
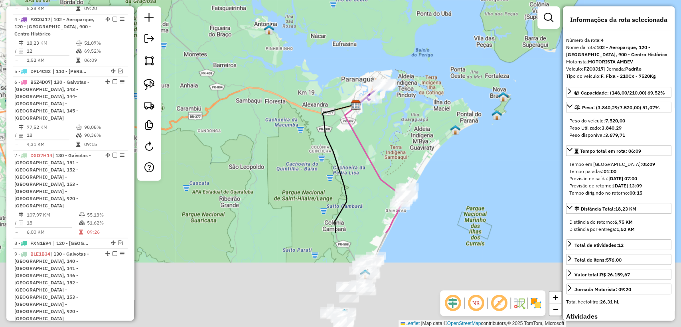
drag, startPoint x: 421, startPoint y: 241, endPoint x: 394, endPoint y: 115, distance: 129.7
click at [394, 115] on div "Janela de atendimento Grade de atendimento Capacidade Transportadoras Veículos …" at bounding box center [340, 163] width 681 height 327
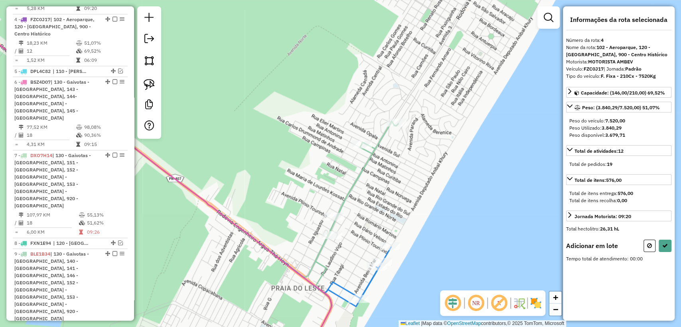
click at [398, 129] on icon at bounding box center [351, 240] width 94 height 239
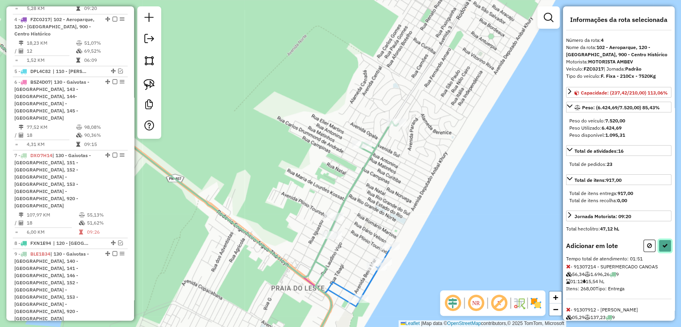
click at [659, 250] on button at bounding box center [665, 246] width 13 height 12
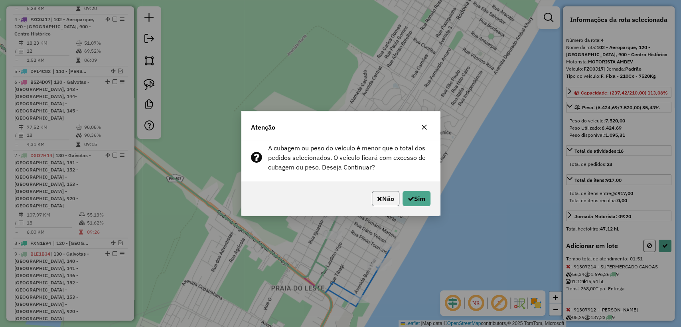
click at [377, 197] on icon "button" at bounding box center [379, 199] width 5 height 6
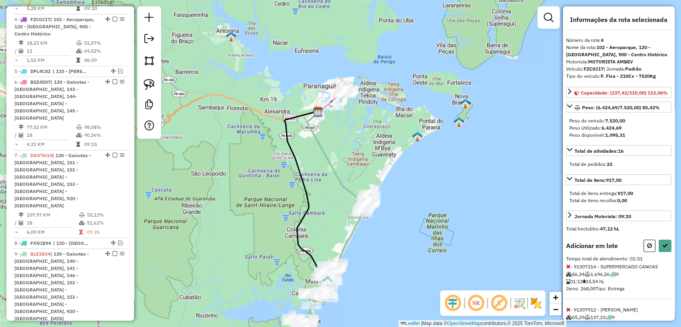
click at [538, 301] on img at bounding box center [536, 303] width 13 height 13
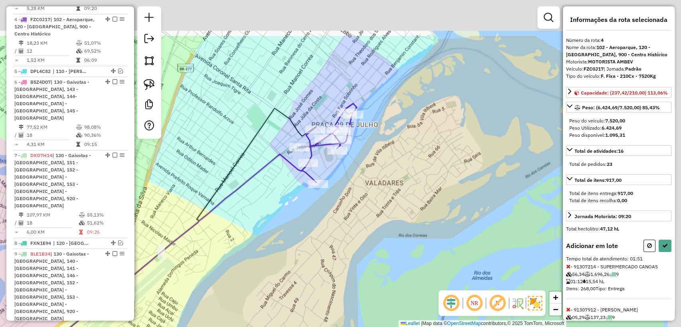
drag, startPoint x: 409, startPoint y: 97, endPoint x: 362, endPoint y: 162, distance: 80.5
click at [362, 162] on div "Janela de atendimento Grade de atendimento Capacidade Transportadoras Veículos …" at bounding box center [340, 163] width 681 height 327
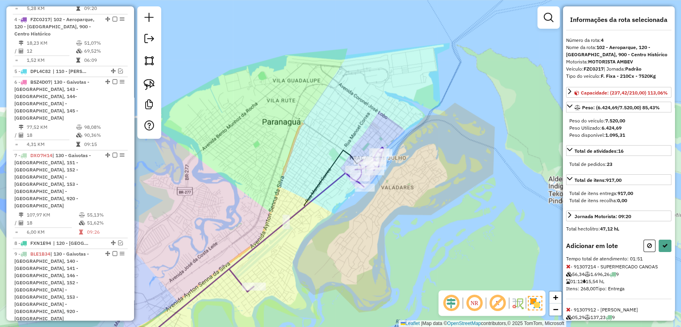
click at [499, 305] on em at bounding box center [497, 303] width 19 height 19
click at [499, 304] on em at bounding box center [497, 303] width 19 height 19
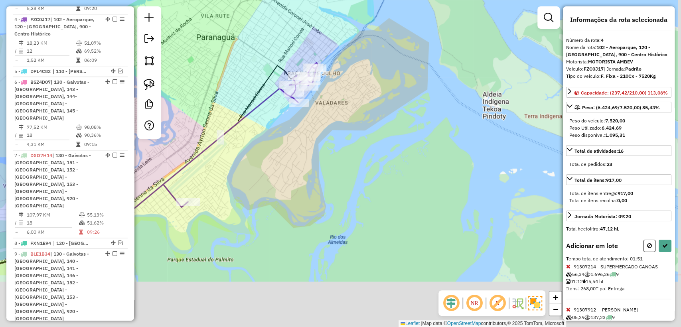
drag, startPoint x: 505, startPoint y: 238, endPoint x: 443, endPoint y: 156, distance: 102.8
click at [438, 152] on div "Janela de atendimento Grade de atendimento Capacidade Transportadoras Veículos …" at bounding box center [340, 163] width 681 height 327
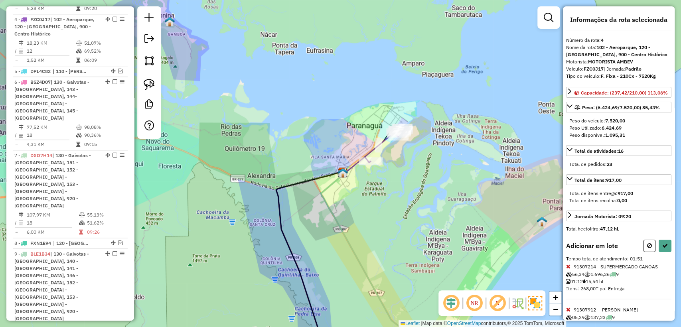
drag, startPoint x: 497, startPoint y: 212, endPoint x: 409, endPoint y: 73, distance: 164.5
click at [409, 73] on div "Janela de atendimento Grade de atendimento Capacidade Transportadoras Veículos …" at bounding box center [340, 163] width 681 height 327
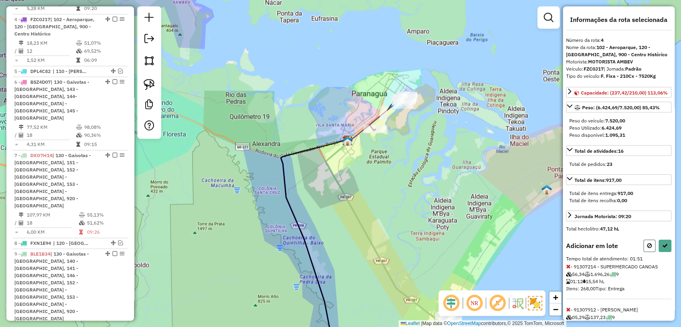
click at [651, 252] on button at bounding box center [650, 246] width 12 height 12
select select "**********"
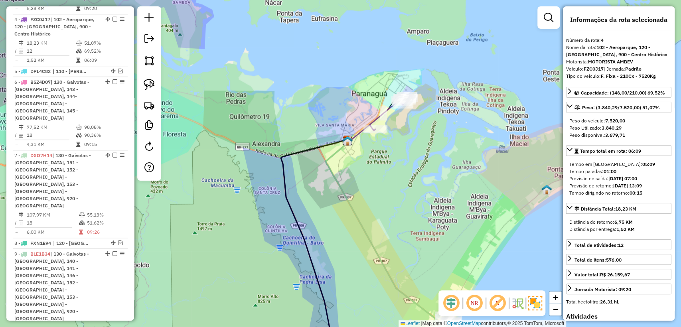
click at [376, 121] on icon at bounding box center [389, 113] width 39 height 36
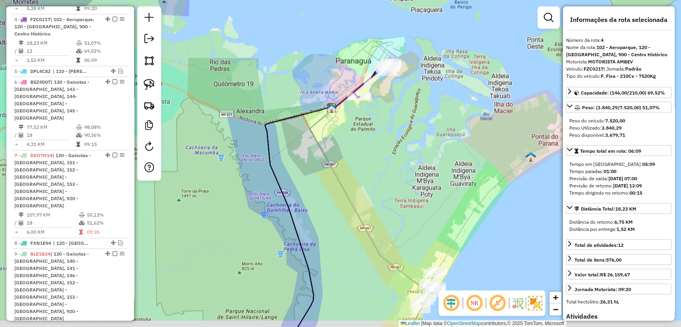
drag, startPoint x: 455, startPoint y: 213, endPoint x: 447, endPoint y: 182, distance: 32.6
click at [430, 150] on div "Janela de atendimento Grade de atendimento Capacidade Transportadoras Veículos …" at bounding box center [340, 163] width 681 height 327
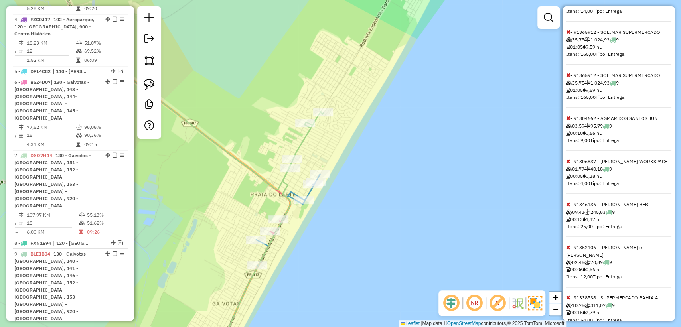
scroll to position [819, 0]
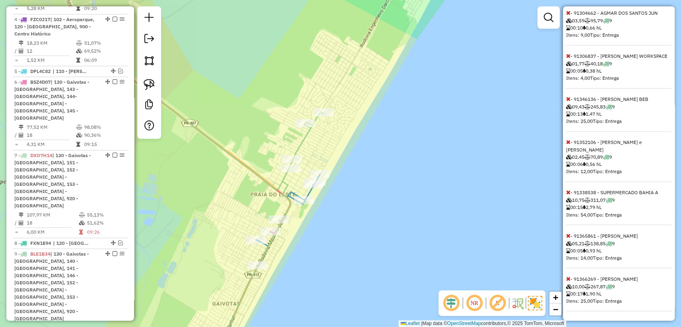
click at [483, 212] on div "Janela de atendimento Grade de atendimento Capacidade Transportadoras Veículos …" at bounding box center [340, 163] width 681 height 327
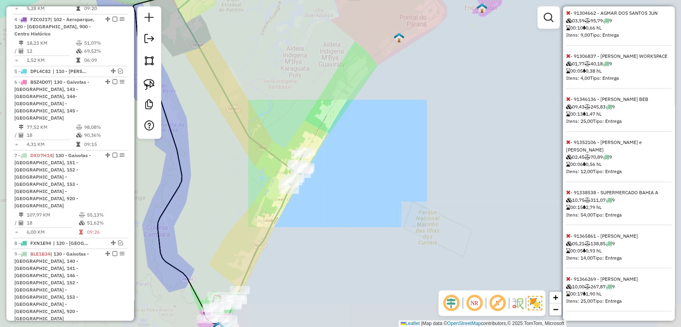
select select "**********"
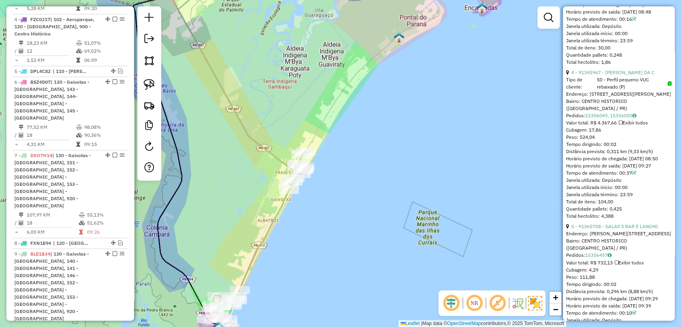
scroll to position [769, 0]
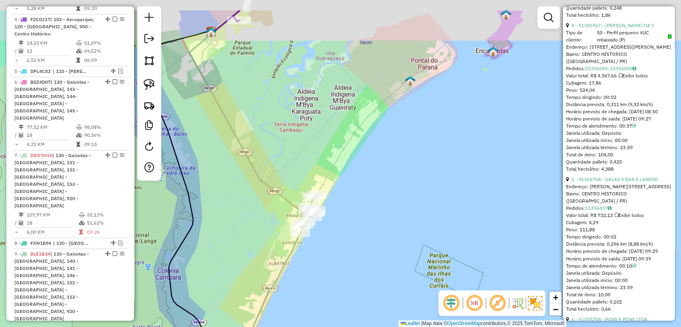
drag, startPoint x: 292, startPoint y: 131, endPoint x: 303, endPoint y: 153, distance: 25.0
click at [314, 184] on div "Janela de atendimento Grade de atendimento Capacidade Transportadoras Veículos …" at bounding box center [340, 163] width 681 height 327
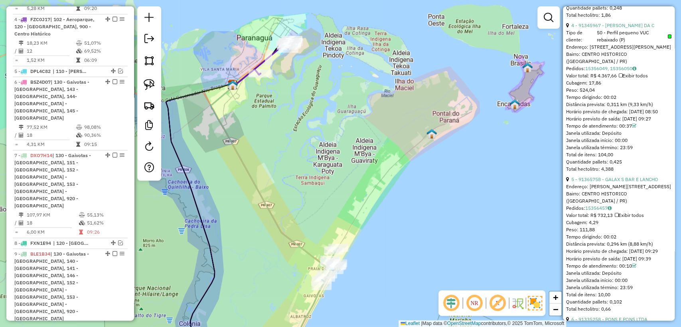
click at [259, 62] on icon at bounding box center [274, 57] width 39 height 36
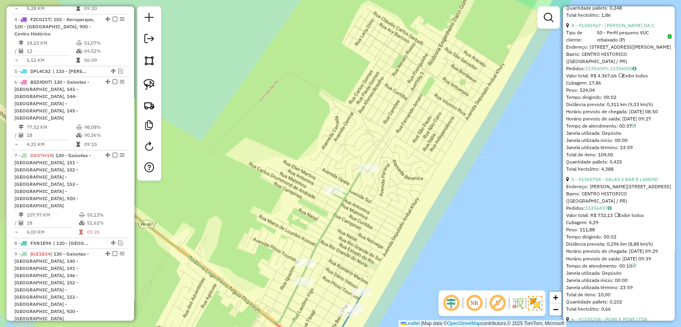
scroll to position [0, 0]
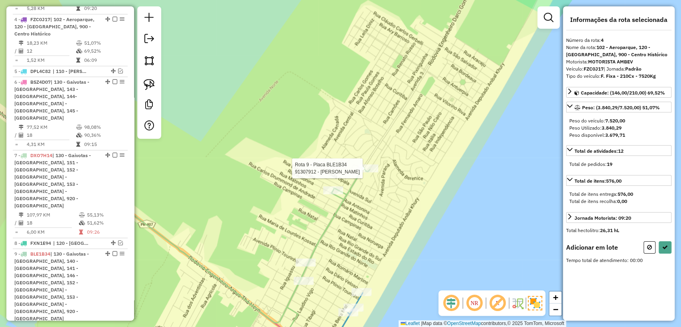
click at [368, 172] on div at bounding box center [368, 168] width 20 height 8
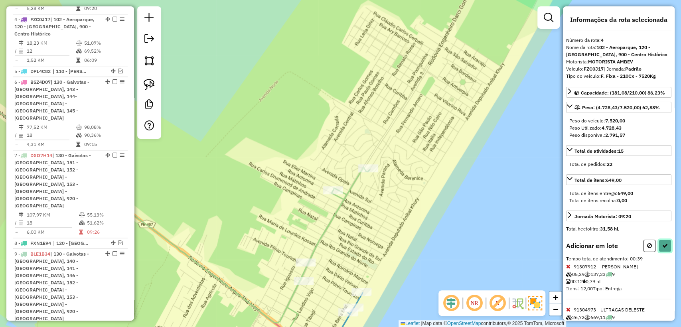
click at [665, 243] on icon at bounding box center [665, 246] width 6 height 6
select select "**********"
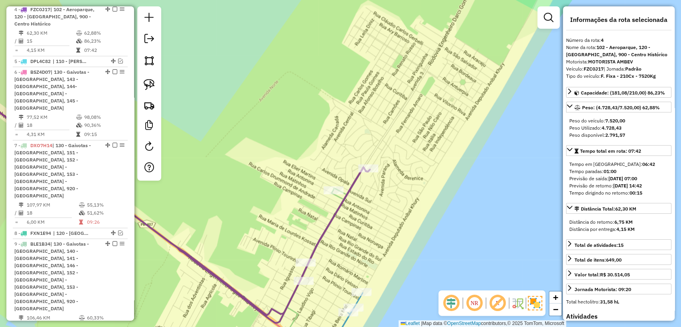
click at [331, 222] on icon at bounding box center [151, 187] width 438 height 255
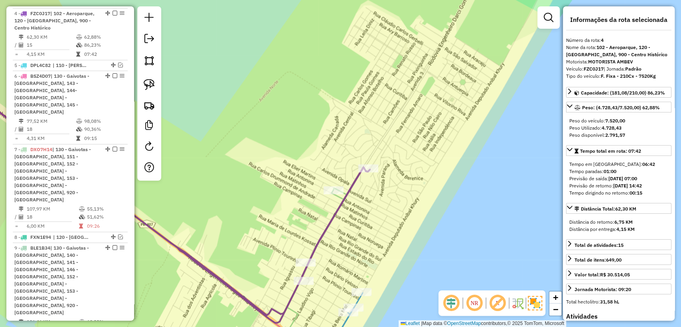
scroll to position [406, 0]
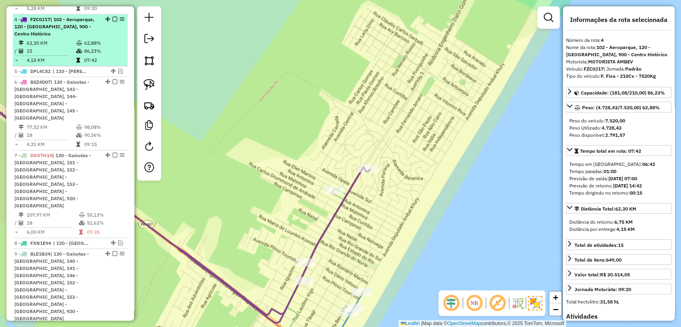
click at [113, 17] on em at bounding box center [115, 19] width 5 height 5
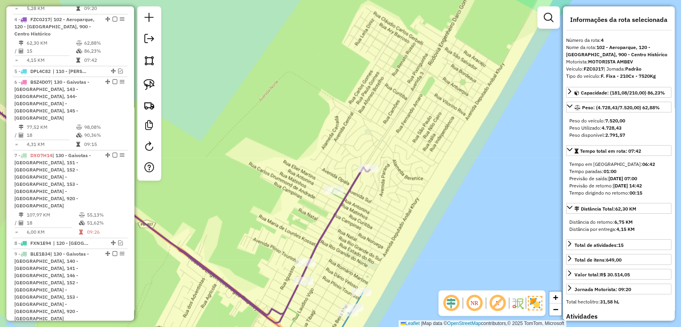
scroll to position [376, 0]
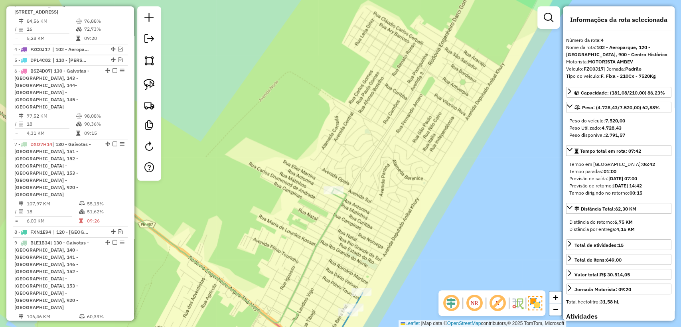
click at [332, 216] on icon at bounding box center [317, 274] width 60 height 172
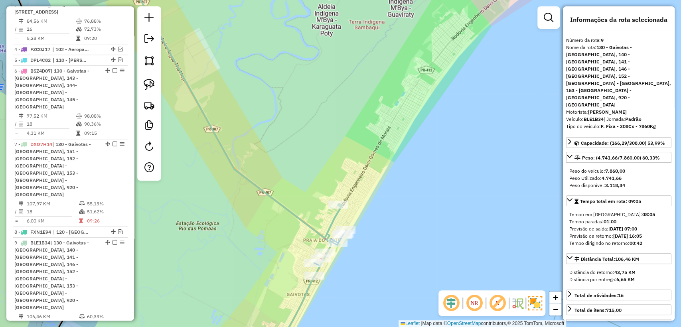
drag, startPoint x: 393, startPoint y: 246, endPoint x: 565, endPoint y: 11, distance: 291.7
click at [565, 11] on hb-router-mapa "Informações da Sessão 1257905 - [DATE] Criação: [DATE] 13:49 Depósito: CDD Para…" at bounding box center [340, 163] width 681 height 327
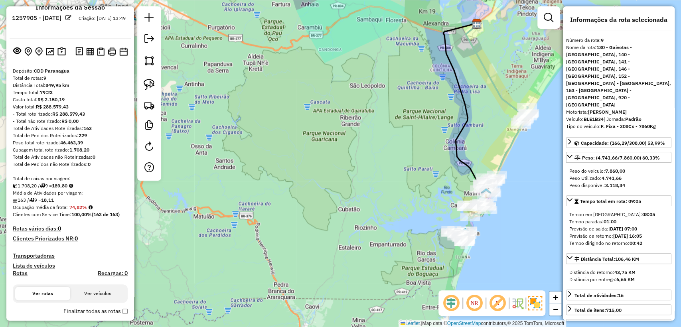
scroll to position [0, 0]
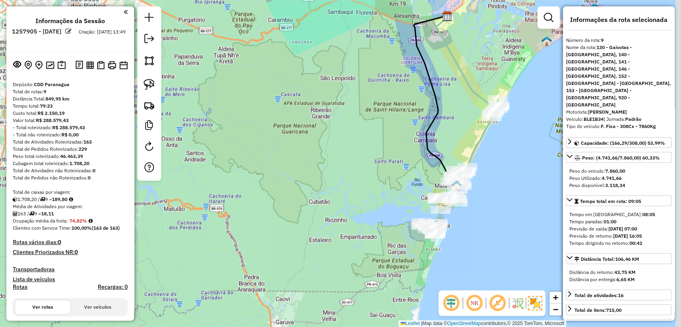
drag, startPoint x: 519, startPoint y: 172, endPoint x: 490, endPoint y: 150, distance: 36.6
click at [490, 150] on div "Janela de atendimento Grade de atendimento Capacidade Transportadoras Veículos …" at bounding box center [340, 163] width 681 height 327
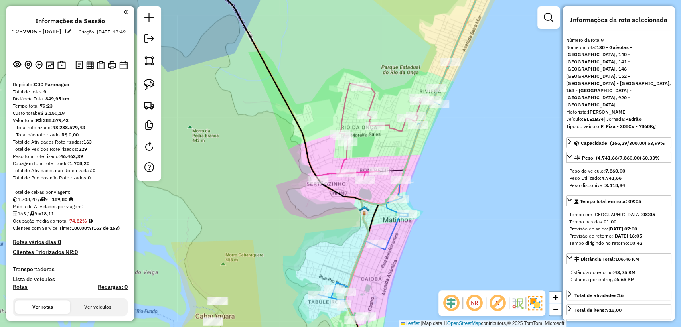
click at [390, 235] on icon at bounding box center [404, 135] width 172 height 336
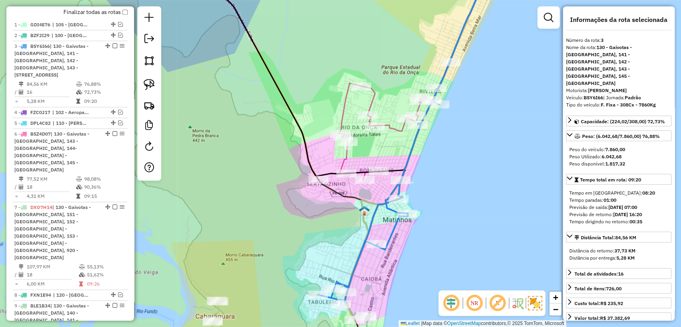
scroll to position [347, 0]
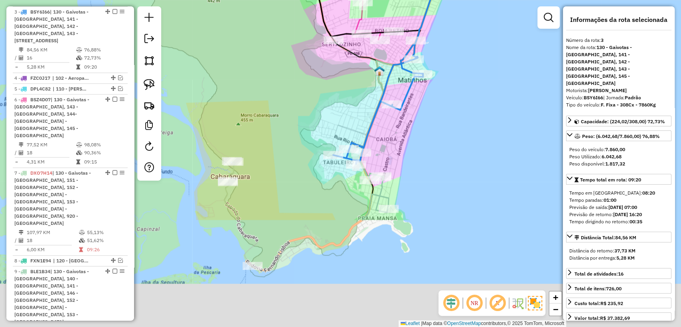
drag, startPoint x: 457, startPoint y: 102, endPoint x: 460, endPoint y: 85, distance: 17.3
click at [460, 85] on div "Janela de atendimento Grade de atendimento Capacidade Transportadoras Veículos …" at bounding box center [340, 163] width 681 height 327
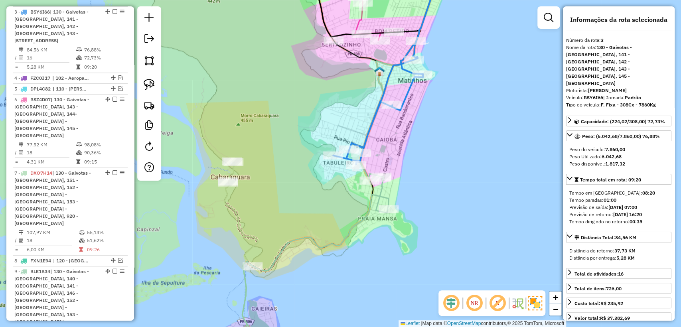
click at [370, 196] on icon at bounding box center [334, 163] width 222 height 393
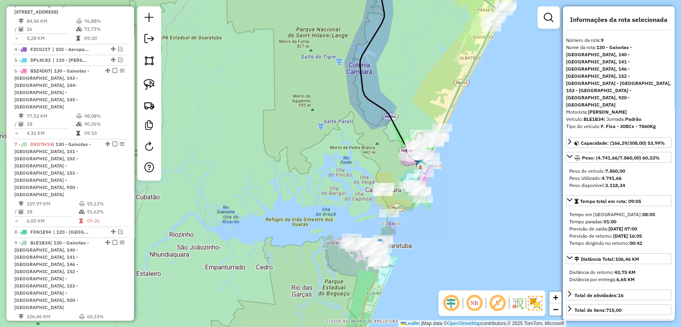
click at [407, 208] on icon at bounding box center [428, 121] width 156 height 258
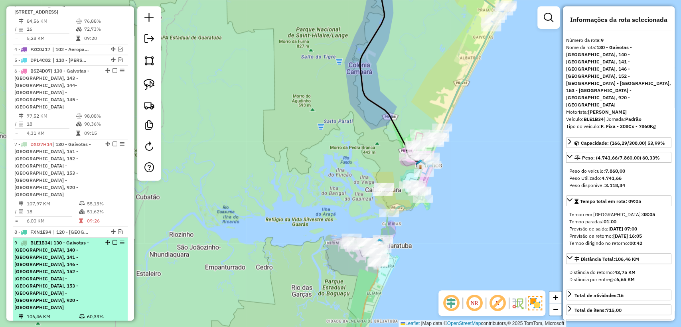
click at [113, 240] on em at bounding box center [115, 242] width 5 height 5
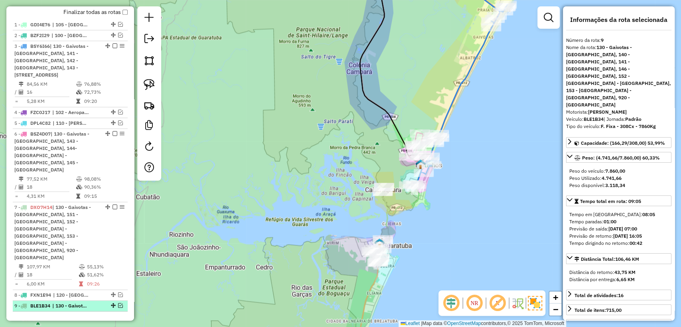
click at [118, 303] on em at bounding box center [120, 305] width 5 height 5
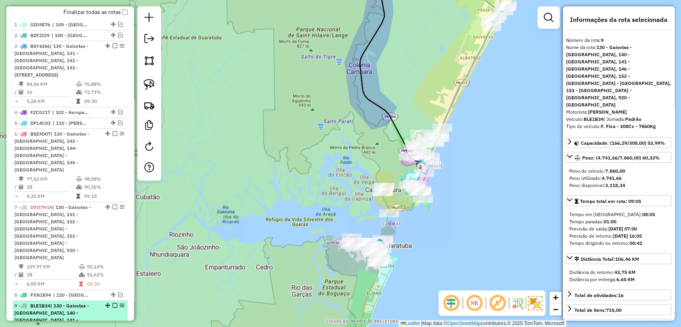
scroll to position [376, 0]
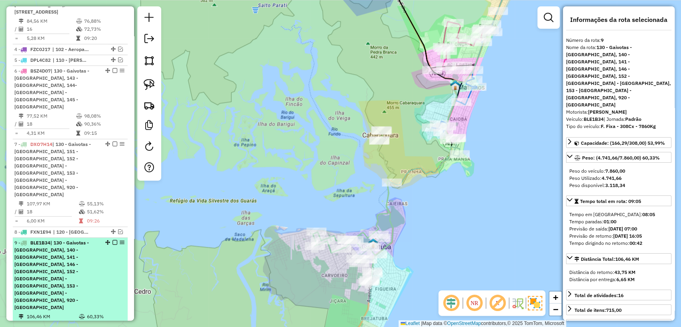
click at [114, 240] on em at bounding box center [115, 242] width 5 height 5
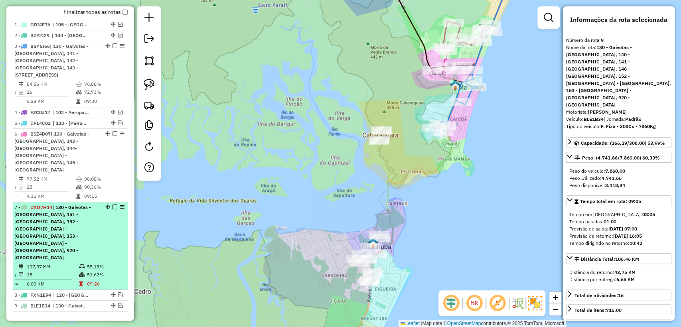
click at [96, 215] on div "7 - DXO7H14 | 130 - Gaivotas - [GEOGRAPHIC_DATA], 151 - [GEOGRAPHIC_DATA], 152 …" at bounding box center [56, 232] width 85 height 57
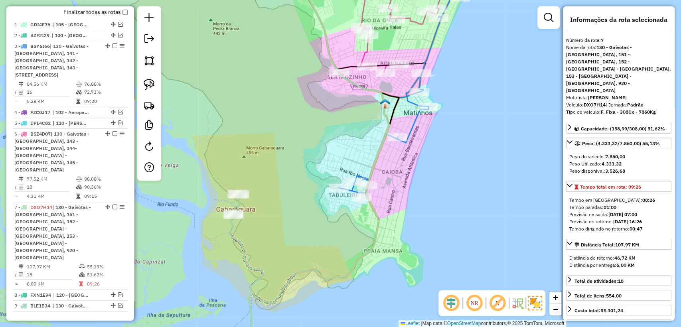
click at [365, 51] on icon at bounding box center [401, 20] width 129 height 106
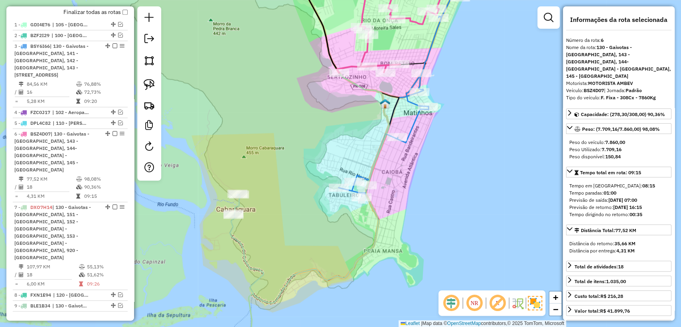
click at [411, 136] on icon at bounding box center [402, 81] width 127 height 229
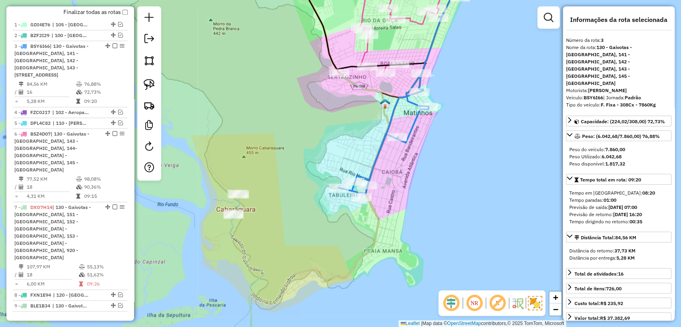
click at [412, 122] on icon at bounding box center [402, 81] width 127 height 229
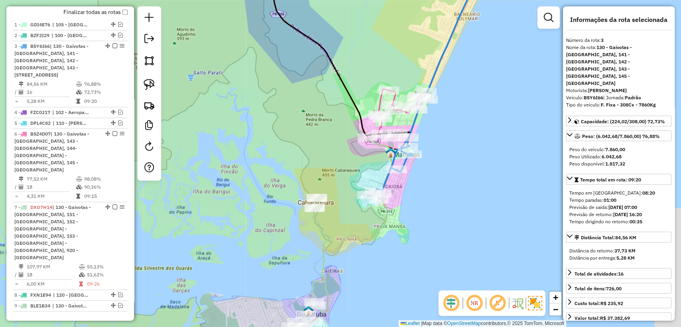
click at [384, 221] on icon at bounding box center [332, 134] width 122 height 335
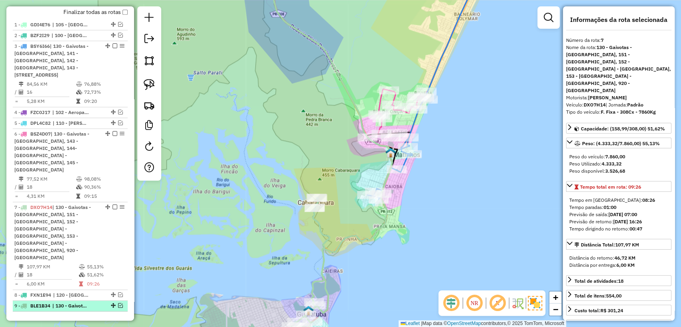
click at [118, 303] on em at bounding box center [120, 305] width 5 height 5
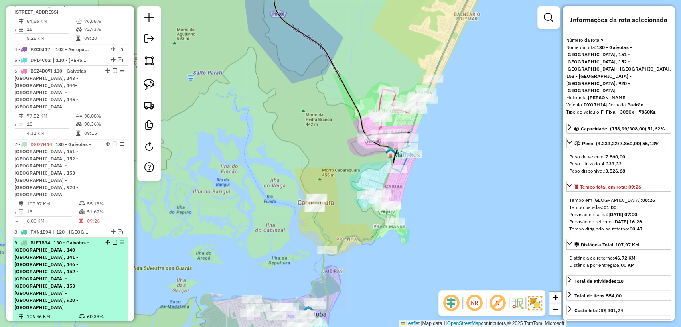
click at [77, 313] on td "106,46 KM" at bounding box center [52, 317] width 52 height 8
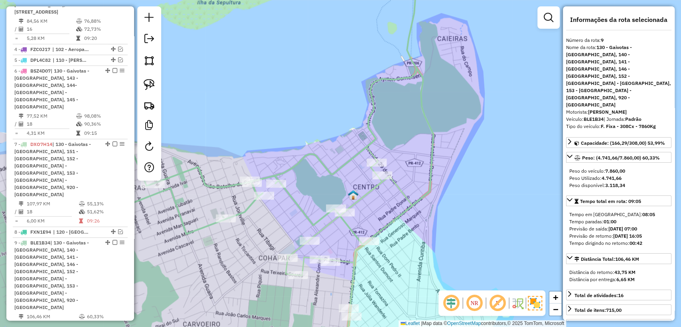
click at [374, 189] on icon at bounding box center [360, 158] width 148 height 383
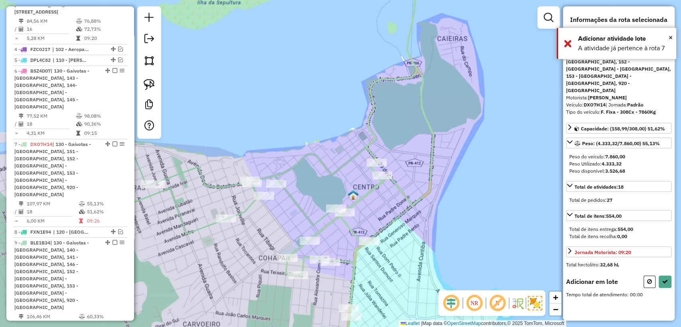
click at [374, 158] on icon at bounding box center [391, 65] width 50 height 196
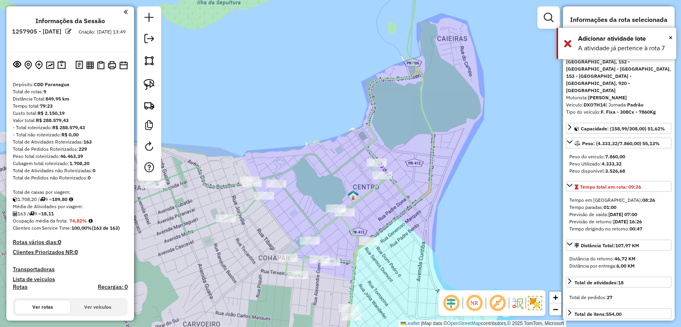
select select "**********"
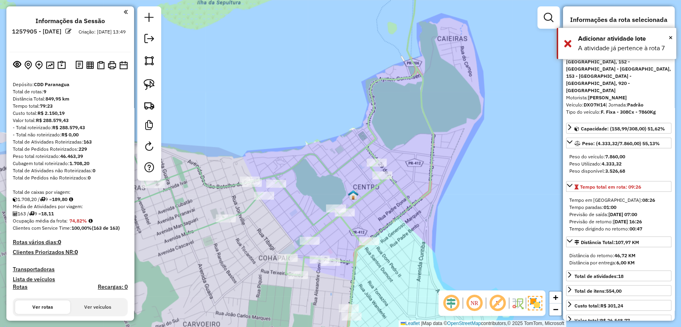
scroll to position [376, 0]
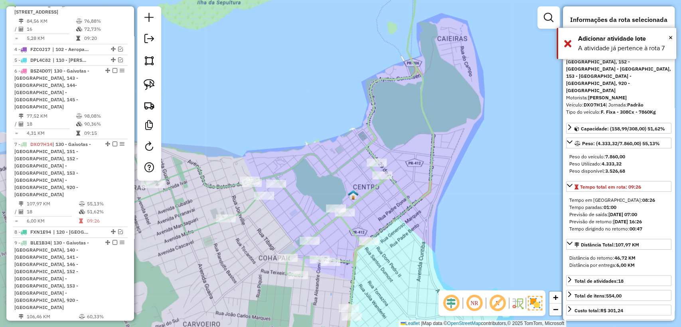
click at [393, 203] on div "Janela de atendimento Grade de atendimento Capacidade Transportadoras Veículos …" at bounding box center [340, 163] width 681 height 327
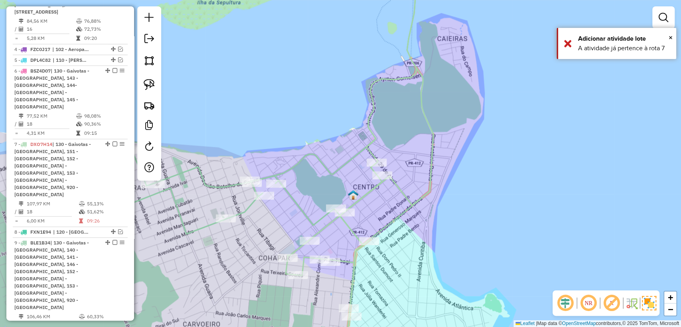
click at [374, 192] on icon at bounding box center [360, 158] width 148 height 383
select select "**********"
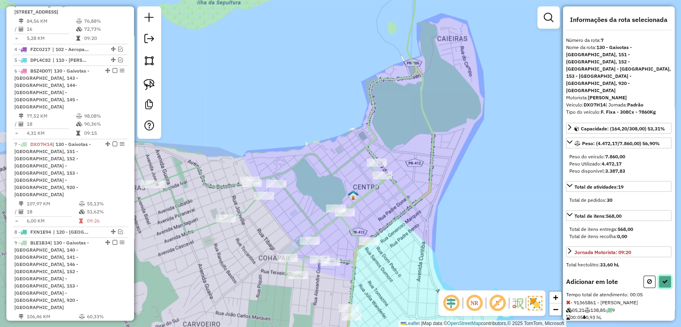
click at [663, 276] on button at bounding box center [665, 282] width 13 height 12
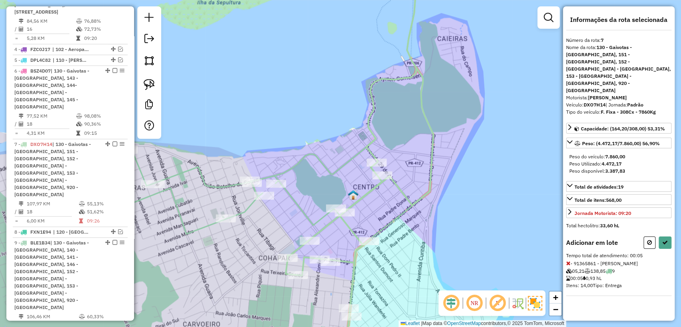
select select "**********"
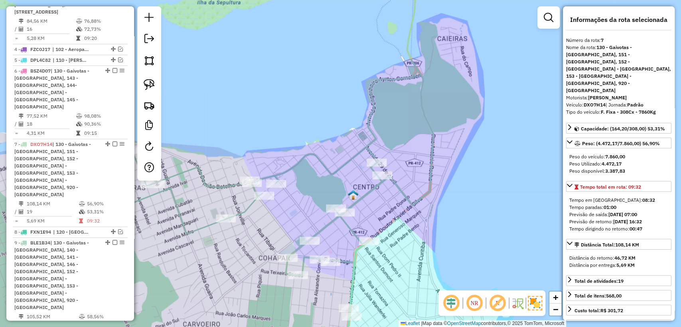
click at [249, 208] on icon at bounding box center [267, 100] width 308 height 267
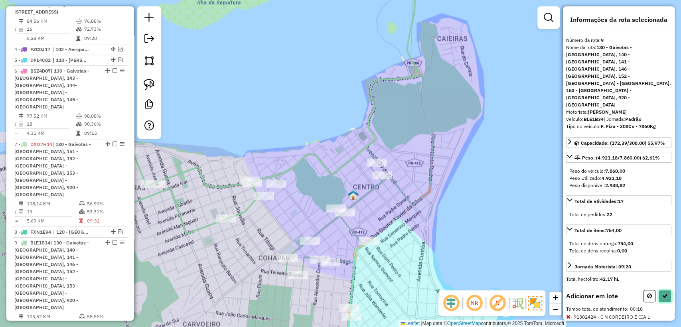
click at [666, 290] on button at bounding box center [665, 296] width 13 height 12
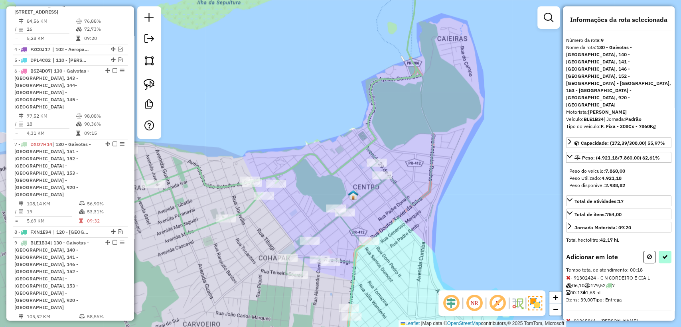
select select "**********"
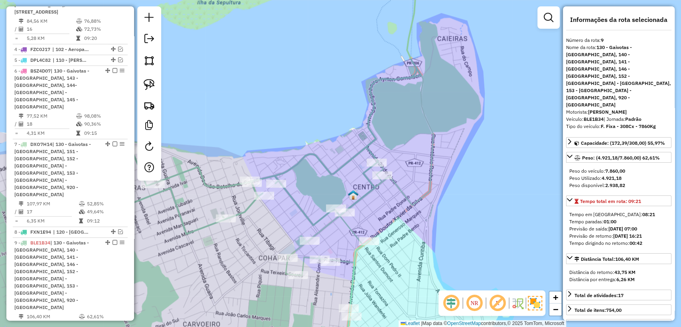
click at [357, 256] on icon at bounding box center [360, 158] width 148 height 383
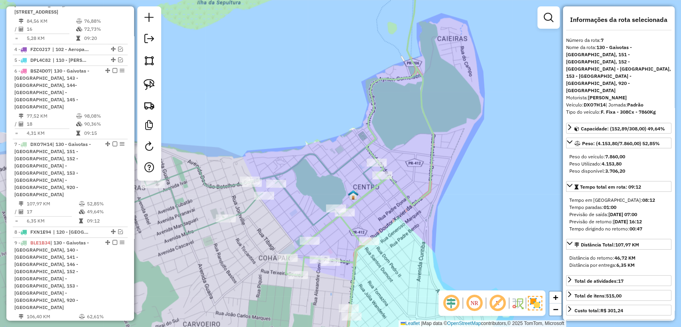
click at [240, 206] on div "Janela de atendimento Grade de atendimento Capacidade Transportadoras Veículos …" at bounding box center [340, 163] width 681 height 327
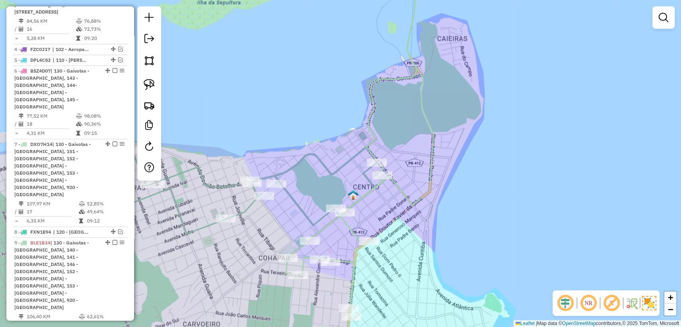
click at [244, 207] on icon at bounding box center [267, 100] width 308 height 267
select select "**********"
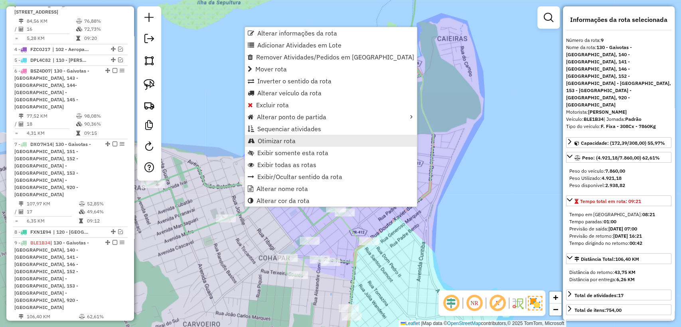
click at [274, 139] on span "Otimizar rota" at bounding box center [277, 141] width 38 height 6
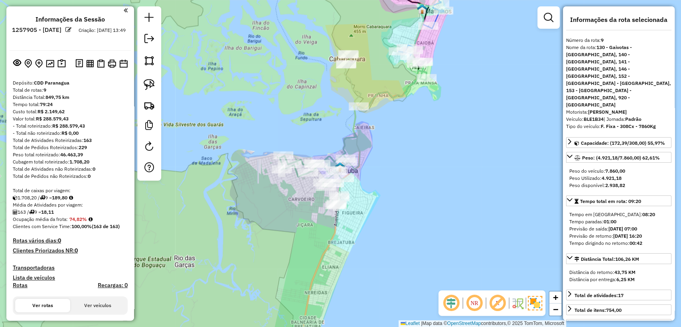
scroll to position [0, 0]
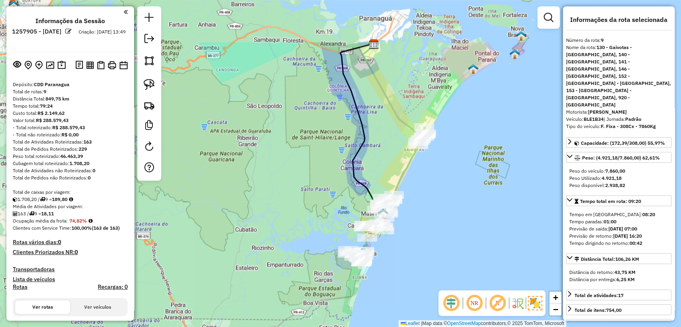
drag, startPoint x: 474, startPoint y: 183, endPoint x: 391, endPoint y: 265, distance: 116.8
click at [391, 265] on div "Janela de atendimento Grade de atendimento Capacidade Transportadoras Veículos …" at bounding box center [340, 163] width 681 height 327
